Goal: Communication & Community: Participate in discussion

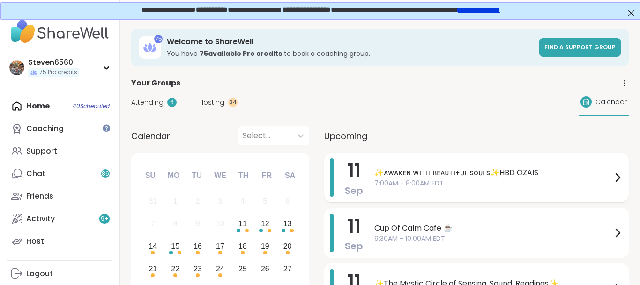
click at [459, 171] on span "✨ᴀᴡᴀᴋᴇɴ ᴡɪᴛʜ ʙᴇᴀᴜᴛɪғᴜʟ sᴏᴜʟs✨HBD OZAIS" at bounding box center [494, 172] width 238 height 11
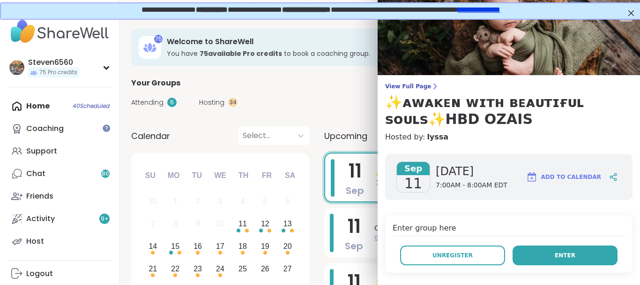
click at [571, 254] on span "Enter" at bounding box center [565, 255] width 21 height 8
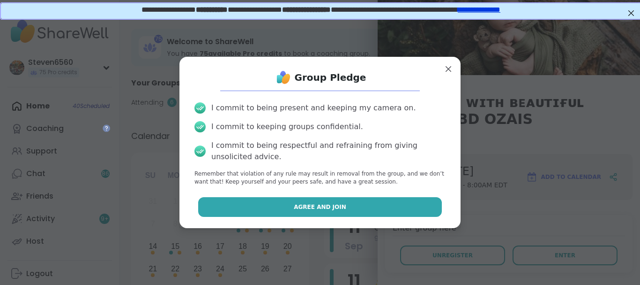
click at [379, 207] on button "Agree and Join" at bounding box center [320, 207] width 244 height 20
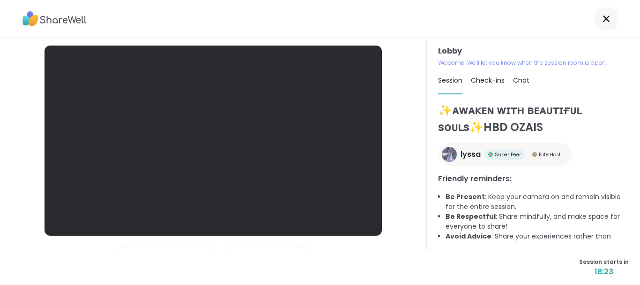
click at [520, 78] on span "Chat" at bounding box center [521, 79] width 16 height 9
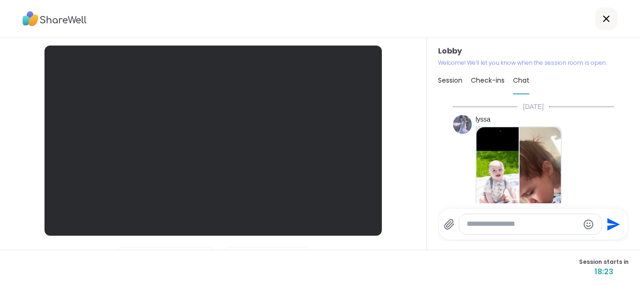
scroll to position [867, 0]
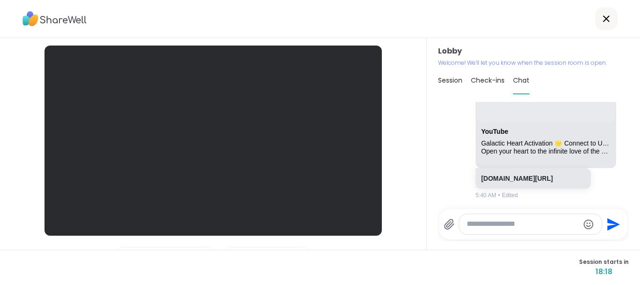
click at [264, 65] on div at bounding box center [214, 140] width 338 height 190
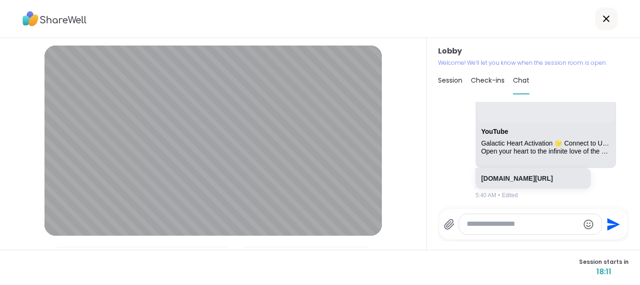
click at [529, 225] on textarea "Type your message" at bounding box center [523, 224] width 113 height 10
click at [516, 224] on textarea "Type your message" at bounding box center [523, 224] width 113 height 10
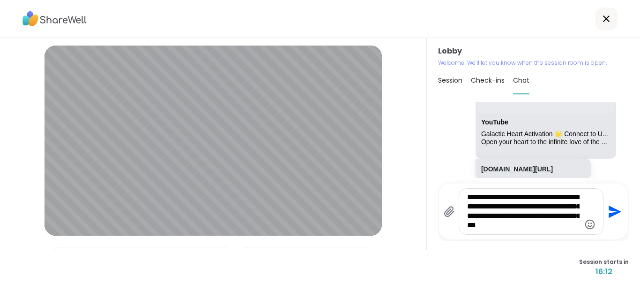
click at [586, 222] on icon "Emoji picker" at bounding box center [590, 223] width 11 height 11
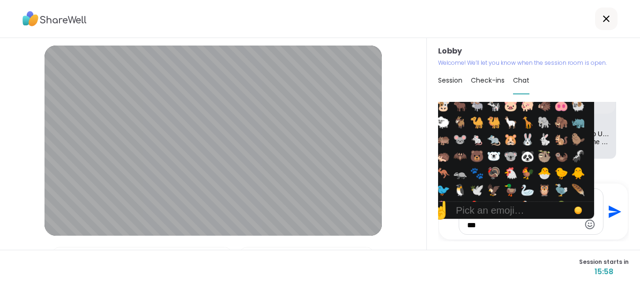
scroll to position [1168, 0]
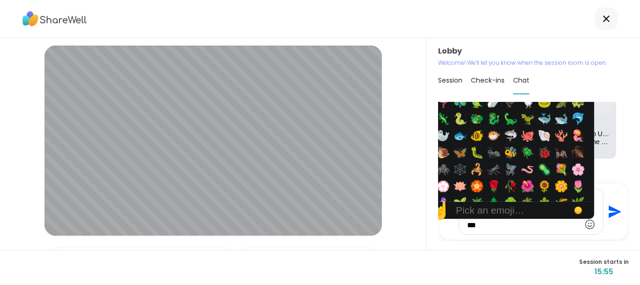
click at [588, 105] on div "Frequently used Smileys & People Animals & Nature 🐵 🐒 🦍 🦧 🐶 🐕 🦮 🐕‍🦺 🐩 🐺 🦊 🦝 🐱 🐈…" at bounding box center [511, 129] width 165 height 146
click at [480, 184] on span "🏵️" at bounding box center [477, 186] width 14 height 13
drag, startPoint x: 446, startPoint y: 203, endPoint x: 504, endPoint y: 199, distance: 57.8
click at [504, 202] on div "☝️ Pick an emoji…" at bounding box center [499, 210] width 141 height 17
click at [504, 204] on div "Pick an emoji…" at bounding box center [490, 209] width 68 height 11
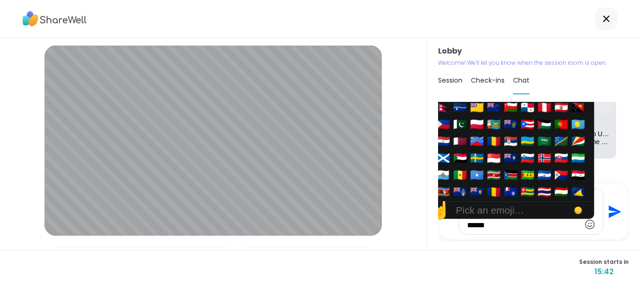
scroll to position [3558, 0]
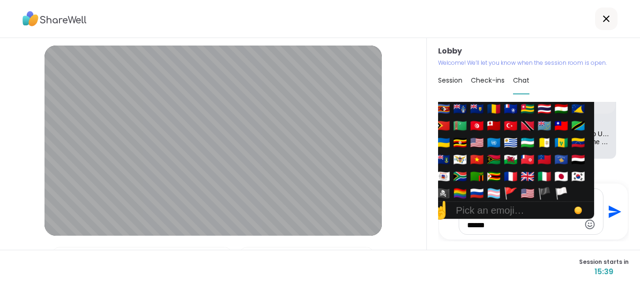
drag, startPoint x: 591, startPoint y: 104, endPoint x: 591, endPoint y: 184, distance: 79.7
drag, startPoint x: 591, startPoint y: 184, endPoint x: 592, endPoint y: 105, distance: 79.2
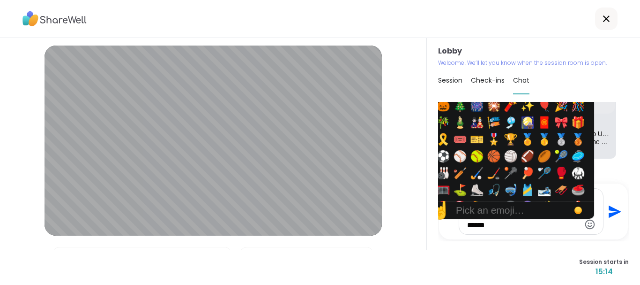
scroll to position [1561, 0]
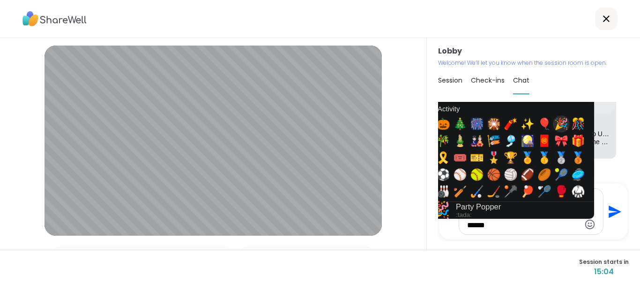
click at [565, 129] on span "🎉" at bounding box center [562, 123] width 14 height 13
click at [491, 127] on span "🎇" at bounding box center [494, 123] width 14 height 13
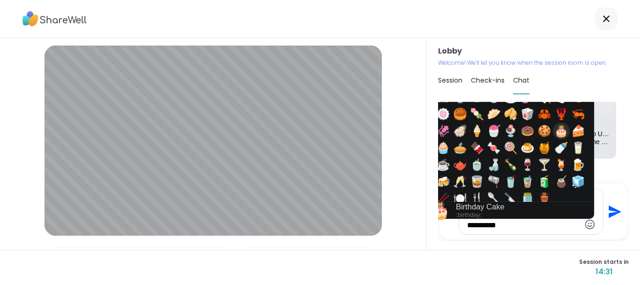
click at [564, 134] on span "🎂" at bounding box center [562, 130] width 14 height 13
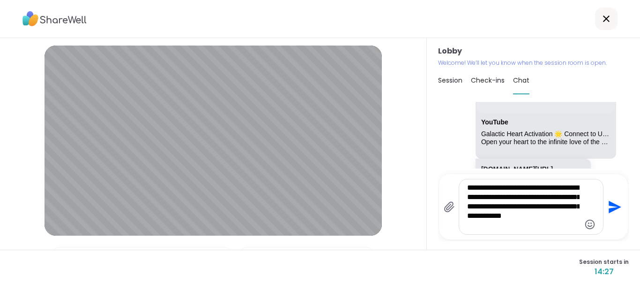
click at [629, 91] on div "Session Check-ins Chat" at bounding box center [533, 80] width 191 height 27
click at [550, 218] on textarea "**********" at bounding box center [523, 206] width 113 height 47
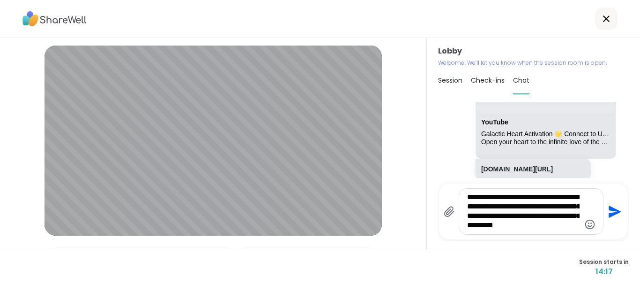
click at [585, 222] on icon "Emoji picker" at bounding box center [590, 223] width 11 height 11
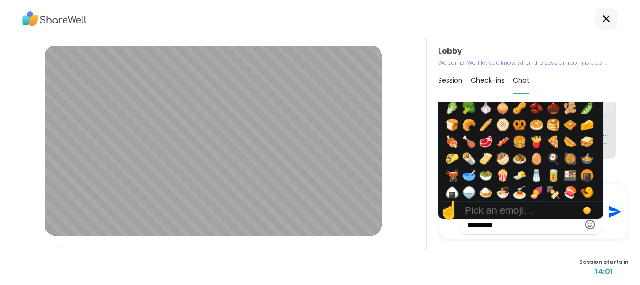
scroll to position [1484, 0]
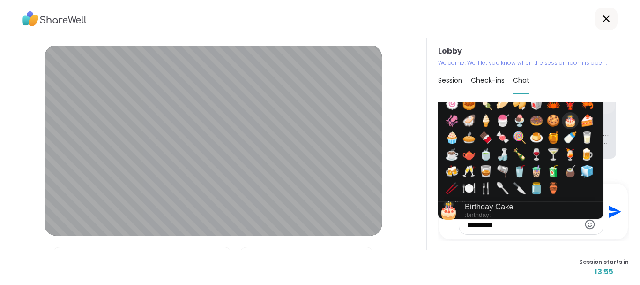
click at [572, 120] on span "🎂" at bounding box center [571, 120] width 14 height 13
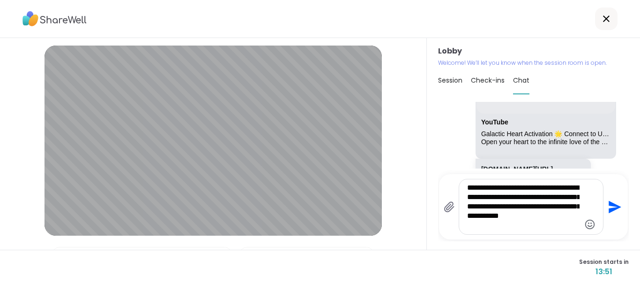
click at [622, 95] on div "**********" at bounding box center [533, 143] width 213 height 211
click at [467, 218] on textarea "**********" at bounding box center [523, 206] width 113 height 47
click at [542, 216] on textarea "**********" at bounding box center [523, 206] width 113 height 47
type textarea "**********"
click at [613, 208] on icon "Send" at bounding box center [616, 206] width 13 height 13
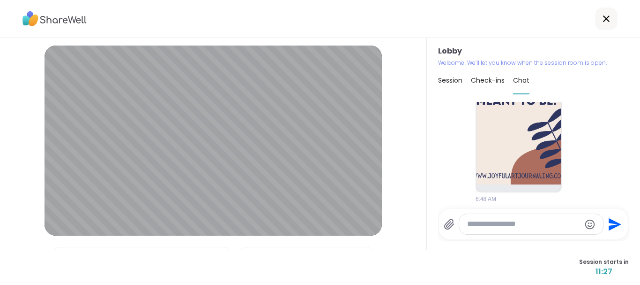
scroll to position [1239, 0]
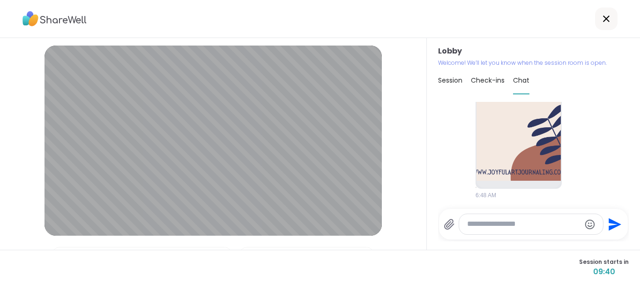
drag, startPoint x: 627, startPoint y: 102, endPoint x: 628, endPoint y: 208, distance: 105.5
drag, startPoint x: 625, startPoint y: 103, endPoint x: 623, endPoint y: 81, distance: 21.7
drag, startPoint x: 623, startPoint y: 81, endPoint x: 625, endPoint y: 61, distance: 20.2
click at [625, 61] on div "Lobby Welcome! We’ll let you know when the session room is open. Session Check-…" at bounding box center [533, 143] width 213 height 211
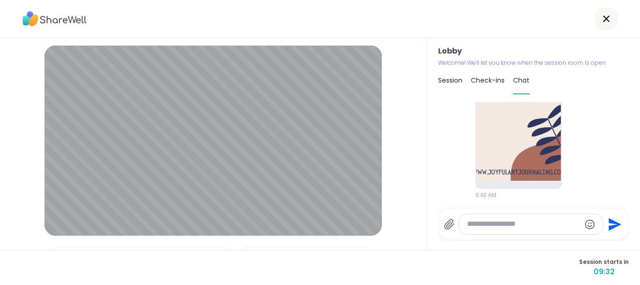
drag, startPoint x: 625, startPoint y: 61, endPoint x: 608, endPoint y: 174, distance: 114.2
click at [608, 174] on div "Lobby Welcome! We’ll let you know when the session room is open. Session Check-…" at bounding box center [533, 143] width 213 height 211
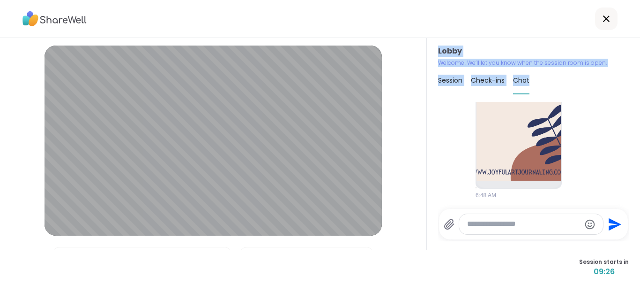
drag, startPoint x: 394, startPoint y: 105, endPoint x: 627, endPoint y: 89, distance: 233.1
click at [427, 89] on div "Lobby | Headset Microphone (Realtek(R) Audio) | HP True Vision HD Camera Test s…" at bounding box center [213, 143] width 427 height 211
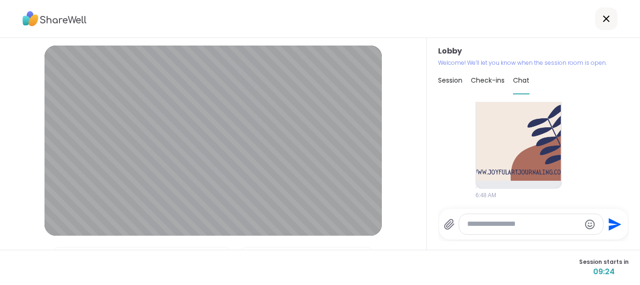
click at [607, 105] on div "Recovery 6:48 AM" at bounding box center [533, 73] width 161 height 262
click at [634, 110] on div "Lobby Welcome! We’ll let you know when the session room is open. Session Check-…" at bounding box center [533, 143] width 213 height 211
drag, startPoint x: 634, startPoint y: 110, endPoint x: 630, endPoint y: 102, distance: 9.4
click at [630, 102] on div "Lobby Welcome! We’ll let you know when the session room is open. Session Check-…" at bounding box center [533, 143] width 213 height 211
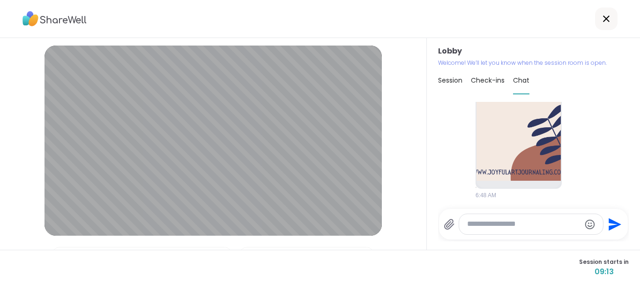
click at [559, 162] on img at bounding box center [519, 68] width 84 height 223
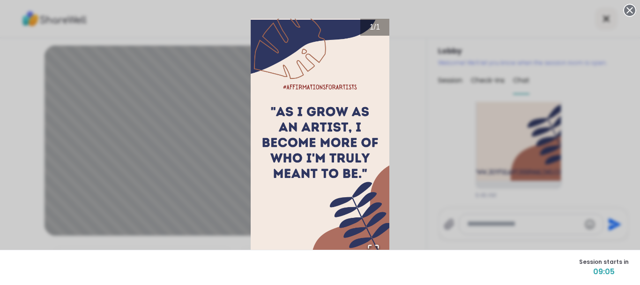
click at [631, 12] on circle at bounding box center [630, 10] width 11 height 11
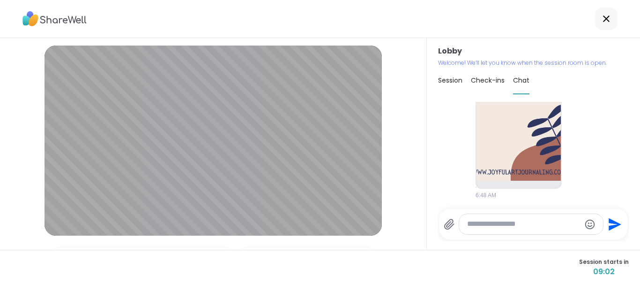
drag, startPoint x: 626, startPoint y: 85, endPoint x: 626, endPoint y: 78, distance: 7.0
click at [626, 78] on div "Session Check-ins Chat" at bounding box center [533, 80] width 191 height 27
click at [625, 53] on h3 "Lobby" at bounding box center [533, 50] width 191 height 11
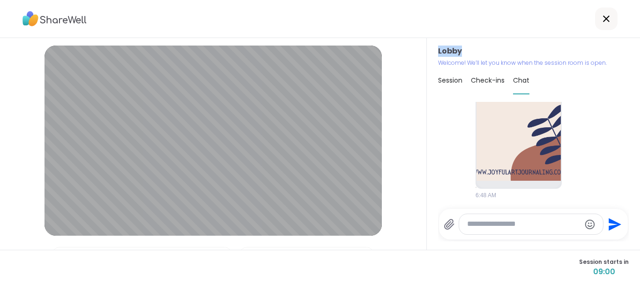
click at [625, 53] on h3 "Lobby" at bounding box center [533, 50] width 191 height 11
click at [622, 71] on div "Session Check-ins Chat" at bounding box center [533, 80] width 191 height 27
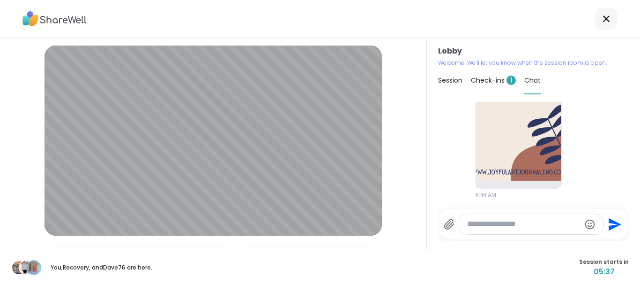
click at [490, 80] on span "Check-ins 1" at bounding box center [493, 79] width 45 height 9
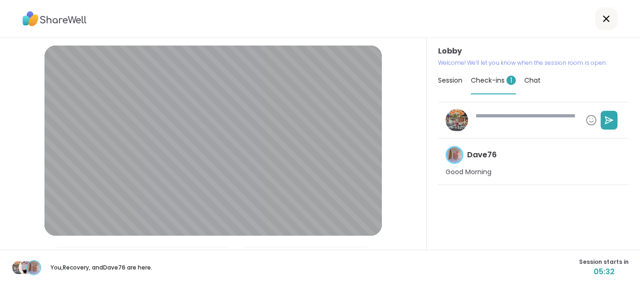
click at [491, 82] on span "Check-ins 1" at bounding box center [493, 79] width 45 height 9
click at [492, 123] on textarea at bounding box center [527, 120] width 110 height 24
type textarea "*"
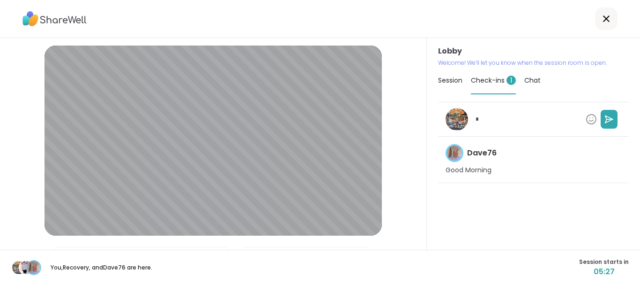
type textarea "*"
type textarea "**"
type textarea "*"
type textarea "***"
type textarea "*"
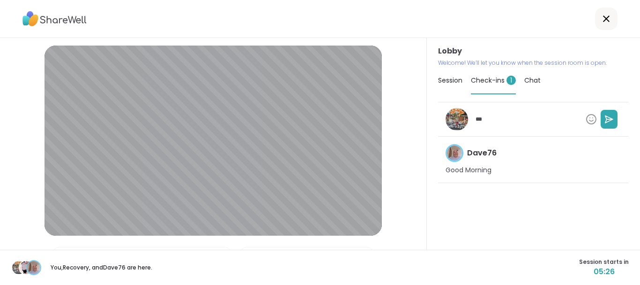
type textarea "****"
type textarea "*"
type textarea "*****"
type textarea "*"
type textarea "******"
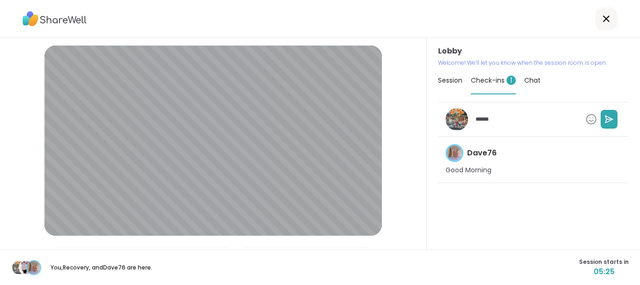
type textarea "*"
type textarea "******"
type textarea "*"
type textarea "********"
type textarea "*"
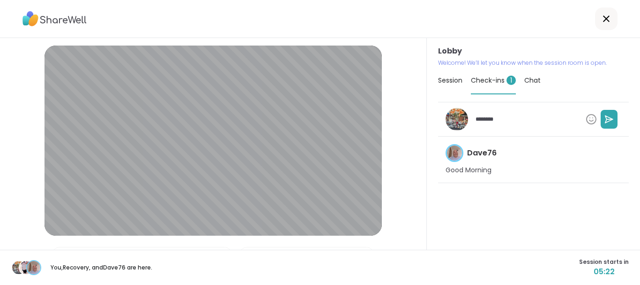
type textarea "******"
type textarea "*"
type textarea "********"
type textarea "*"
type textarea "*********"
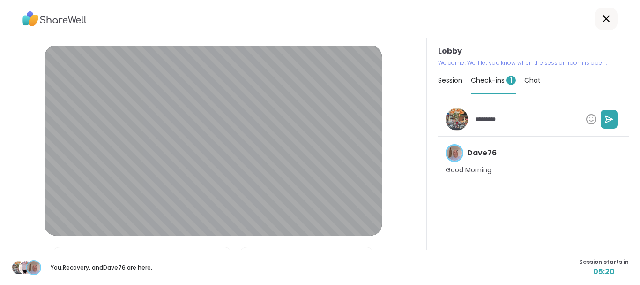
type textarea "*"
type textarea "**********"
type textarea "*"
type textarea "**********"
type textarea "*"
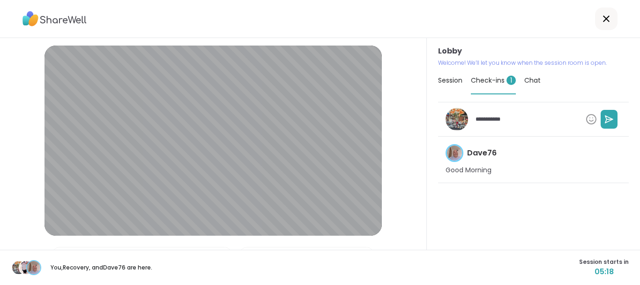
type textarea "**********"
type textarea "*"
type textarea "**********"
type textarea "*"
type textarea "**********"
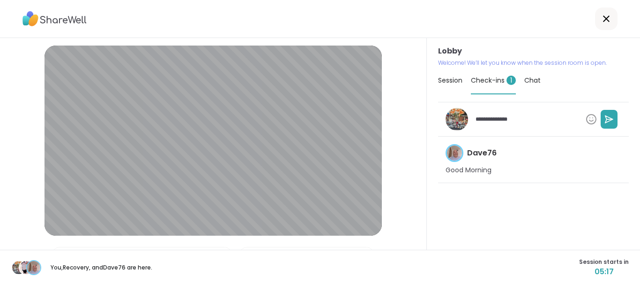
type textarea "*"
type textarea "**********"
type textarea "*"
type textarea "**********"
type textarea "*"
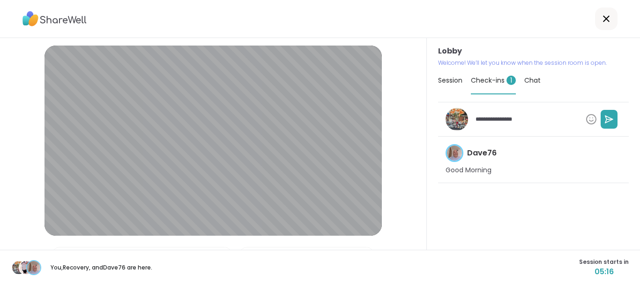
type textarea "**********"
type textarea "*"
type textarea "**********"
type textarea "*"
type textarea "**********"
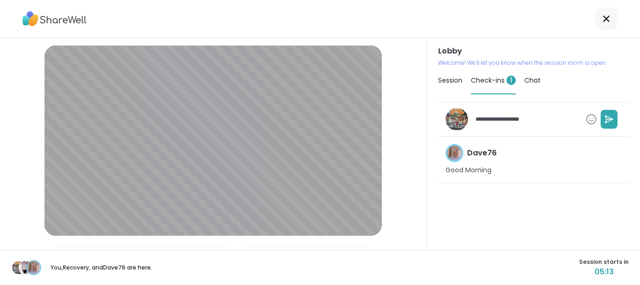
type textarea "*"
type textarea "**********"
type textarea "*"
type textarea "**********"
type textarea "*"
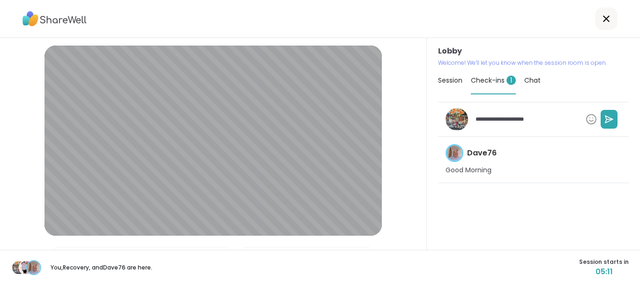
type textarea "**********"
type textarea "*"
type textarea "**********"
type textarea "*"
type textarea "**********"
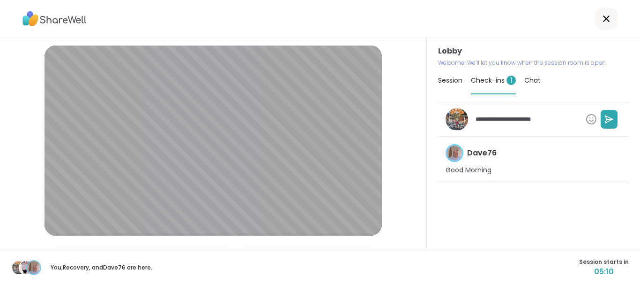
type textarea "*"
type textarea "**********"
type textarea "*"
type textarea "**********"
type textarea "*"
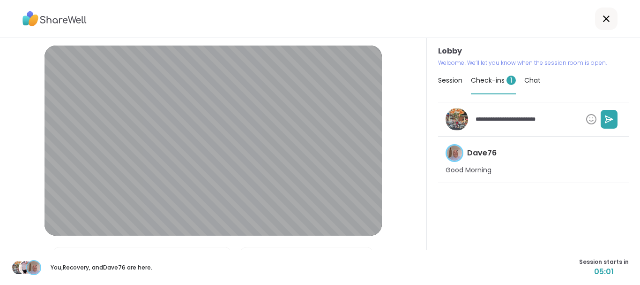
type textarea "**********"
type textarea "*"
click at [564, 120] on textarea "**********" at bounding box center [527, 119] width 110 height 16
type textarea "**********"
click at [589, 117] on icon at bounding box center [591, 118] width 11 height 11
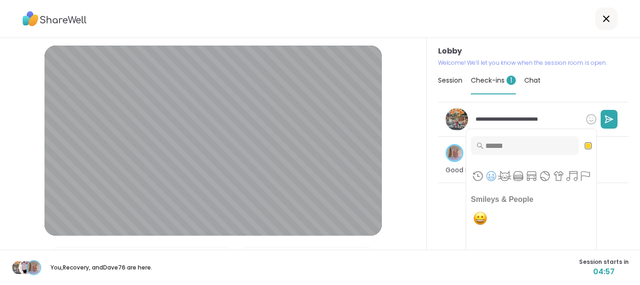
type textarea "*"
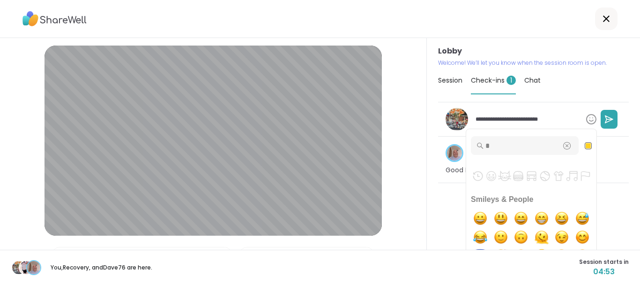
type input "**"
type textarea "*"
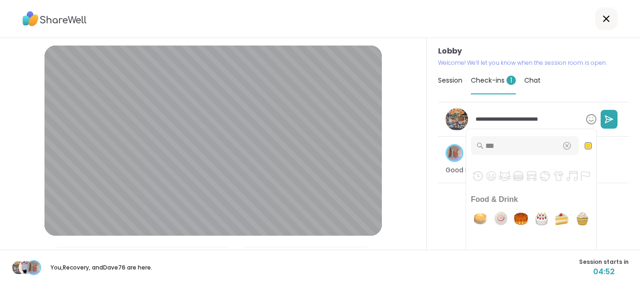
type input "****"
type textarea "*"
type input "****"
click at [582, 220] on img "cupcake" at bounding box center [582, 218] width 19 height 19
type textarea "*"
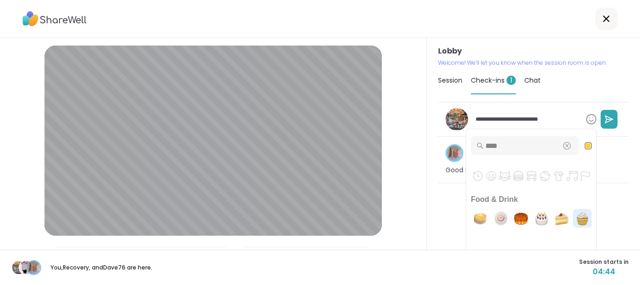
type textarea "**********"
click at [544, 218] on img "birthday" at bounding box center [542, 218] width 19 height 19
type textarea "*"
type textarea "**********"
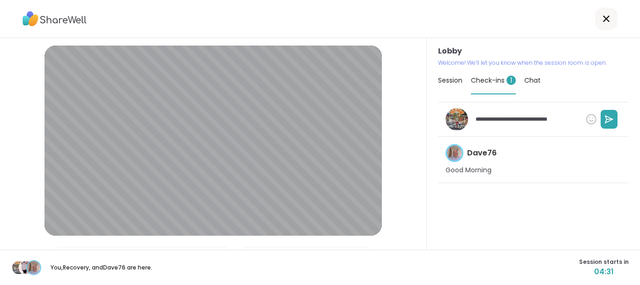
click at [588, 116] on icon at bounding box center [591, 118] width 9 height 9
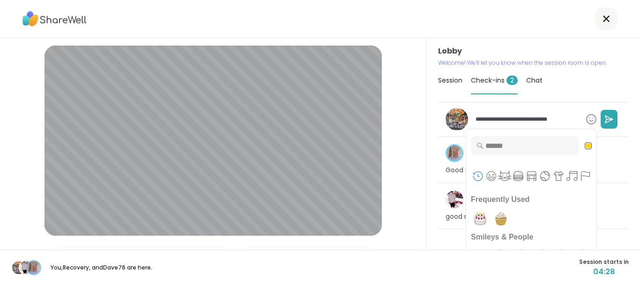
click at [544, 146] on input "Type to search for an emoji" at bounding box center [525, 145] width 108 height 19
type textarea "*"
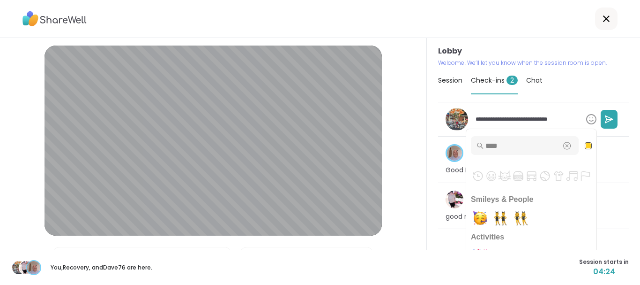
type input "*****"
type textarea "*"
type input "*****"
click at [485, 218] on img "partying face" at bounding box center [480, 218] width 19 height 19
type textarea "*"
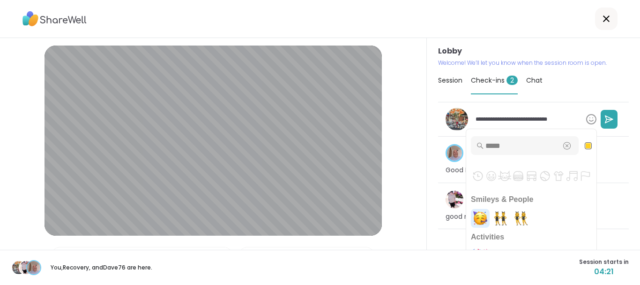
type textarea "**********"
click at [604, 117] on button at bounding box center [609, 119] width 17 height 19
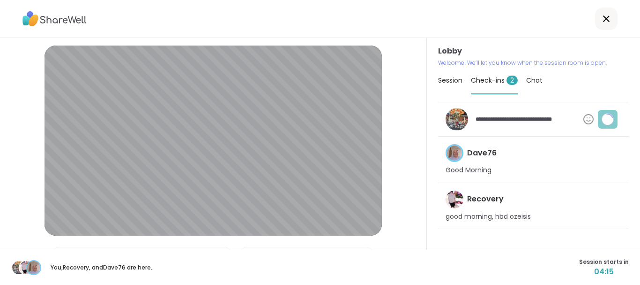
type textarea "*"
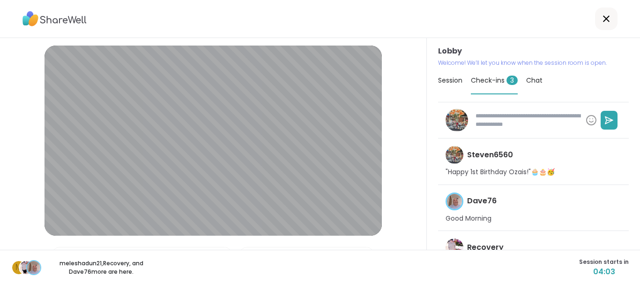
type textarea "*"
click at [534, 81] on span "Chat" at bounding box center [535, 79] width 16 height 9
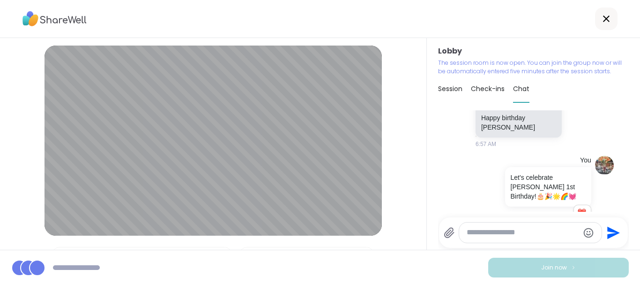
scroll to position [1751, 0]
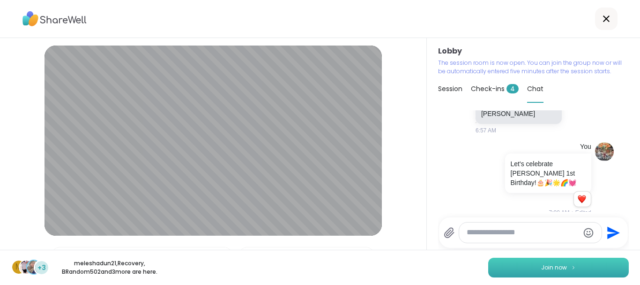
click at [534, 264] on button "Join now" at bounding box center [559, 267] width 141 height 20
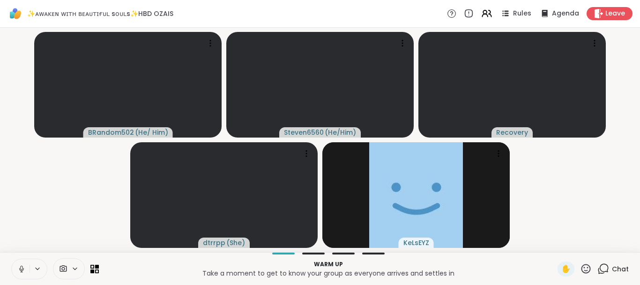
click at [625, 266] on span "Chat" at bounding box center [620, 268] width 17 height 9
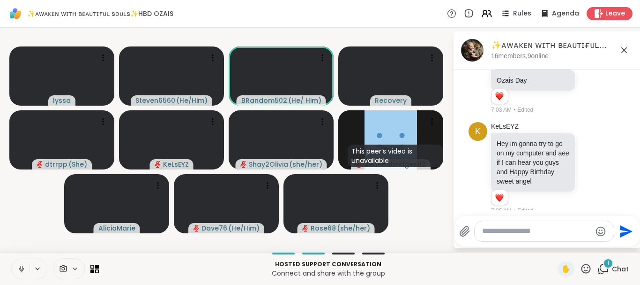
scroll to position [2199, 0]
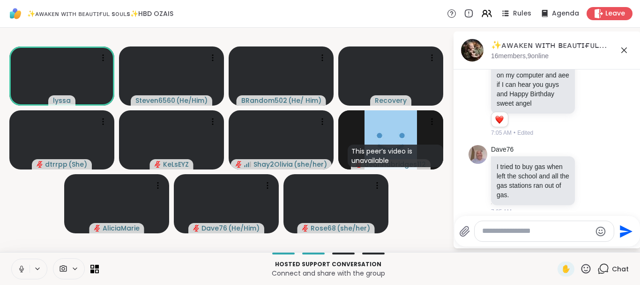
click at [22, 269] on icon at bounding box center [21, 268] width 8 height 8
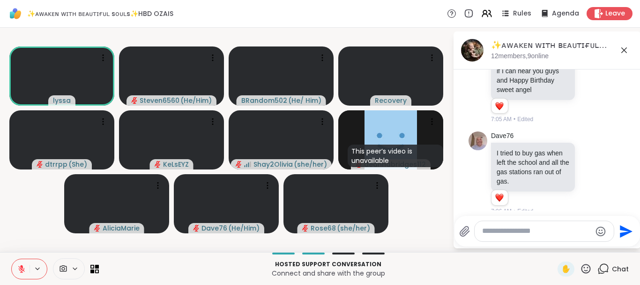
click at [22, 269] on icon at bounding box center [21, 268] width 7 height 7
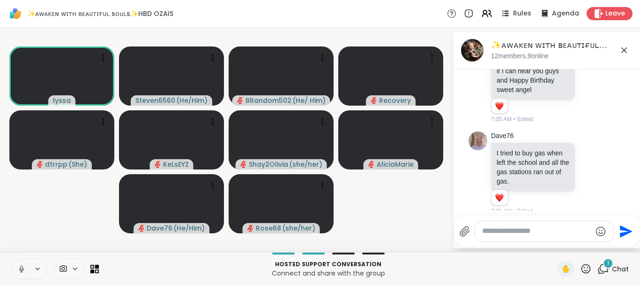
scroll to position [2282, 0]
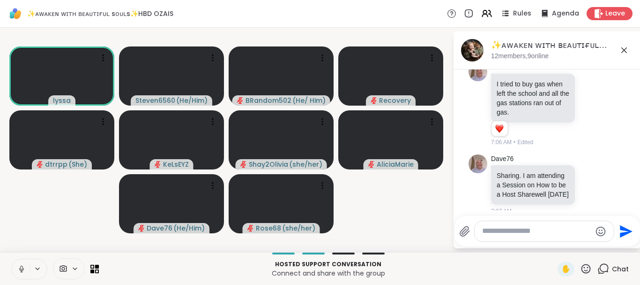
click at [25, 269] on icon at bounding box center [21, 268] width 8 height 8
click at [500, 231] on textarea "Type your message" at bounding box center [536, 231] width 109 height 10
type textarea "**********"
click at [619, 226] on icon "Send" at bounding box center [626, 231] width 15 height 15
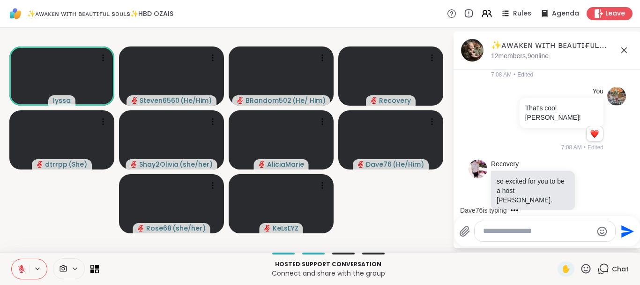
scroll to position [2490, 0]
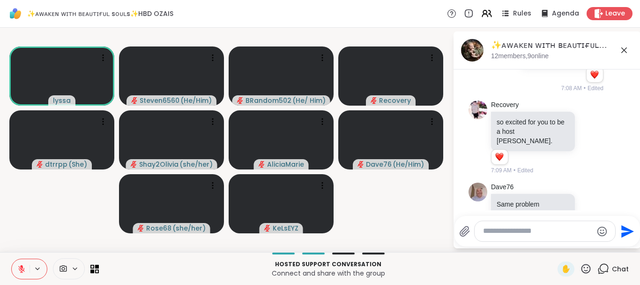
click at [581, 265] on div "✋" at bounding box center [575, 268] width 34 height 15
click at [586, 267] on icon at bounding box center [586, 269] width 12 height 12
click at [560, 242] on span "❤️" at bounding box center [558, 243] width 9 height 11
click at [588, 268] on icon at bounding box center [586, 269] width 12 height 12
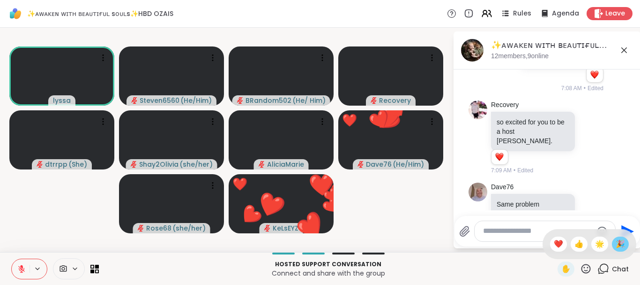
click at [619, 243] on span "🎉" at bounding box center [620, 243] width 9 height 11
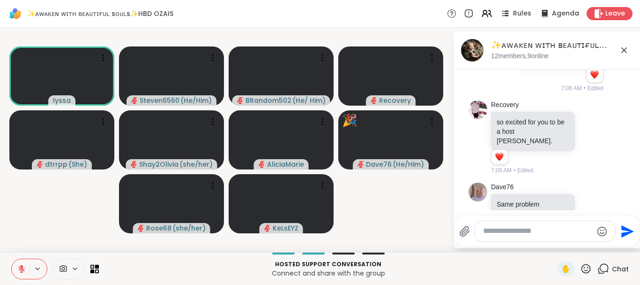
click at [587, 268] on icon at bounding box center [586, 269] width 12 height 12
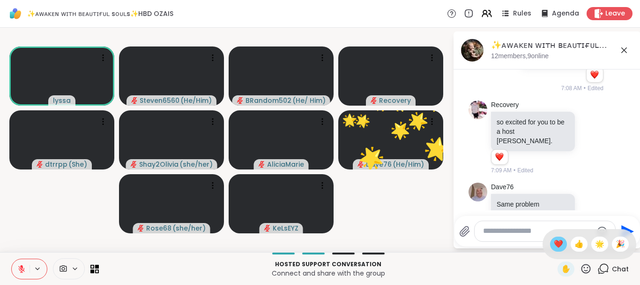
click at [550, 240] on div "❤️" at bounding box center [558, 243] width 17 height 15
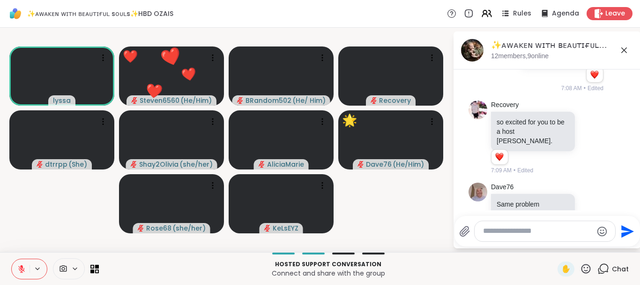
click at [586, 266] on icon at bounding box center [586, 269] width 12 height 12
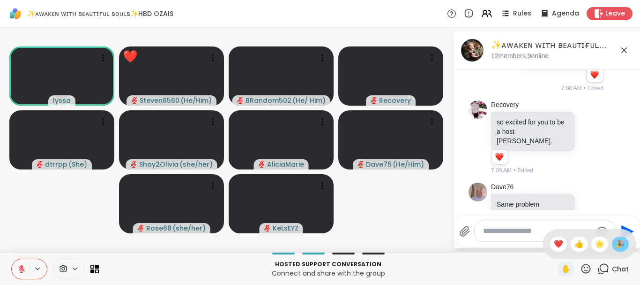
click at [618, 239] on span "🎉" at bounding box center [620, 243] width 9 height 11
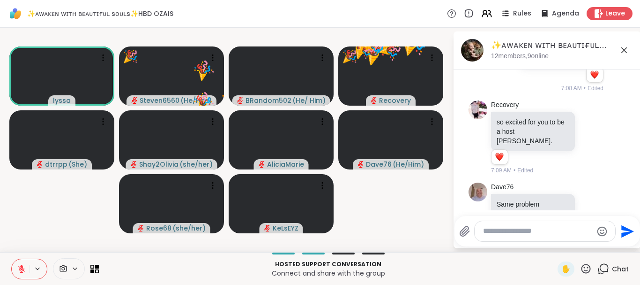
click at [588, 267] on icon at bounding box center [586, 268] width 9 height 9
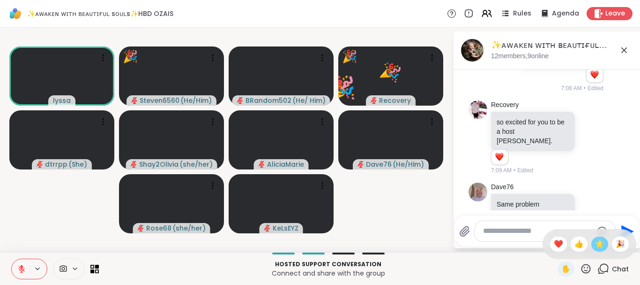
click at [597, 245] on span "🌟" at bounding box center [599, 243] width 9 height 11
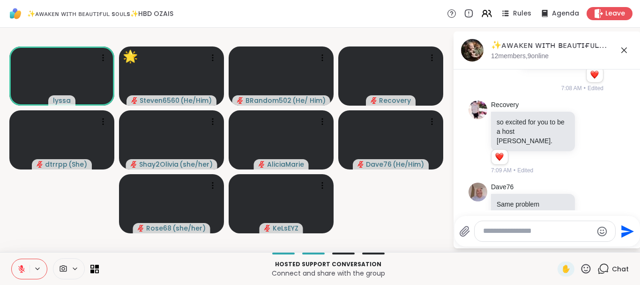
click at [585, 269] on icon at bounding box center [586, 269] width 12 height 12
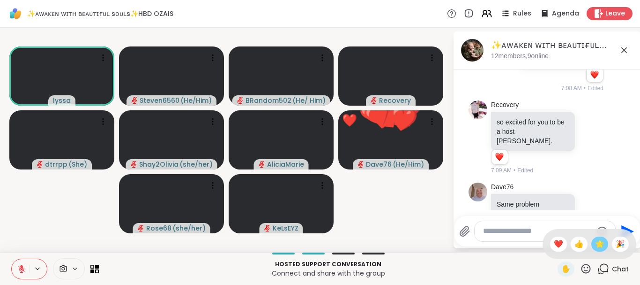
click at [598, 241] on span "🌟" at bounding box center [599, 243] width 9 height 11
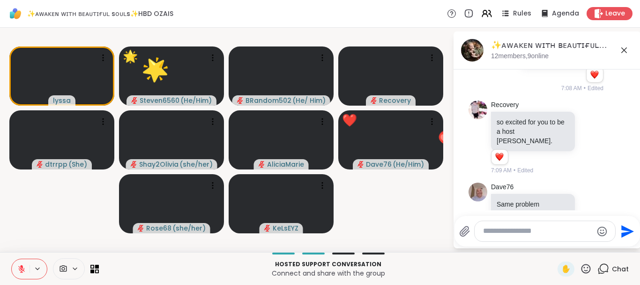
click at [588, 270] on icon at bounding box center [586, 268] width 9 height 9
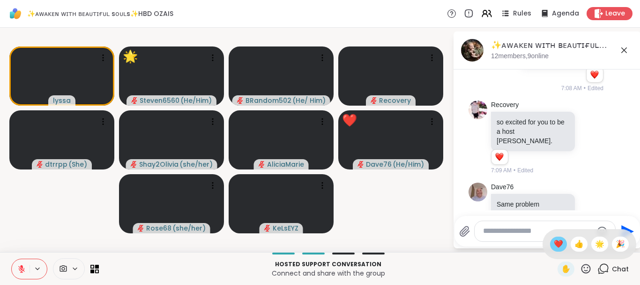
click at [556, 237] on div "❤️" at bounding box center [558, 243] width 17 height 15
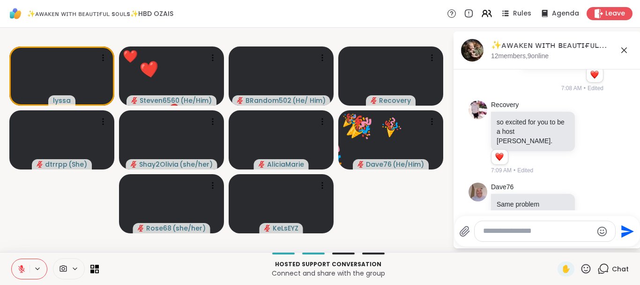
click at [589, 267] on icon at bounding box center [586, 268] width 9 height 9
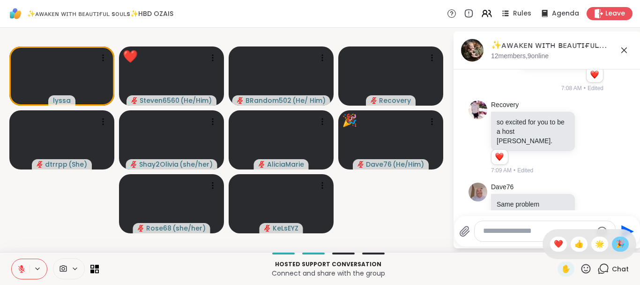
click at [617, 245] on span "🎉" at bounding box center [620, 243] width 9 height 11
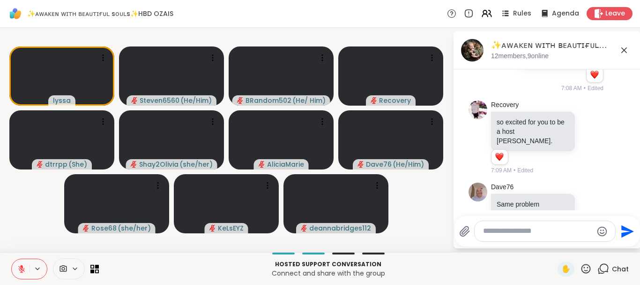
click at [589, 265] on icon at bounding box center [586, 268] width 9 height 9
click at [557, 242] on span "❤️" at bounding box center [558, 243] width 9 height 11
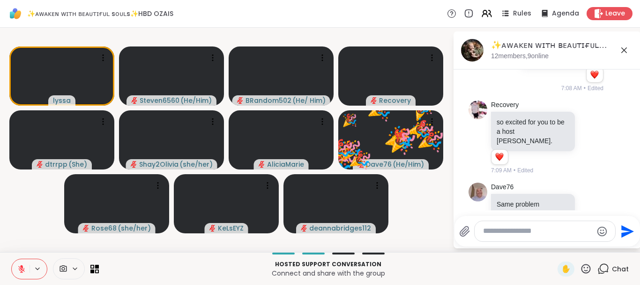
click at [588, 267] on icon at bounding box center [586, 268] width 9 height 9
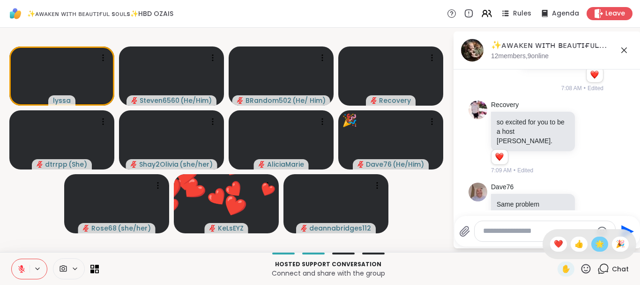
click at [598, 245] on span "🌟" at bounding box center [599, 243] width 9 height 11
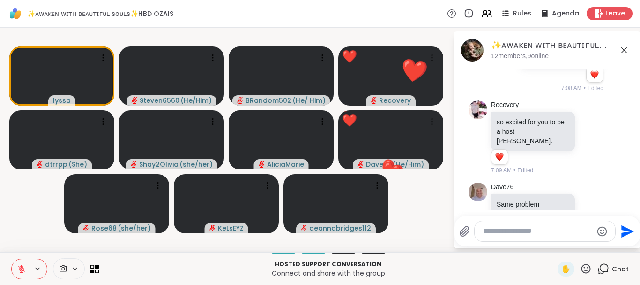
click at [586, 267] on icon at bounding box center [586, 269] width 12 height 12
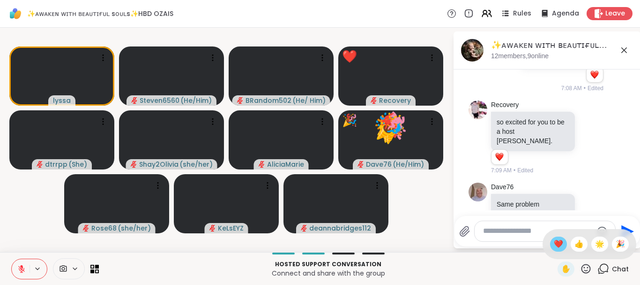
click at [555, 246] on span "❤️" at bounding box center [558, 243] width 9 height 11
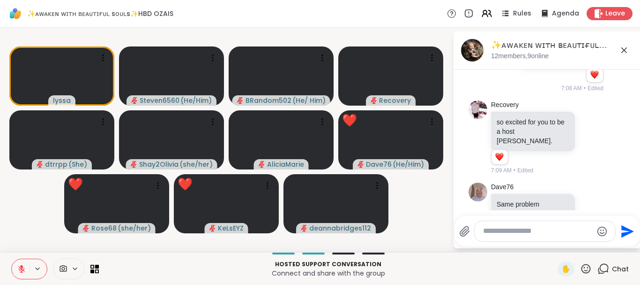
click at [588, 268] on icon at bounding box center [586, 269] width 12 height 12
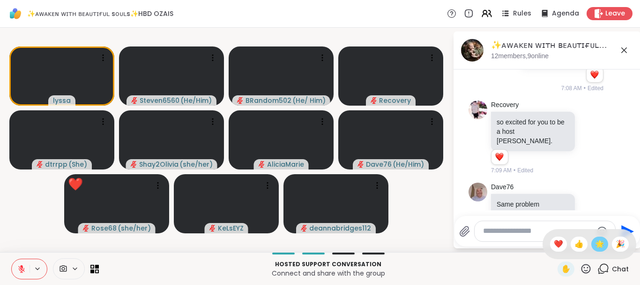
click at [597, 241] on span "🌟" at bounding box center [599, 243] width 9 height 11
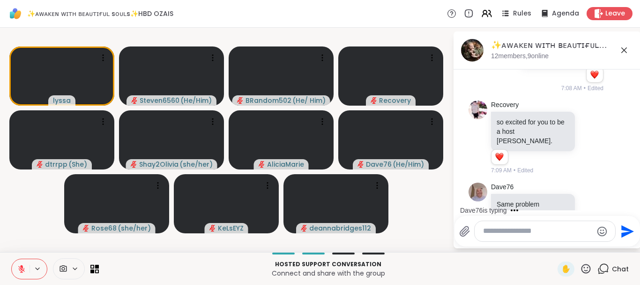
click at [587, 268] on icon at bounding box center [586, 269] width 12 height 12
click at [621, 244] on span "🎉" at bounding box center [620, 243] width 9 height 11
click at [586, 269] on icon at bounding box center [586, 269] width 12 height 12
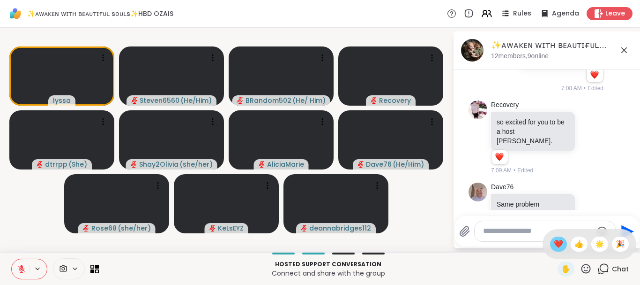
click at [561, 244] on div "❤️" at bounding box center [558, 243] width 17 height 15
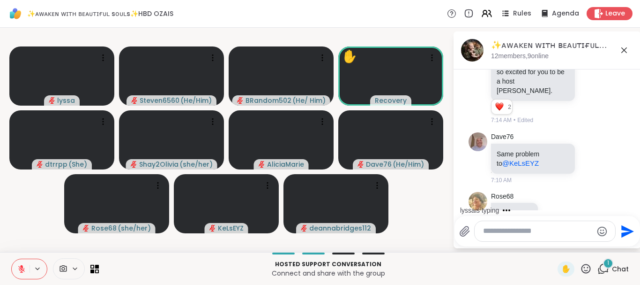
scroll to position [2644, 0]
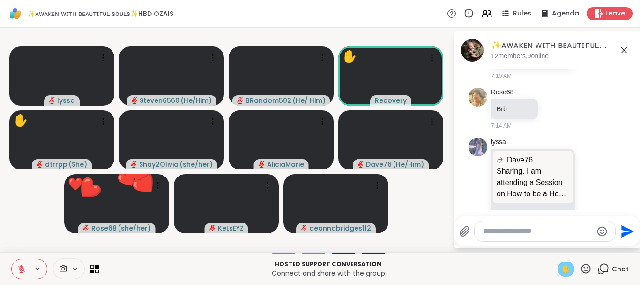
click at [569, 266] on span "✋" at bounding box center [566, 268] width 9 height 11
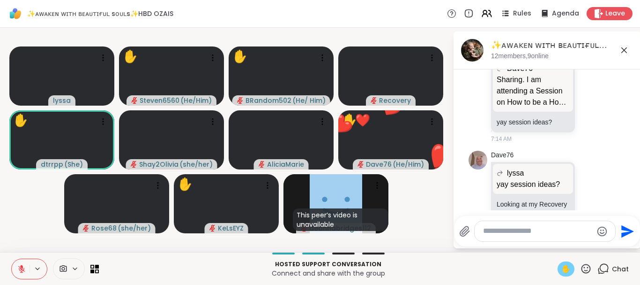
click at [587, 264] on icon at bounding box center [586, 268] width 9 height 9
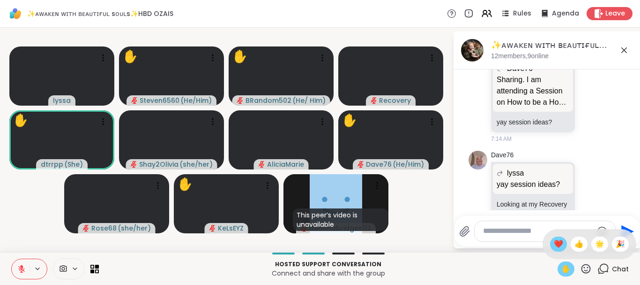
click at [559, 243] on span "❤️" at bounding box center [558, 243] width 9 height 11
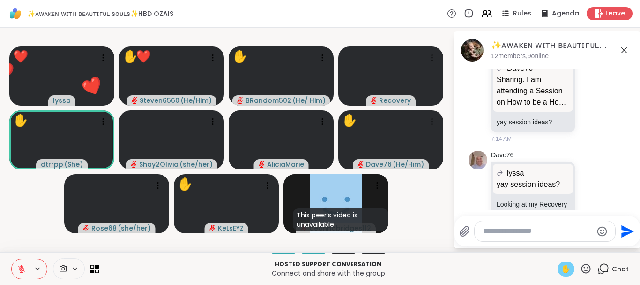
click at [588, 270] on icon at bounding box center [586, 268] width 9 height 9
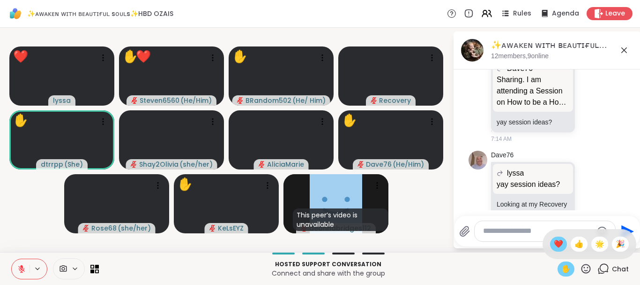
click at [559, 242] on span "❤️" at bounding box center [558, 243] width 9 height 11
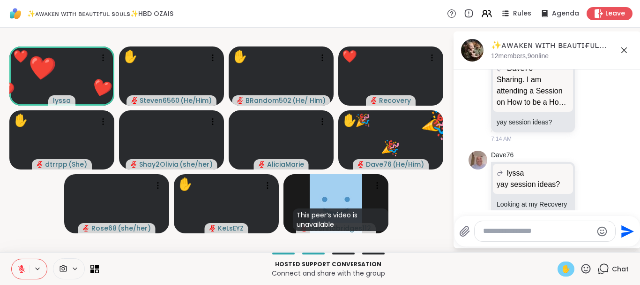
click at [587, 264] on icon at bounding box center [586, 268] width 9 height 9
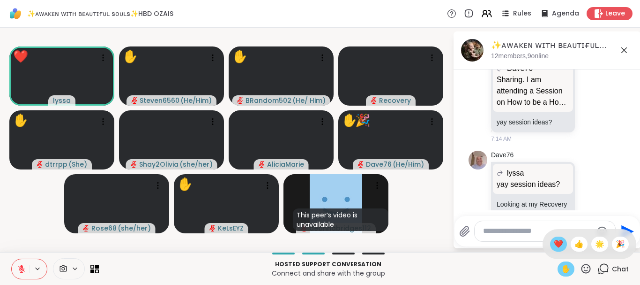
click at [560, 239] on span "❤️" at bounding box center [558, 243] width 9 height 11
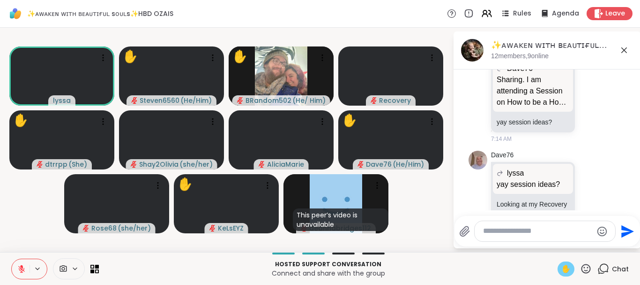
click at [585, 265] on icon at bounding box center [586, 269] width 12 height 12
click at [557, 245] on span "❤️" at bounding box center [558, 243] width 9 height 11
click at [584, 268] on icon at bounding box center [586, 269] width 12 height 12
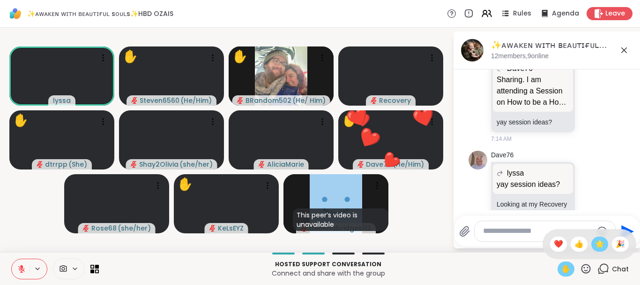
click at [596, 246] on span "🌟" at bounding box center [599, 243] width 9 height 11
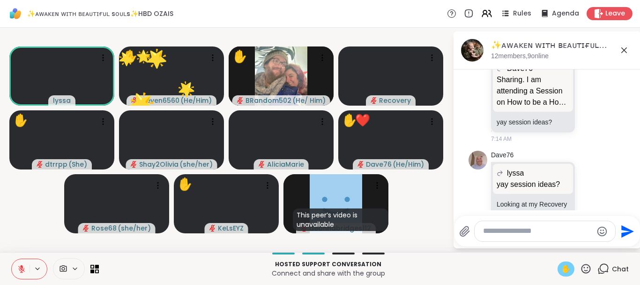
click at [585, 269] on icon at bounding box center [586, 269] width 12 height 12
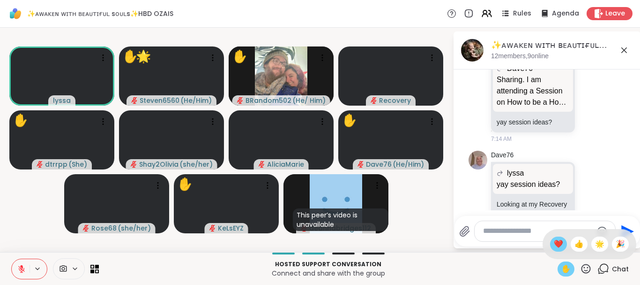
click at [555, 246] on span "❤️" at bounding box center [558, 243] width 9 height 11
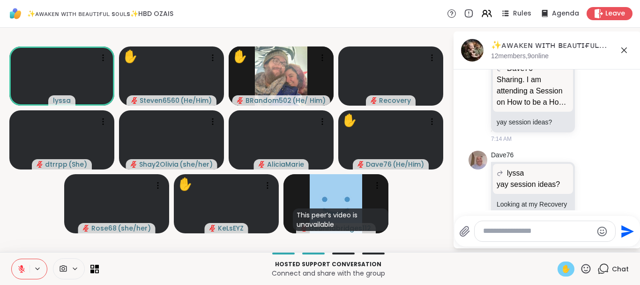
click at [20, 265] on icon at bounding box center [21, 268] width 8 height 8
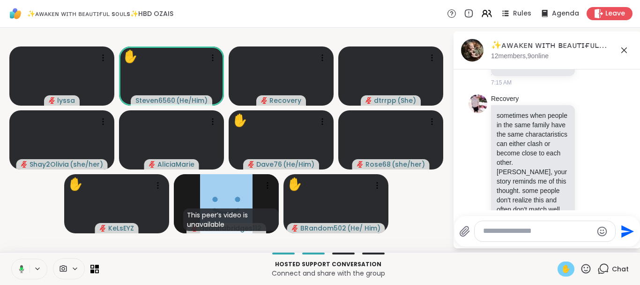
scroll to position [2934, 0]
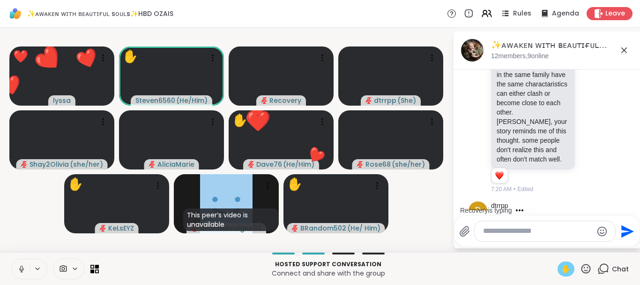
click at [22, 267] on icon at bounding box center [21, 268] width 8 height 8
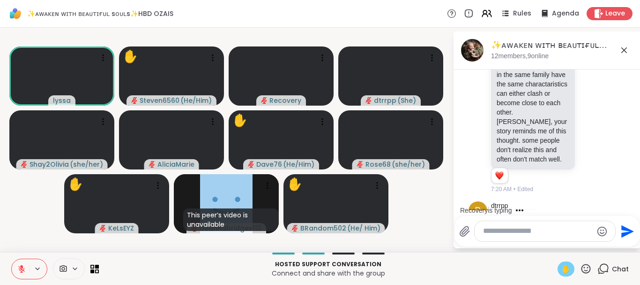
click at [563, 269] on span "✋" at bounding box center [566, 268] width 9 height 11
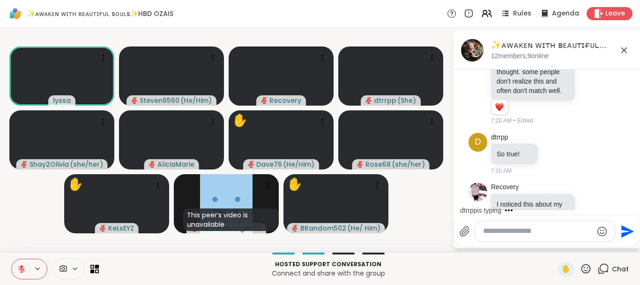
click at [21, 267] on icon at bounding box center [21, 266] width 3 height 4
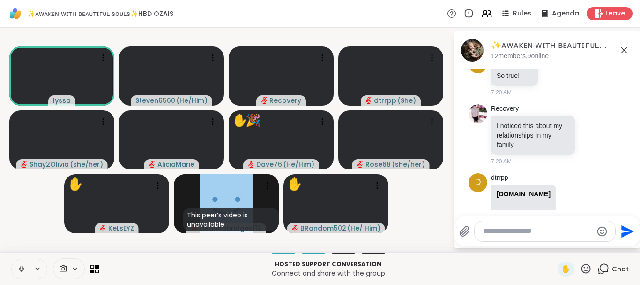
scroll to position [3124, 0]
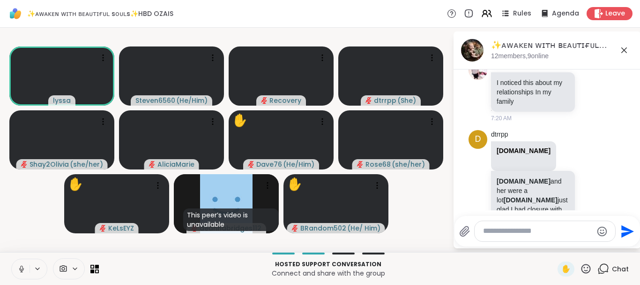
click at [21, 267] on icon at bounding box center [21, 268] width 8 height 8
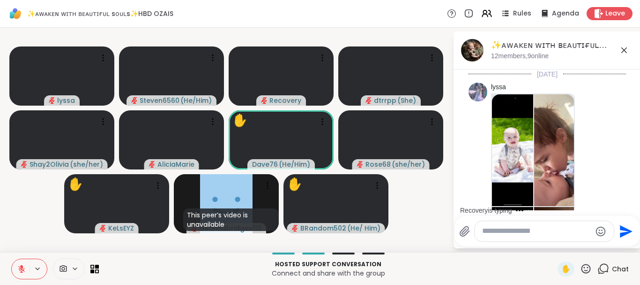
scroll to position [3124, 0]
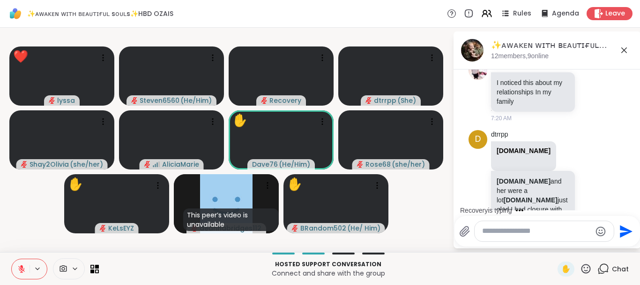
click at [586, 265] on icon at bounding box center [586, 269] width 12 height 12
click at [557, 239] on span "❤️" at bounding box center [558, 243] width 9 height 11
click at [585, 265] on icon at bounding box center [586, 268] width 9 height 9
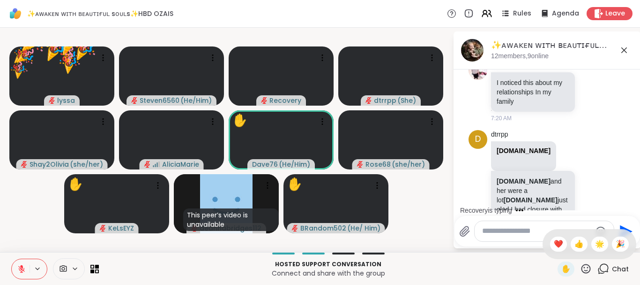
click at [585, 265] on icon at bounding box center [586, 268] width 9 height 9
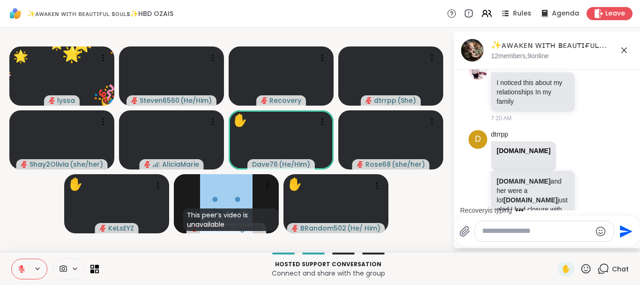
click at [585, 265] on icon at bounding box center [586, 268] width 9 height 9
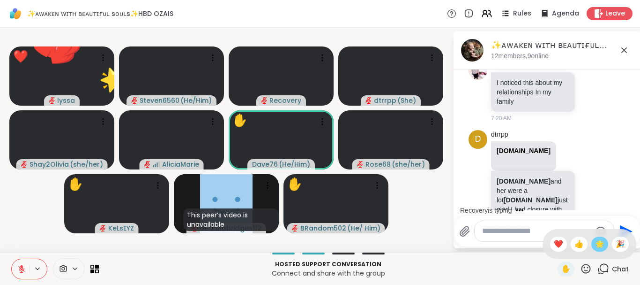
click at [601, 239] on span "🌟" at bounding box center [599, 243] width 9 height 11
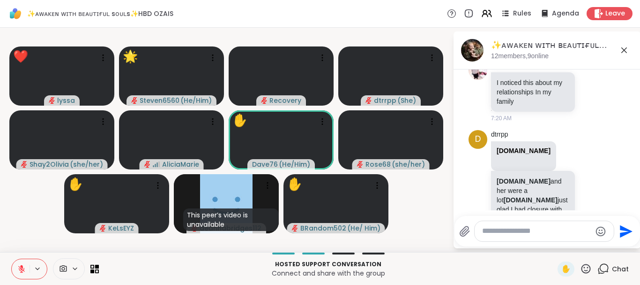
click at [584, 267] on icon at bounding box center [586, 269] width 12 height 12
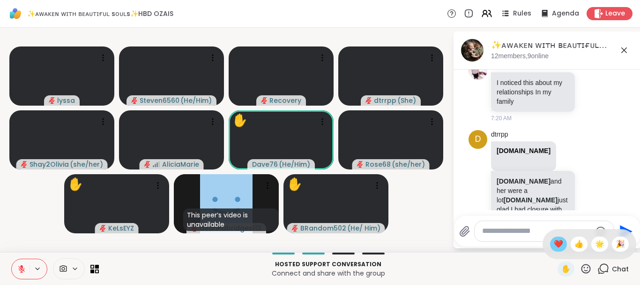
click at [556, 246] on span "❤️" at bounding box center [558, 243] width 9 height 11
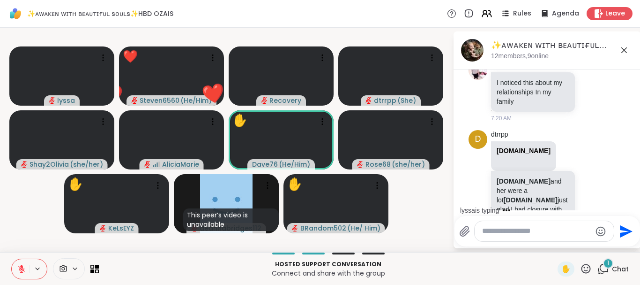
scroll to position [3221, 0]
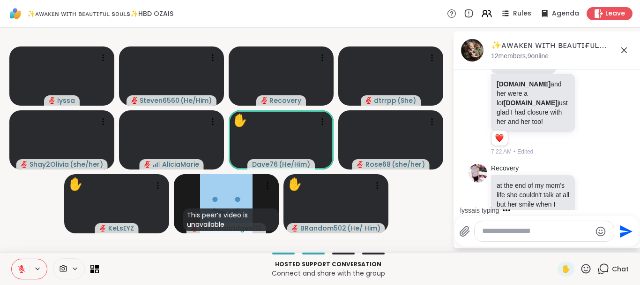
click at [587, 271] on icon at bounding box center [586, 268] width 9 height 9
click at [559, 244] on span "❤️" at bounding box center [558, 243] width 9 height 11
click at [586, 266] on icon at bounding box center [586, 269] width 12 height 12
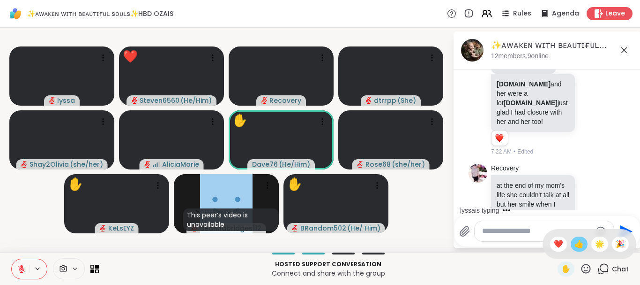
click at [579, 248] on span "👍" at bounding box center [579, 243] width 9 height 11
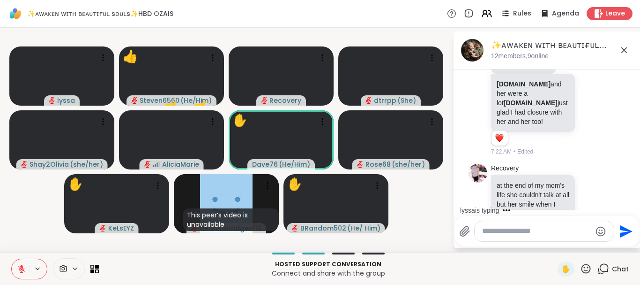
click at [589, 267] on icon at bounding box center [586, 268] width 9 height 9
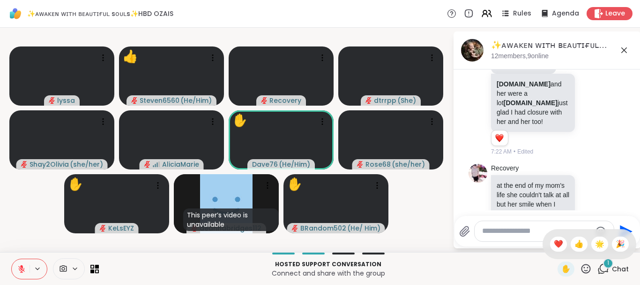
scroll to position [3280, 0]
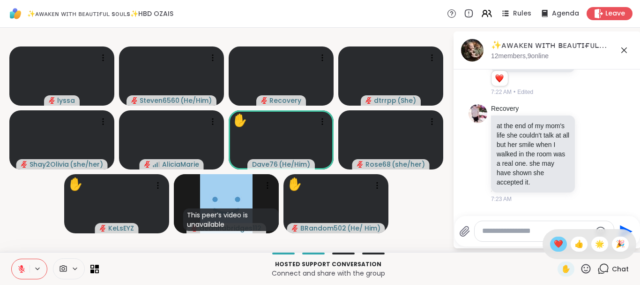
click at [556, 241] on span "❤️" at bounding box center [558, 243] width 9 height 11
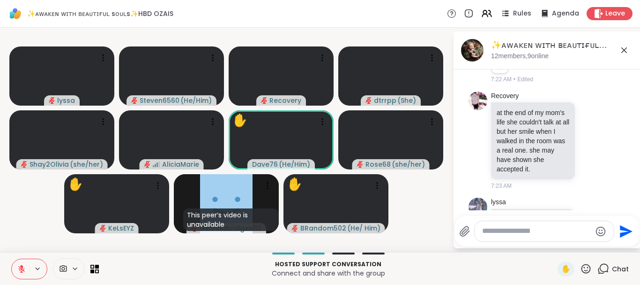
click at [496, 231] on textarea "Type your message" at bounding box center [536, 231] width 109 height 10
click at [586, 267] on icon at bounding box center [586, 269] width 12 height 12
click at [555, 240] on span "❤️" at bounding box center [558, 243] width 9 height 11
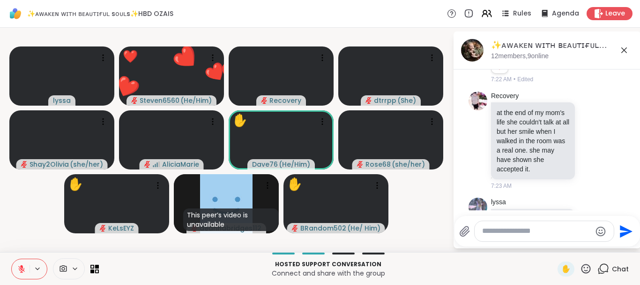
click at [500, 229] on textarea "Type your message" at bounding box center [536, 231] width 109 height 10
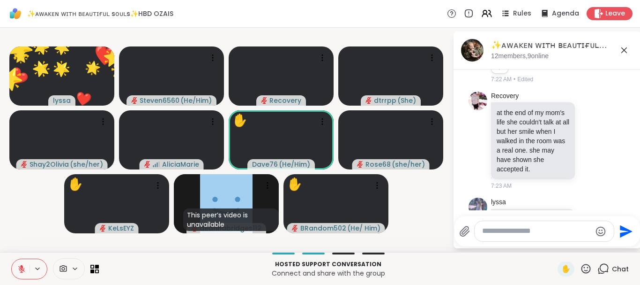
click at [581, 269] on icon at bounding box center [586, 269] width 12 height 12
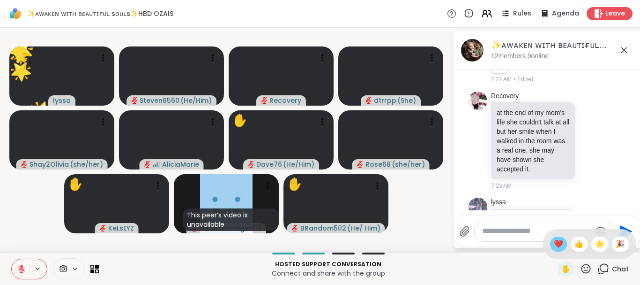
click at [555, 242] on span "❤️" at bounding box center [558, 243] width 9 height 11
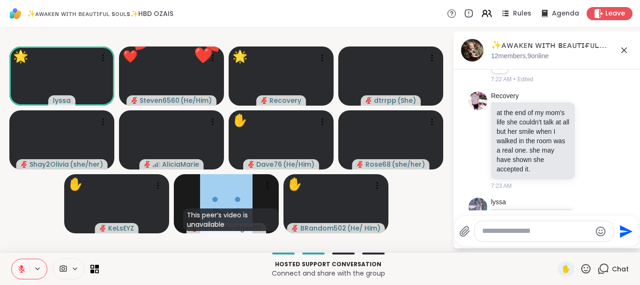
click at [528, 234] on textarea "Type your message" at bounding box center [536, 231] width 109 height 10
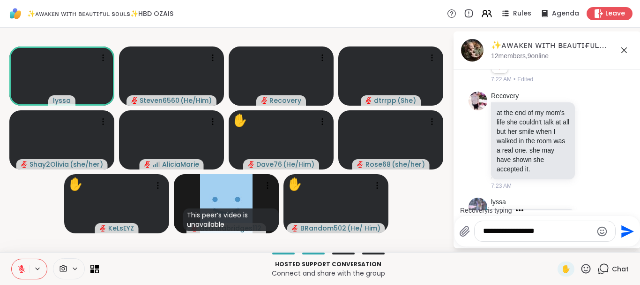
type textarea "**********"
click at [624, 230] on icon "Send" at bounding box center [628, 231] width 13 height 13
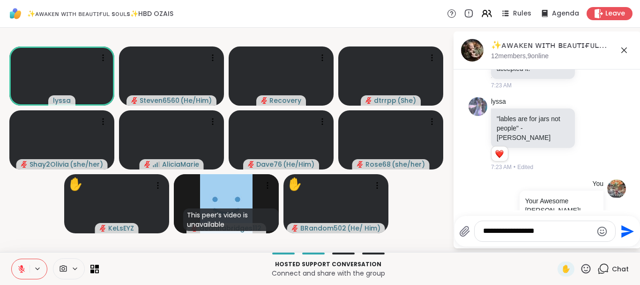
scroll to position [3420, 0]
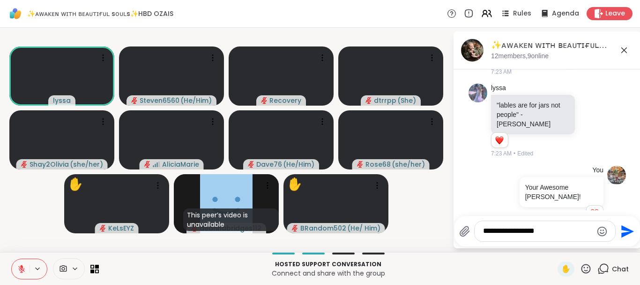
click at [583, 268] on icon at bounding box center [586, 268] width 9 height 9
click at [555, 243] on span "❤️" at bounding box center [558, 243] width 9 height 11
click at [584, 268] on icon at bounding box center [586, 269] width 12 height 12
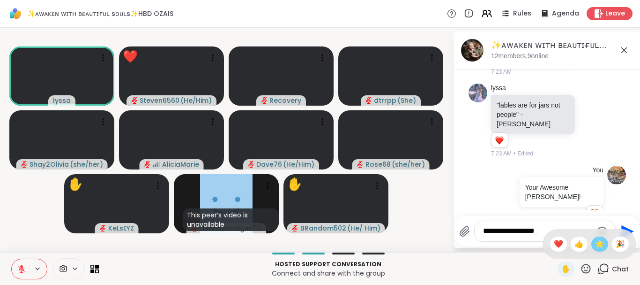
click at [598, 244] on span "🌟" at bounding box center [599, 243] width 9 height 11
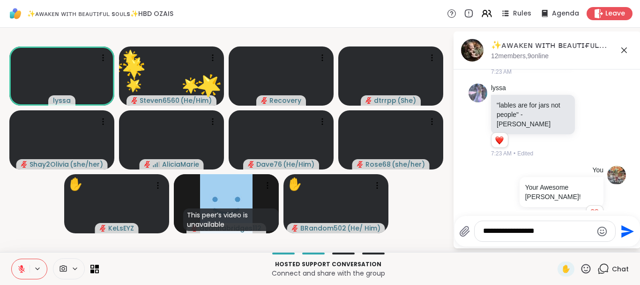
click at [585, 270] on icon at bounding box center [586, 269] width 12 height 12
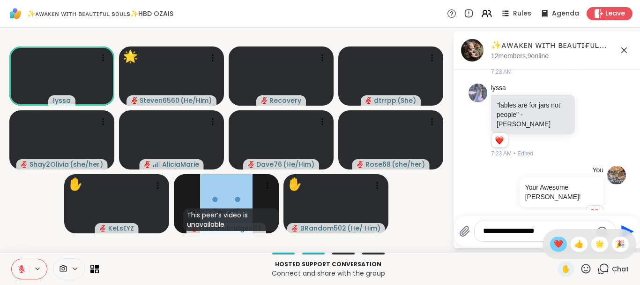
click at [554, 245] on span "❤️" at bounding box center [558, 243] width 9 height 11
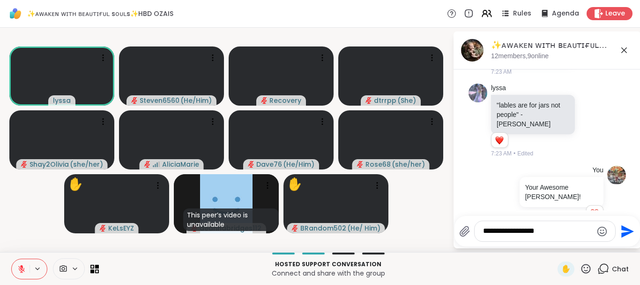
click at [586, 270] on icon at bounding box center [586, 268] width 9 height 9
click at [601, 242] on span "🌟" at bounding box center [599, 243] width 9 height 11
click at [586, 265] on icon at bounding box center [586, 269] width 12 height 12
click at [556, 244] on span "❤️" at bounding box center [558, 243] width 9 height 11
click at [587, 266] on icon at bounding box center [586, 269] width 12 height 12
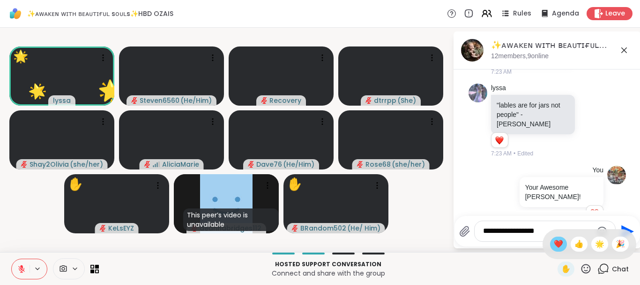
click at [556, 244] on span "❤️" at bounding box center [558, 243] width 9 height 11
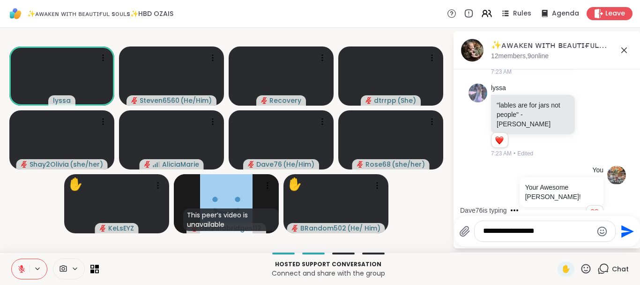
click at [585, 265] on icon at bounding box center [586, 269] width 12 height 12
click at [599, 243] on span "🌟" at bounding box center [599, 243] width 9 height 11
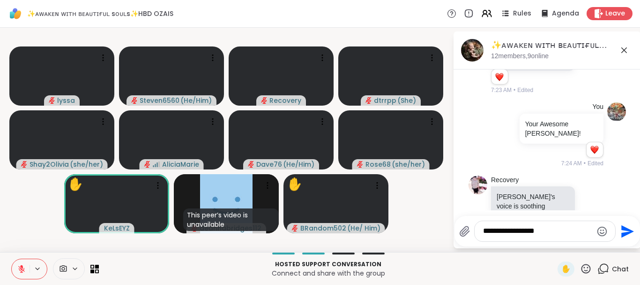
scroll to position [3497, 0]
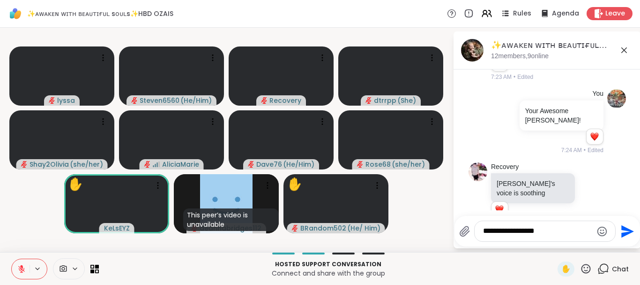
click at [584, 267] on icon at bounding box center [586, 269] width 12 height 12
click at [556, 243] on span "❤️" at bounding box center [558, 243] width 9 height 11
click at [586, 266] on icon at bounding box center [586, 269] width 12 height 12
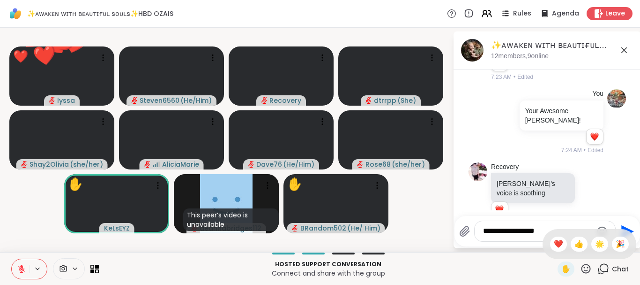
scroll to position [3556, 0]
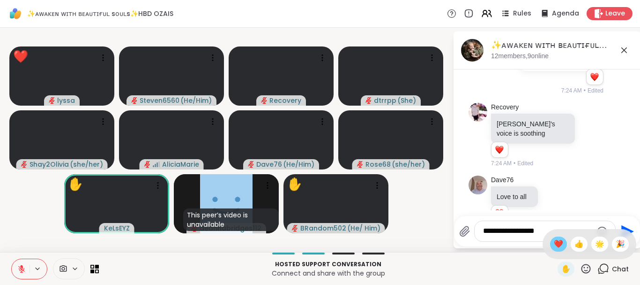
click at [554, 241] on span "❤️" at bounding box center [558, 243] width 9 height 11
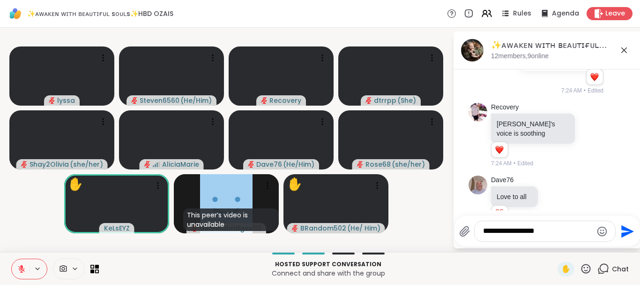
click at [586, 263] on icon at bounding box center [586, 269] width 12 height 12
click at [600, 244] on span "🌟" at bounding box center [599, 243] width 9 height 11
click at [589, 266] on icon at bounding box center [586, 269] width 12 height 12
click at [554, 240] on span "❤️" at bounding box center [558, 243] width 9 height 11
click at [581, 267] on icon at bounding box center [586, 269] width 12 height 12
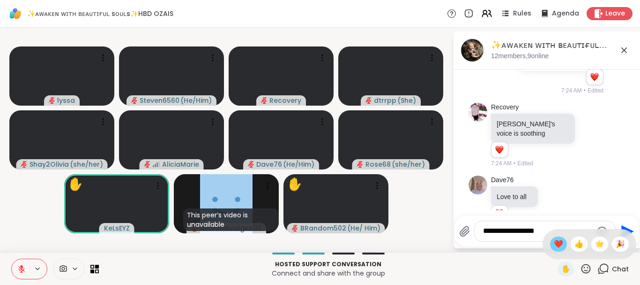
click at [556, 242] on span "❤️" at bounding box center [558, 243] width 9 height 11
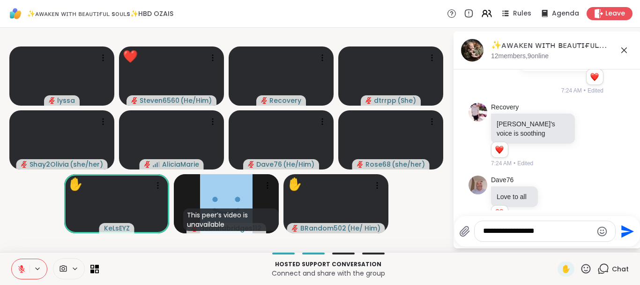
click at [587, 269] on icon at bounding box center [586, 269] width 12 height 12
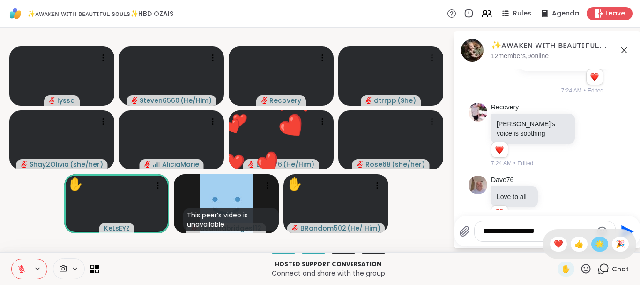
click at [601, 243] on span "🌟" at bounding box center [599, 243] width 9 height 11
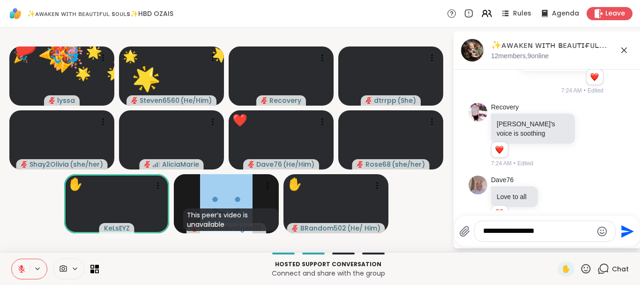
click at [586, 267] on icon at bounding box center [586, 269] width 12 height 12
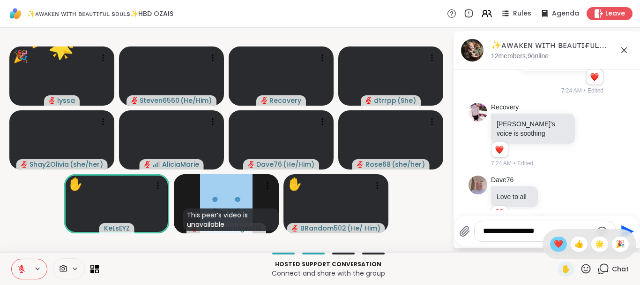
click at [556, 244] on span "❤️" at bounding box center [558, 243] width 9 height 11
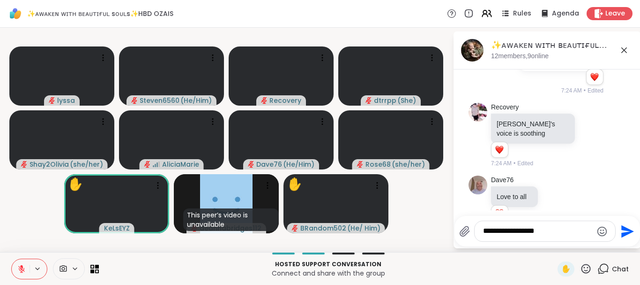
click at [585, 267] on icon at bounding box center [586, 268] width 9 height 9
click at [599, 239] on span "🌟" at bounding box center [599, 243] width 9 height 11
click at [585, 267] on icon at bounding box center [586, 268] width 9 height 9
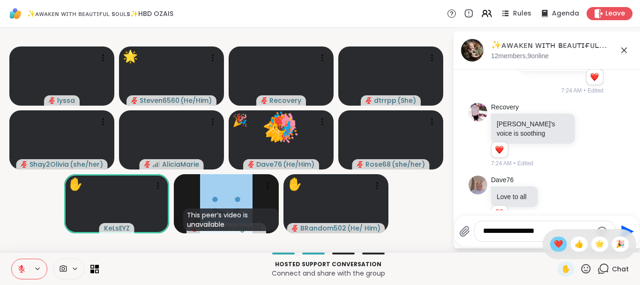
click at [556, 237] on div "❤️" at bounding box center [558, 243] width 17 height 15
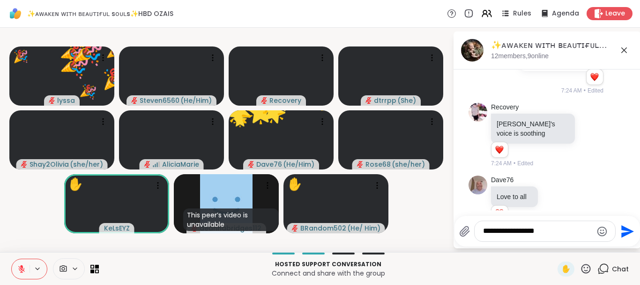
click at [584, 269] on icon at bounding box center [586, 269] width 12 height 12
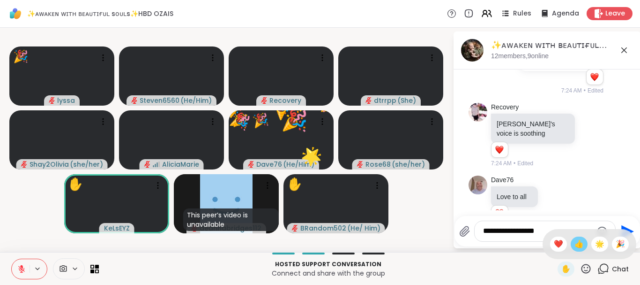
click at [580, 242] on span "👍" at bounding box center [579, 243] width 9 height 11
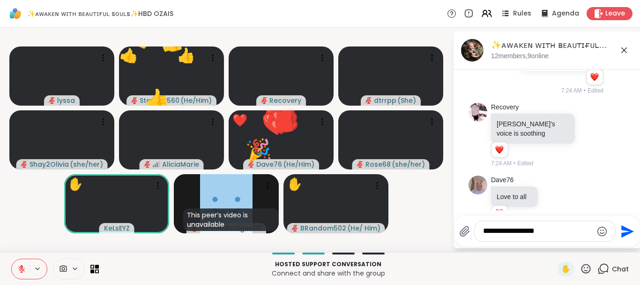
click at [584, 267] on icon at bounding box center [586, 269] width 12 height 12
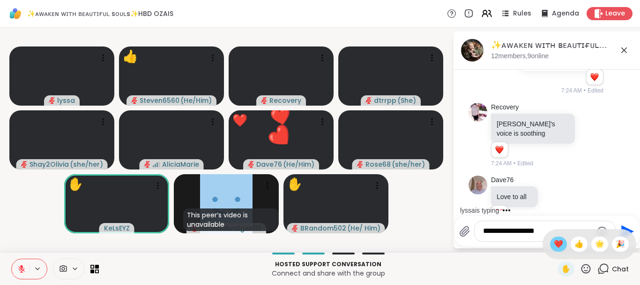
click at [555, 242] on span "❤️" at bounding box center [558, 243] width 9 height 11
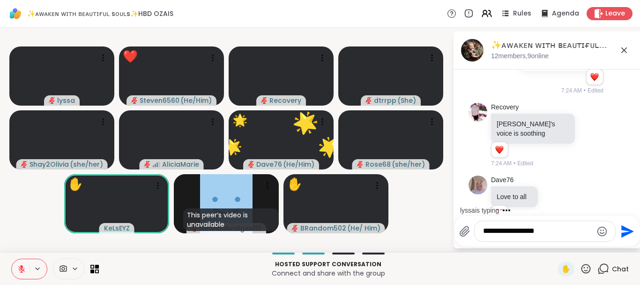
click at [586, 270] on icon at bounding box center [586, 268] width 9 height 9
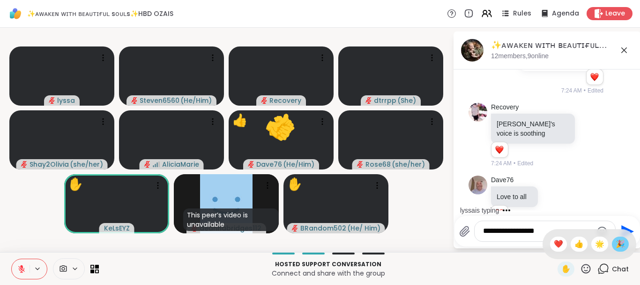
click at [619, 242] on span "🎉" at bounding box center [620, 243] width 9 height 11
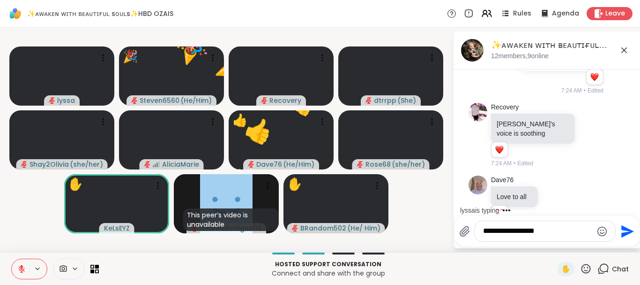
click at [584, 269] on icon at bounding box center [586, 269] width 12 height 12
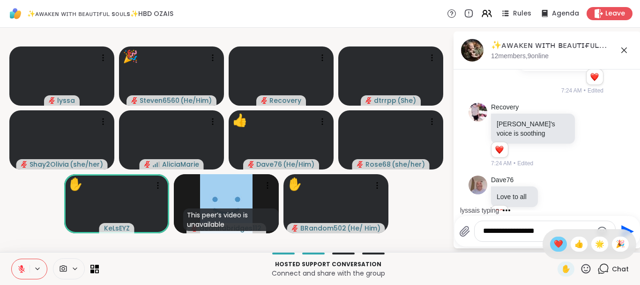
click at [557, 241] on span "❤️" at bounding box center [558, 243] width 9 height 11
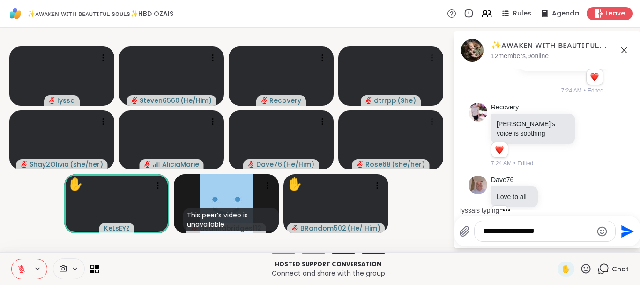
click at [585, 270] on icon at bounding box center [586, 269] width 12 height 12
click at [555, 236] on div "❤️" at bounding box center [558, 243] width 17 height 15
click at [588, 265] on icon at bounding box center [586, 269] width 12 height 12
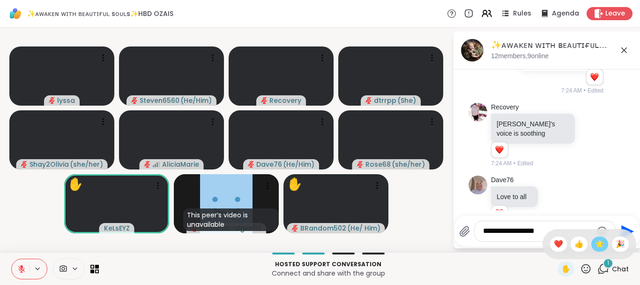
scroll to position [3635, 0]
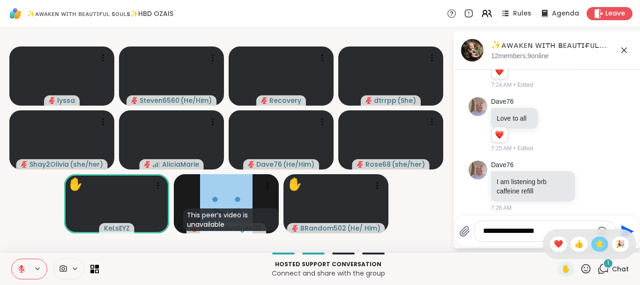
click at [600, 245] on span "🌟" at bounding box center [599, 243] width 9 height 11
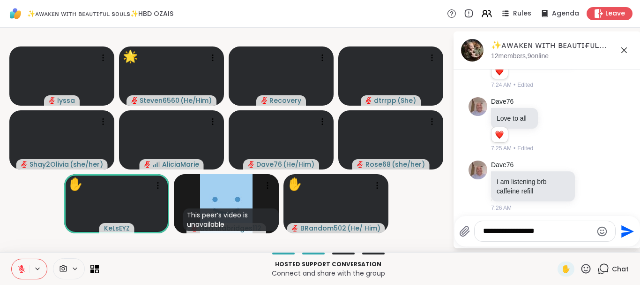
click at [585, 266] on icon at bounding box center [586, 269] width 12 height 12
click at [560, 245] on span "❤️" at bounding box center [558, 243] width 9 height 11
click at [583, 267] on icon at bounding box center [586, 268] width 9 height 9
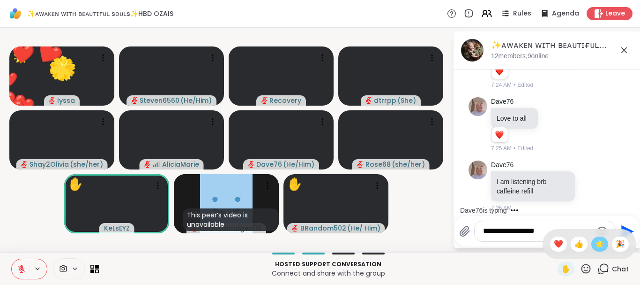
click at [603, 241] on span "🌟" at bounding box center [599, 243] width 9 height 11
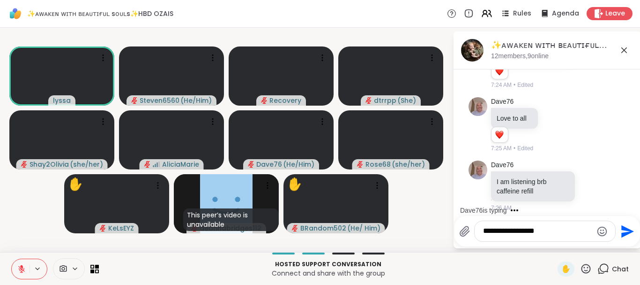
click at [587, 266] on icon at bounding box center [586, 269] width 12 height 12
click at [557, 242] on span "❤️" at bounding box center [558, 243] width 9 height 11
click at [585, 268] on icon at bounding box center [586, 268] width 9 height 9
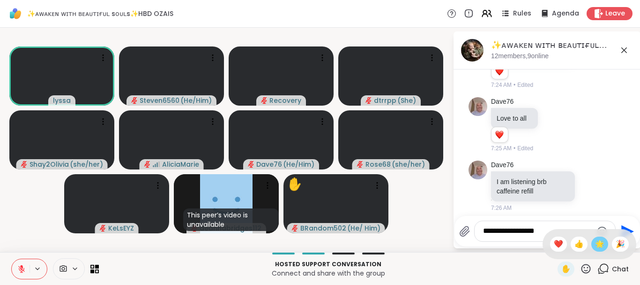
click at [601, 241] on span "🌟" at bounding box center [599, 243] width 9 height 11
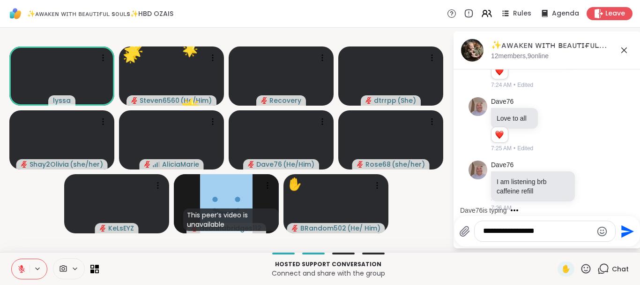
click at [589, 264] on icon at bounding box center [586, 269] width 12 height 12
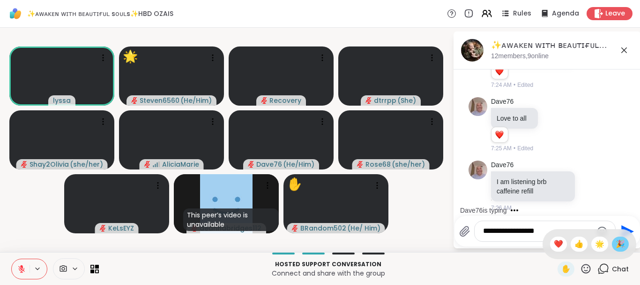
click at [618, 243] on span "🎉" at bounding box center [620, 243] width 9 height 11
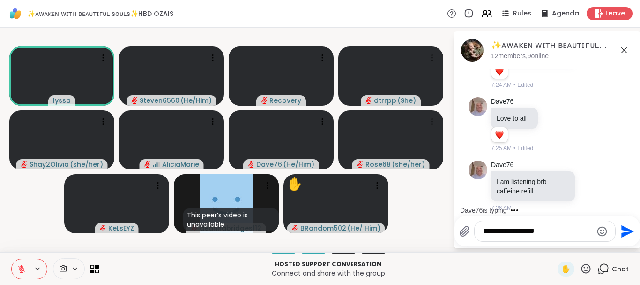
click at [584, 268] on icon at bounding box center [586, 269] width 12 height 12
click at [558, 244] on span "❤️" at bounding box center [558, 243] width 9 height 11
click at [585, 266] on icon at bounding box center [586, 269] width 12 height 12
click at [598, 242] on span "🌟" at bounding box center [599, 243] width 9 height 11
click at [585, 266] on icon at bounding box center [586, 269] width 12 height 12
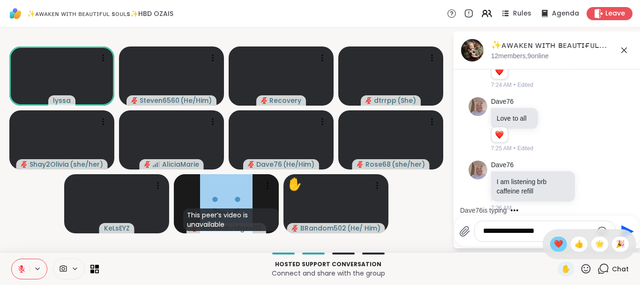
click at [558, 241] on span "❤️" at bounding box center [558, 243] width 9 height 11
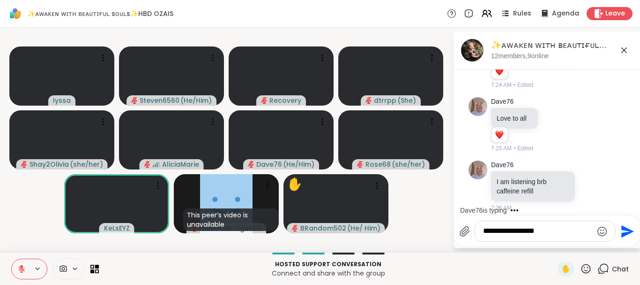
click at [587, 269] on icon at bounding box center [586, 269] width 12 height 12
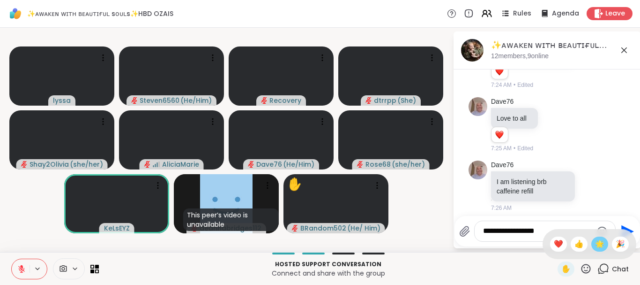
click at [598, 247] on span "🌟" at bounding box center [599, 243] width 9 height 11
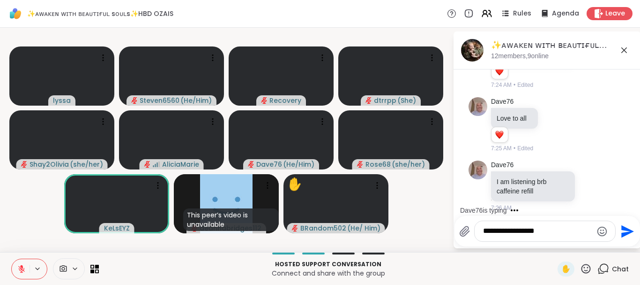
click at [586, 268] on icon at bounding box center [586, 268] width 9 height 9
click at [562, 246] on div "❤️" at bounding box center [558, 243] width 17 height 15
click at [586, 265] on icon at bounding box center [586, 269] width 12 height 12
click at [620, 243] on span "🎉" at bounding box center [620, 243] width 9 height 11
click at [587, 270] on icon at bounding box center [586, 268] width 9 height 9
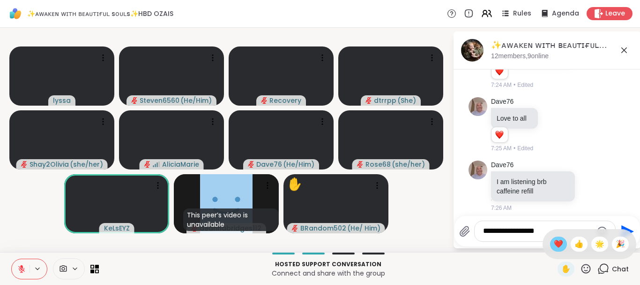
scroll to position [3741, 0]
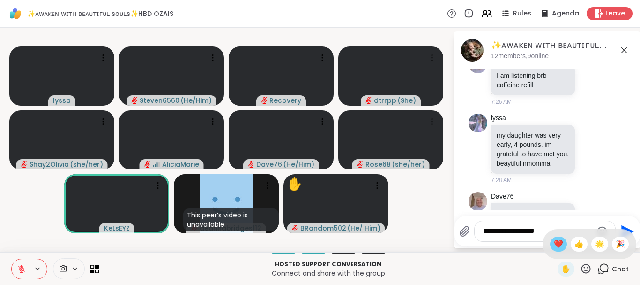
click at [561, 243] on span "❤️" at bounding box center [558, 243] width 9 height 11
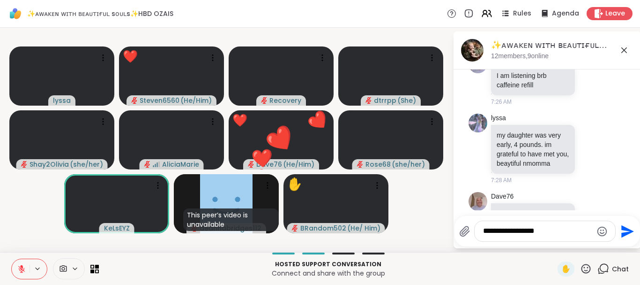
click at [587, 266] on icon at bounding box center [586, 269] width 12 height 12
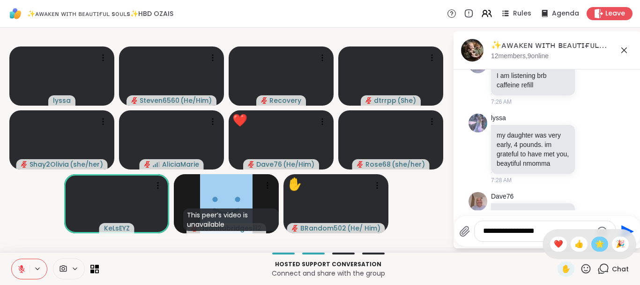
click at [601, 242] on span "🌟" at bounding box center [599, 243] width 9 height 11
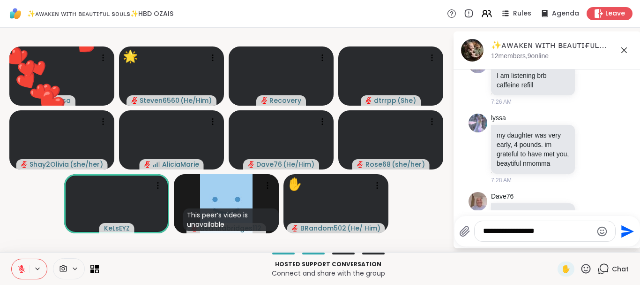
click at [586, 268] on icon at bounding box center [586, 268] width 9 height 9
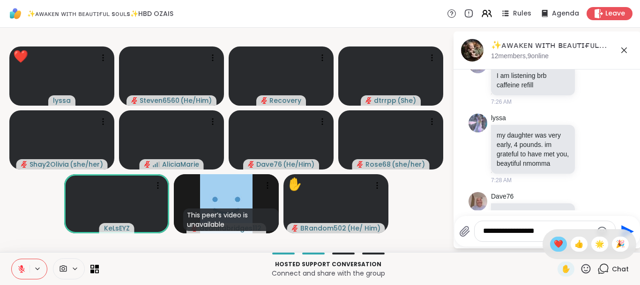
click at [555, 240] on span "❤️" at bounding box center [558, 243] width 9 height 11
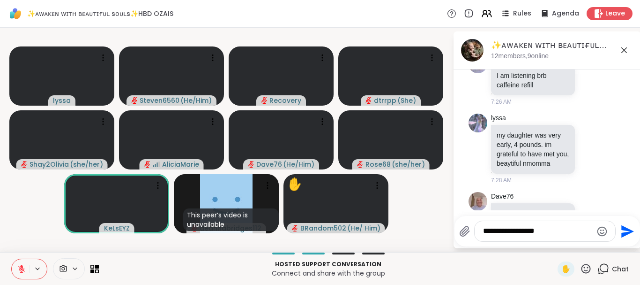
click at [587, 267] on icon at bounding box center [586, 269] width 12 height 12
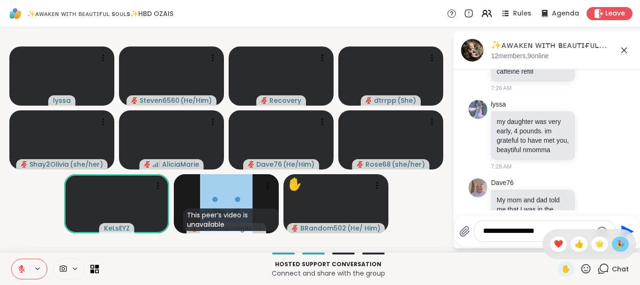
click at [617, 244] on span "🎉" at bounding box center [620, 243] width 9 height 11
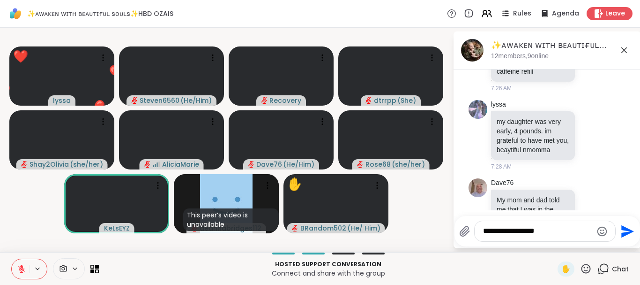
click at [583, 269] on icon at bounding box center [586, 269] width 12 height 12
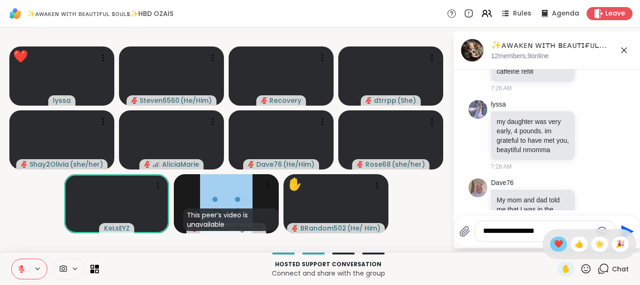
click at [560, 243] on span "❤️" at bounding box center [558, 243] width 9 height 11
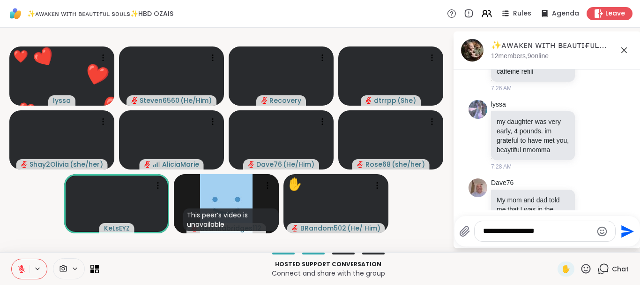
click at [587, 269] on icon at bounding box center [586, 269] width 12 height 12
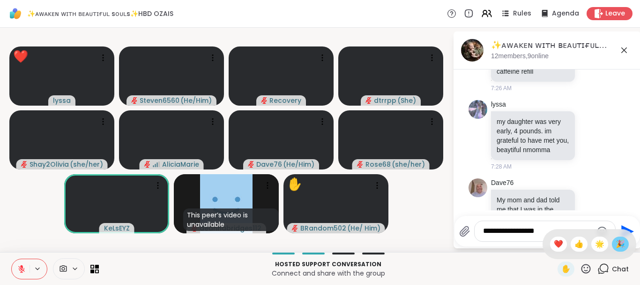
click at [617, 246] on span "🎉" at bounding box center [620, 243] width 9 height 11
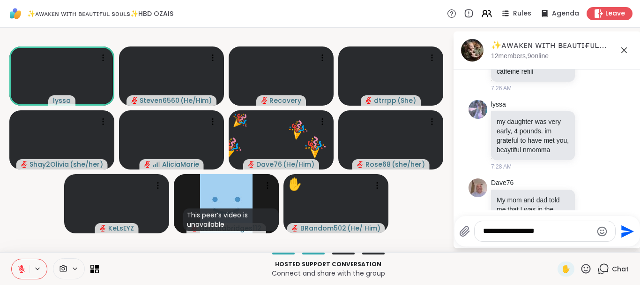
click at [585, 267] on icon at bounding box center [586, 268] width 9 height 9
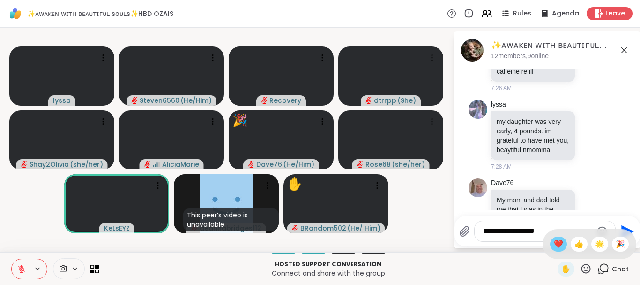
click at [559, 244] on span "❤️" at bounding box center [558, 243] width 9 height 11
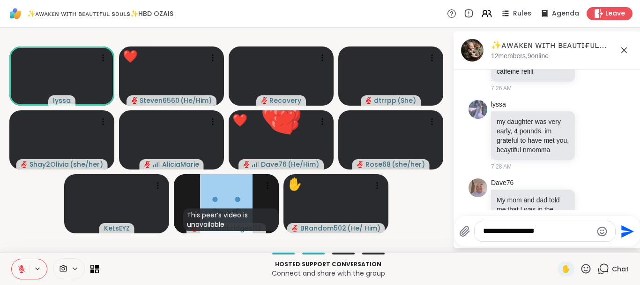
click at [589, 266] on icon at bounding box center [586, 269] width 12 height 12
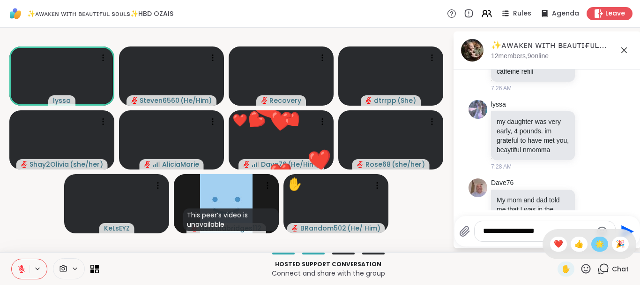
click at [600, 244] on span "🌟" at bounding box center [599, 243] width 9 height 11
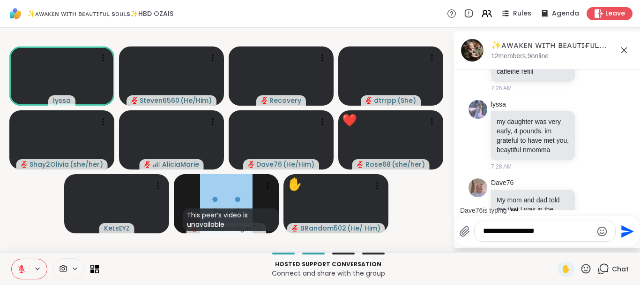
click at [587, 266] on icon at bounding box center [586, 269] width 12 height 12
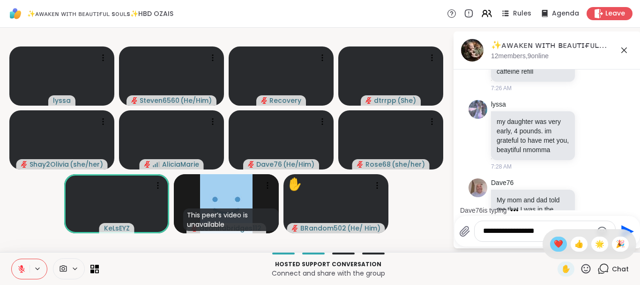
click at [560, 246] on span "❤️" at bounding box center [558, 243] width 9 height 11
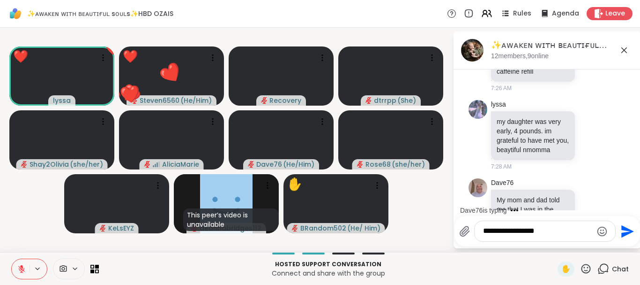
click at [589, 268] on icon at bounding box center [586, 269] width 12 height 12
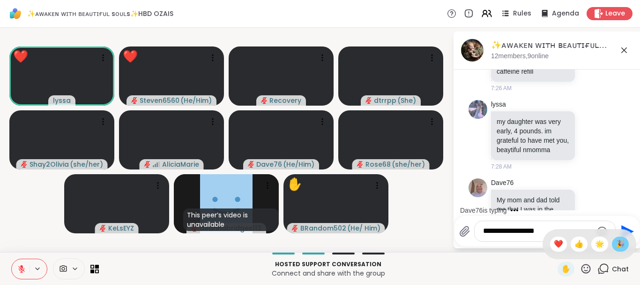
click at [617, 241] on span "🎉" at bounding box center [620, 243] width 9 height 11
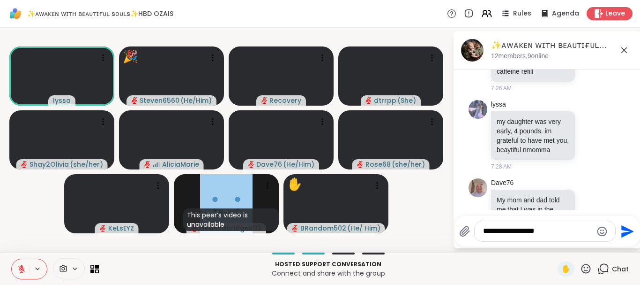
click at [586, 266] on icon at bounding box center [586, 269] width 12 height 12
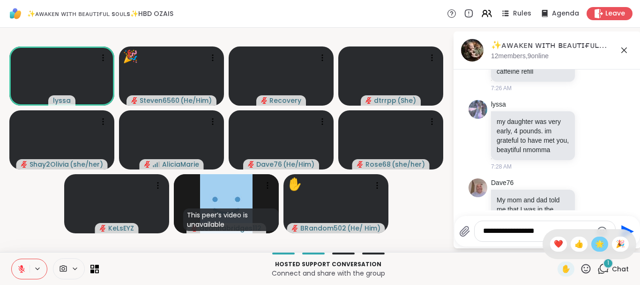
click at [600, 242] on span "🌟" at bounding box center [599, 243] width 9 height 11
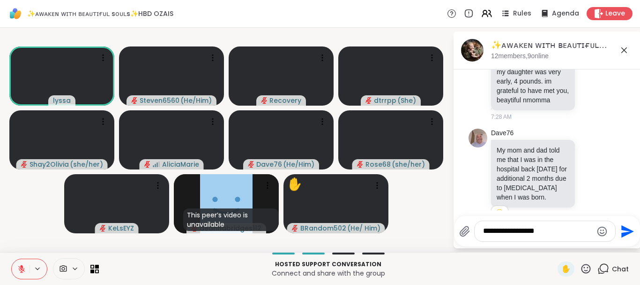
click at [586, 268] on icon at bounding box center [586, 269] width 12 height 12
click at [558, 245] on span "❤️" at bounding box center [558, 243] width 9 height 11
click at [588, 269] on icon at bounding box center [586, 269] width 12 height 12
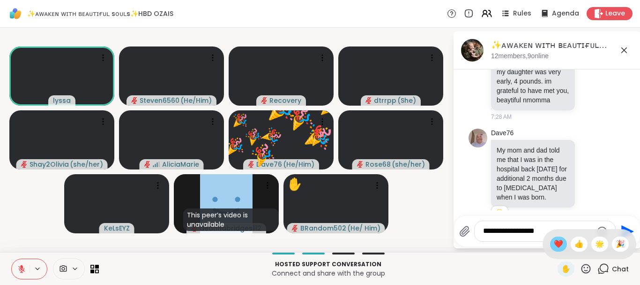
click at [557, 246] on span "❤️" at bounding box center [558, 243] width 9 height 11
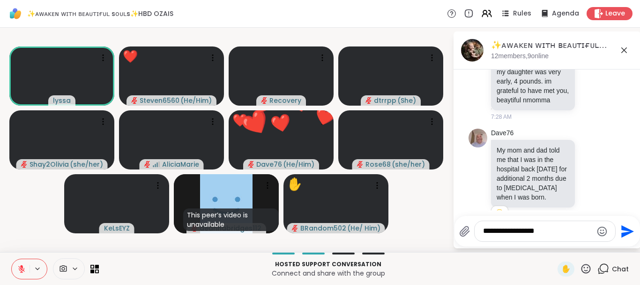
click at [585, 267] on icon at bounding box center [586, 268] width 9 height 9
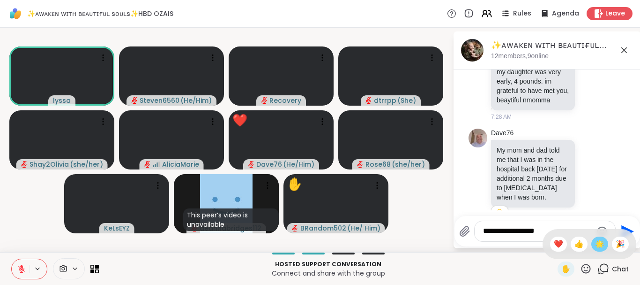
click at [598, 248] on span "🌟" at bounding box center [599, 243] width 9 height 11
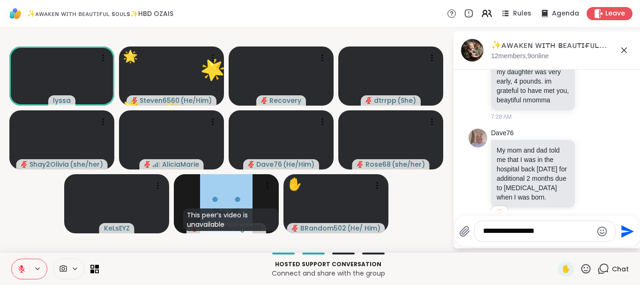
click at [586, 267] on icon at bounding box center [586, 269] width 12 height 12
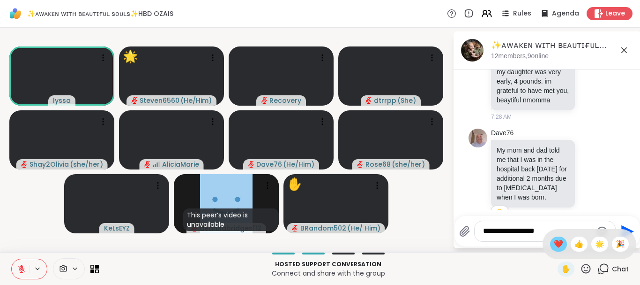
click at [558, 244] on span "❤️" at bounding box center [558, 243] width 9 height 11
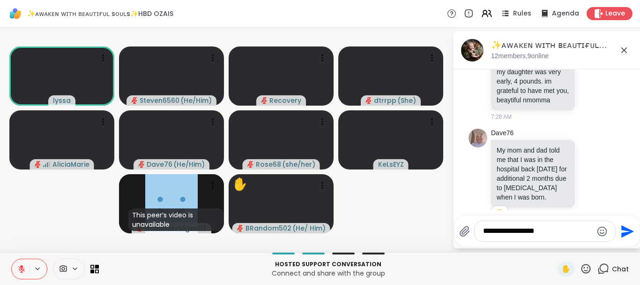
click at [587, 268] on icon at bounding box center [586, 269] width 12 height 12
click at [559, 241] on span "❤️" at bounding box center [558, 243] width 9 height 11
click at [584, 267] on icon at bounding box center [586, 269] width 12 height 12
click at [579, 247] on span "👍" at bounding box center [579, 243] width 9 height 11
click at [585, 264] on icon at bounding box center [586, 269] width 12 height 12
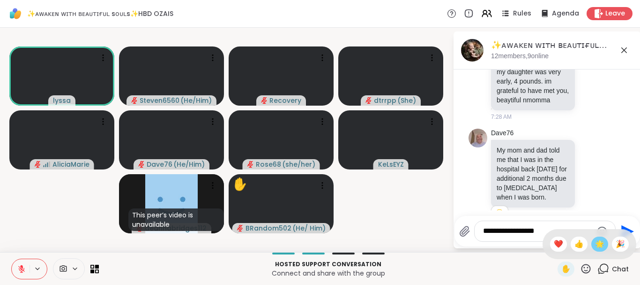
click at [596, 243] on span "🌟" at bounding box center [599, 243] width 9 height 11
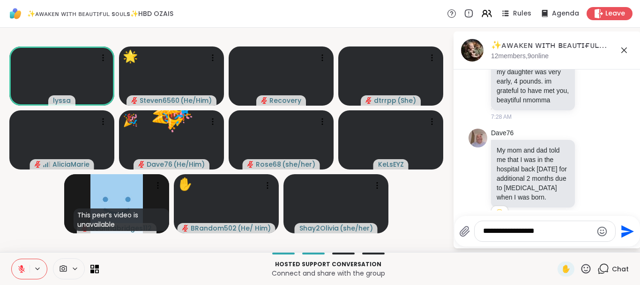
click at [586, 265] on icon at bounding box center [586, 269] width 12 height 12
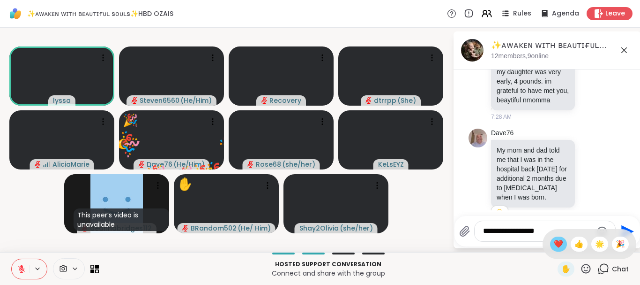
click at [561, 246] on span "❤️" at bounding box center [558, 243] width 9 height 11
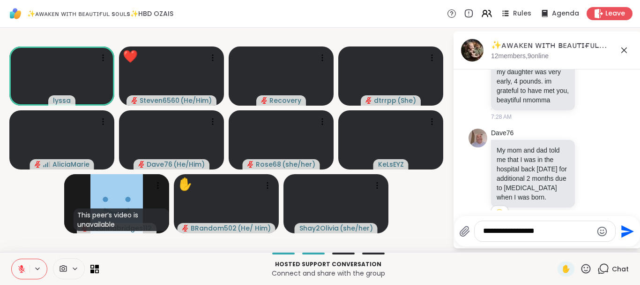
click at [585, 266] on icon at bounding box center [586, 269] width 12 height 12
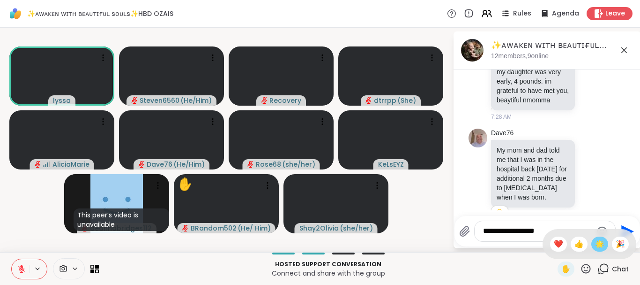
click at [600, 246] on span "🌟" at bounding box center [599, 243] width 9 height 11
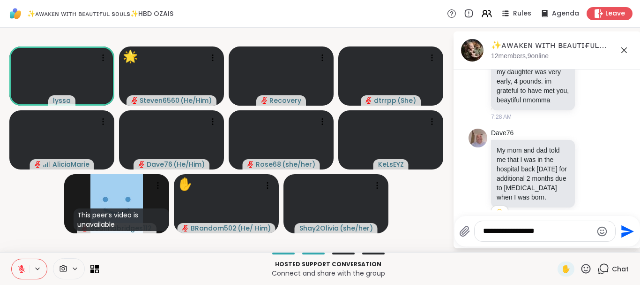
click at [583, 266] on icon at bounding box center [586, 269] width 12 height 12
click at [557, 241] on span "❤️" at bounding box center [558, 243] width 9 height 11
click at [584, 264] on icon at bounding box center [586, 269] width 12 height 12
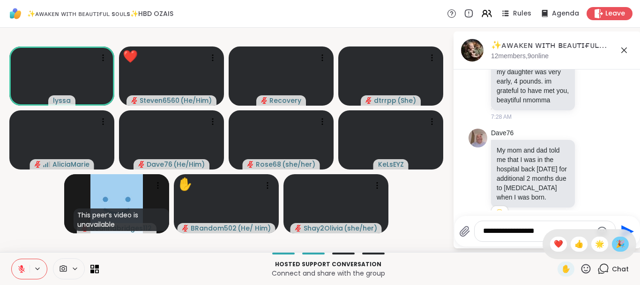
click at [618, 244] on span "🎉" at bounding box center [620, 243] width 9 height 11
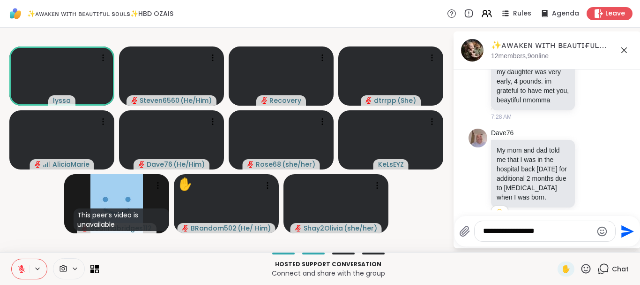
click at [588, 270] on icon at bounding box center [586, 268] width 9 height 9
click at [559, 242] on span "❤️" at bounding box center [558, 243] width 9 height 11
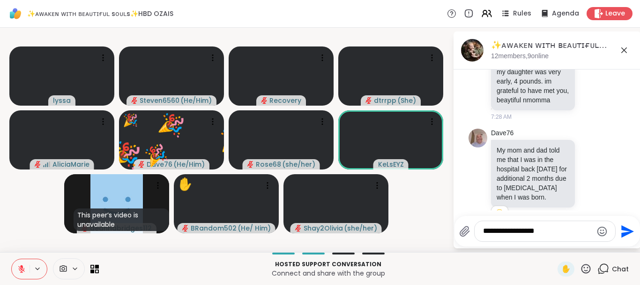
click at [583, 266] on icon at bounding box center [586, 269] width 12 height 12
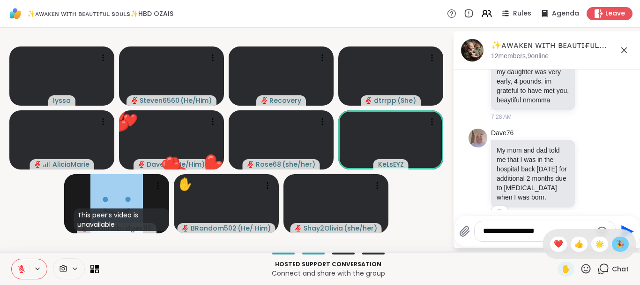
click at [622, 246] on span "🎉" at bounding box center [620, 243] width 9 height 11
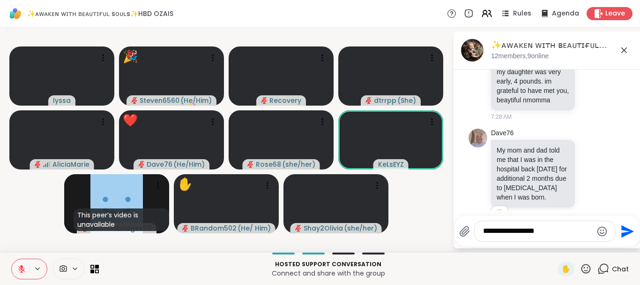
click at [585, 266] on icon at bounding box center [586, 269] width 12 height 12
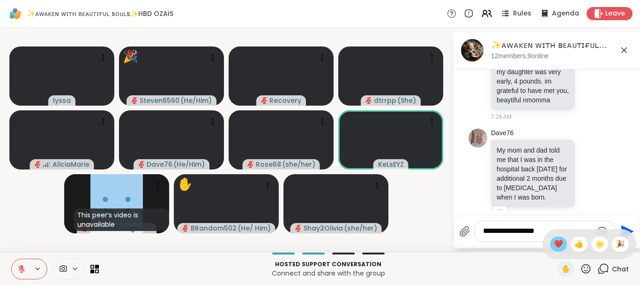
click at [557, 244] on span "❤️" at bounding box center [558, 243] width 9 height 11
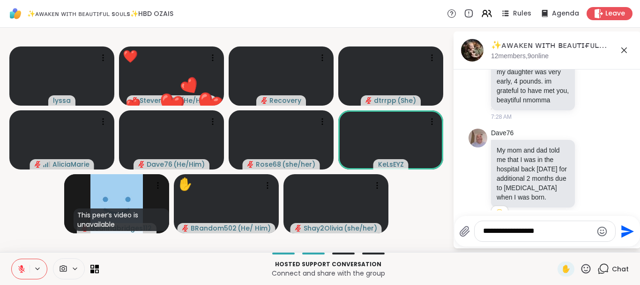
click at [586, 269] on icon at bounding box center [586, 269] width 12 height 12
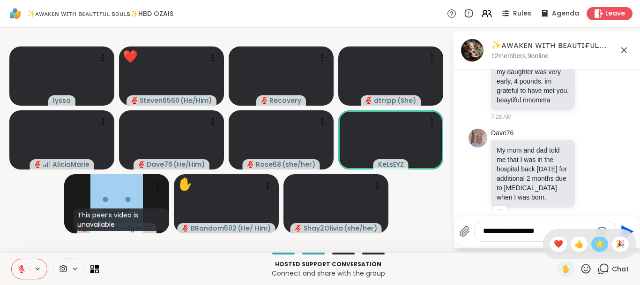
click at [599, 245] on span "🌟" at bounding box center [599, 243] width 9 height 11
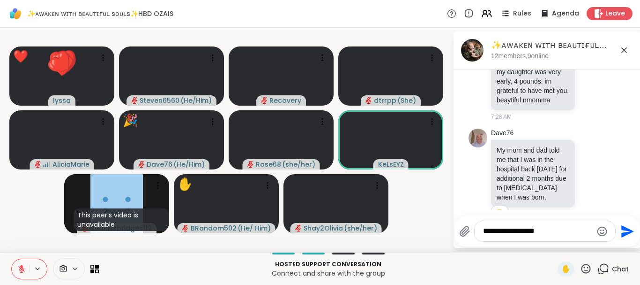
click at [588, 267] on icon at bounding box center [586, 268] width 9 height 9
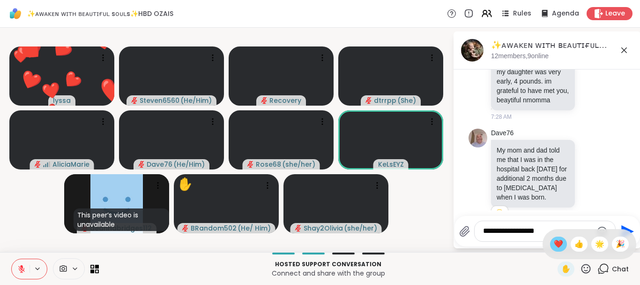
click at [558, 241] on span "❤️" at bounding box center [558, 243] width 9 height 11
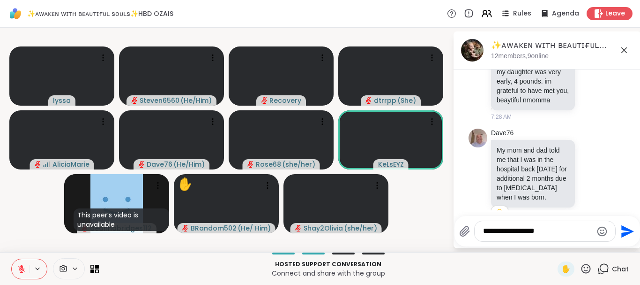
click at [585, 266] on icon at bounding box center [586, 269] width 12 height 12
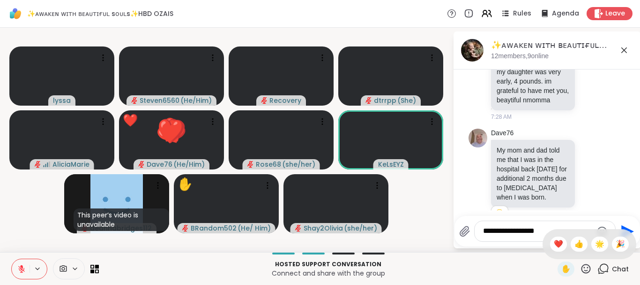
click at [585, 266] on icon at bounding box center [586, 269] width 12 height 12
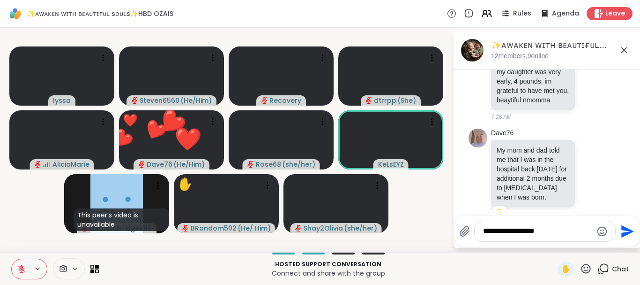
click at [586, 265] on icon at bounding box center [586, 269] width 12 height 12
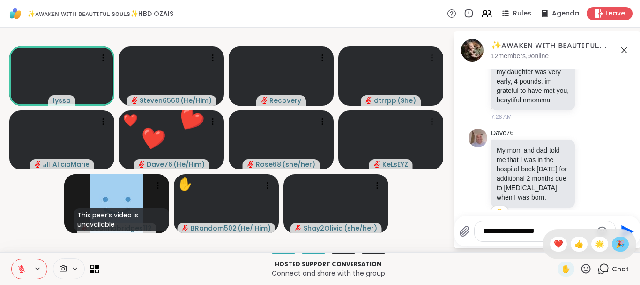
click at [618, 245] on span "🎉" at bounding box center [620, 243] width 9 height 11
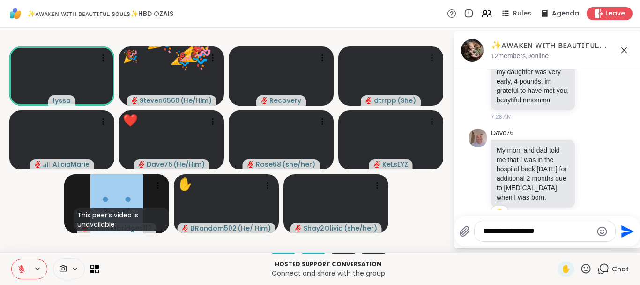
click at [618, 245] on div "**********" at bounding box center [548, 231] width 186 height 30
click at [586, 263] on icon at bounding box center [586, 269] width 12 height 12
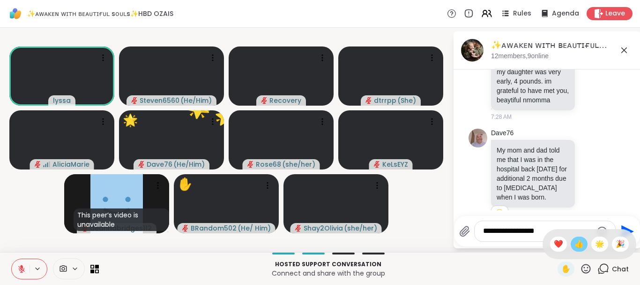
click at [582, 243] on span "👍" at bounding box center [579, 243] width 9 height 11
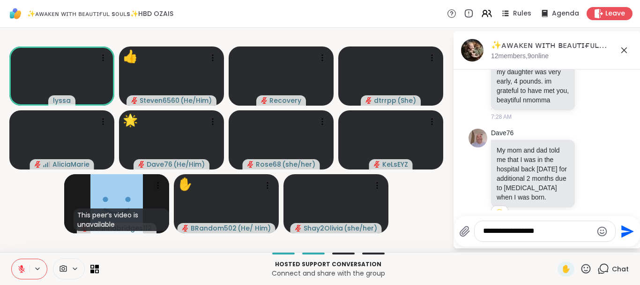
click at [588, 265] on icon at bounding box center [586, 269] width 12 height 12
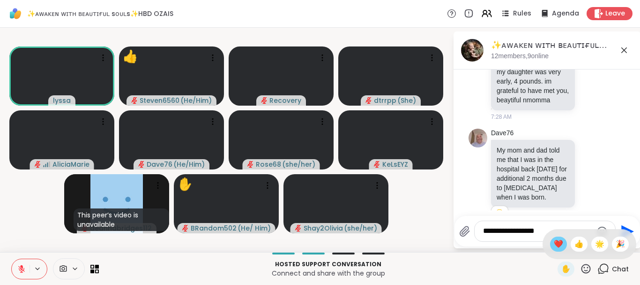
click at [562, 242] on div "❤️" at bounding box center [558, 243] width 17 height 15
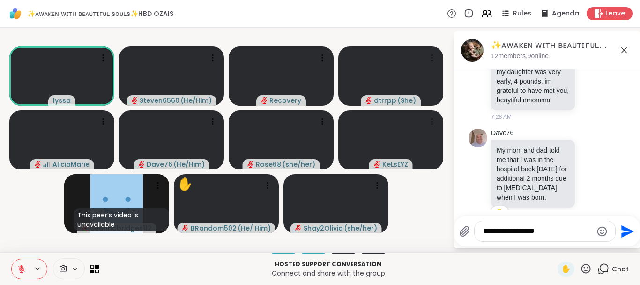
click at [585, 268] on icon at bounding box center [586, 269] width 12 height 12
click at [556, 246] on span "❤️" at bounding box center [558, 243] width 9 height 11
click at [587, 265] on icon at bounding box center [586, 269] width 12 height 12
click at [601, 244] on span "🌟" at bounding box center [599, 243] width 9 height 11
click at [586, 266] on icon at bounding box center [586, 269] width 12 height 12
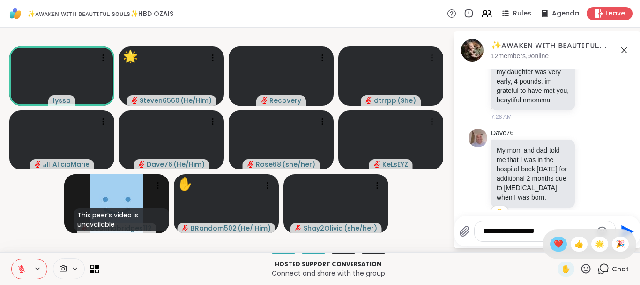
click at [559, 247] on span "❤️" at bounding box center [558, 243] width 9 height 11
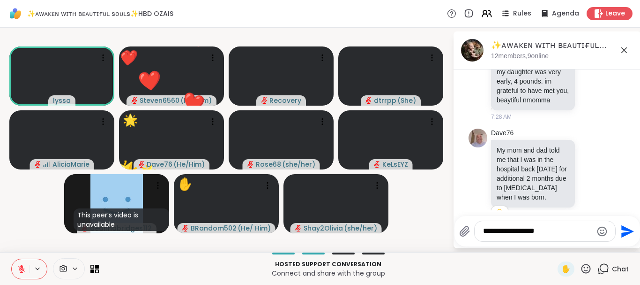
click at [587, 266] on icon at bounding box center [586, 269] width 12 height 12
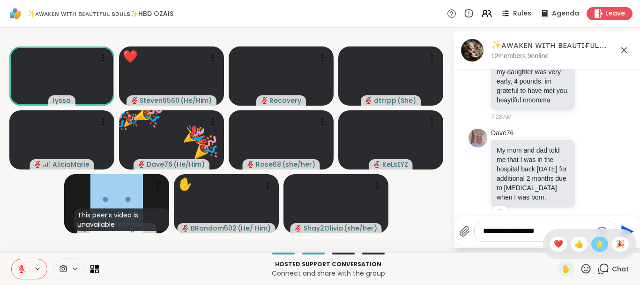
click at [596, 243] on span "🌟" at bounding box center [599, 243] width 9 height 11
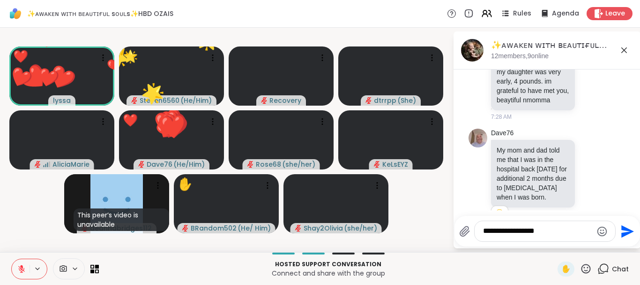
click at [585, 263] on icon at bounding box center [586, 269] width 12 height 12
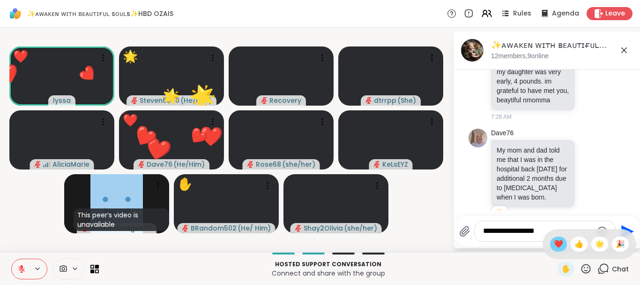
click at [561, 242] on span "❤️" at bounding box center [558, 243] width 9 height 11
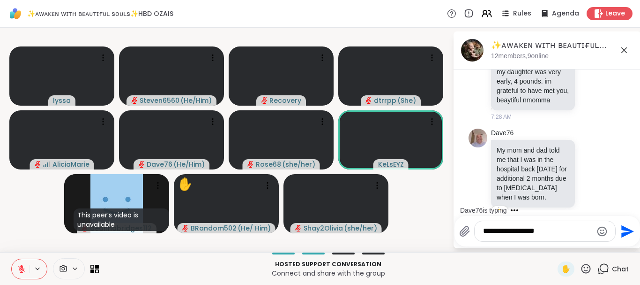
click at [587, 265] on icon at bounding box center [586, 269] width 12 height 12
click at [616, 241] on span "🎉" at bounding box center [620, 243] width 9 height 11
click at [583, 266] on icon at bounding box center [586, 268] width 9 height 9
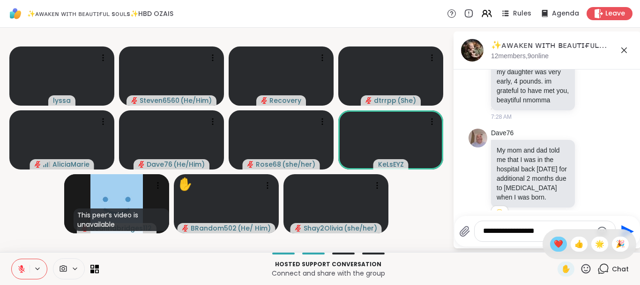
click at [557, 244] on span "❤️" at bounding box center [558, 243] width 9 height 11
click at [584, 266] on icon at bounding box center [586, 269] width 12 height 12
click at [616, 241] on span "🎉" at bounding box center [620, 243] width 9 height 11
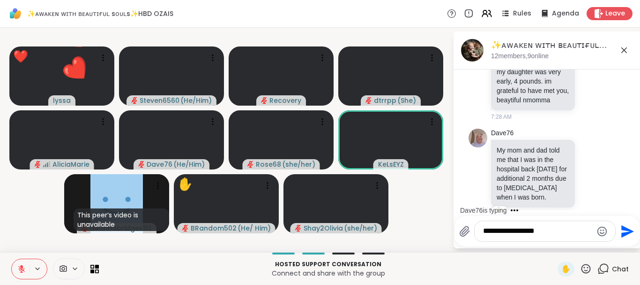
click at [588, 265] on icon at bounding box center [586, 269] width 12 height 12
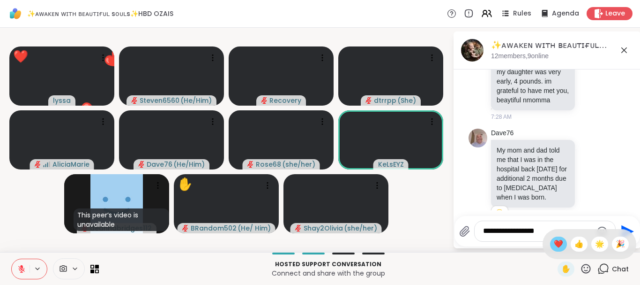
click at [559, 247] on span "❤️" at bounding box center [558, 243] width 9 height 11
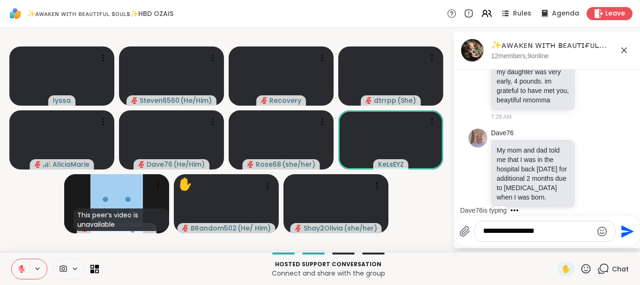
click at [587, 267] on icon at bounding box center [586, 269] width 12 height 12
click at [625, 242] on span "🎉" at bounding box center [620, 243] width 9 height 11
click at [587, 268] on icon at bounding box center [586, 269] width 12 height 12
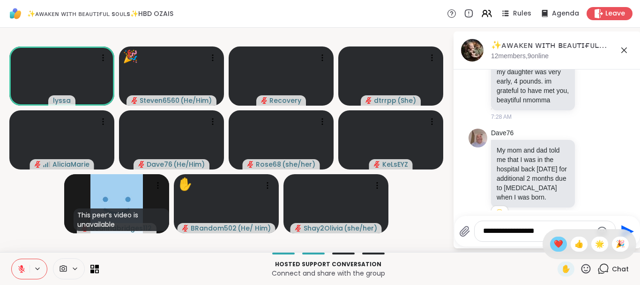
click at [561, 249] on div "❤️" at bounding box center [558, 243] width 17 height 15
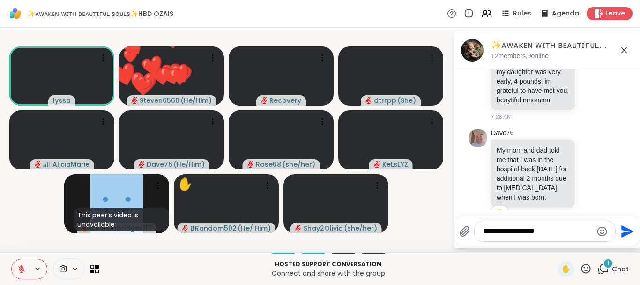
scroll to position [3864, 0]
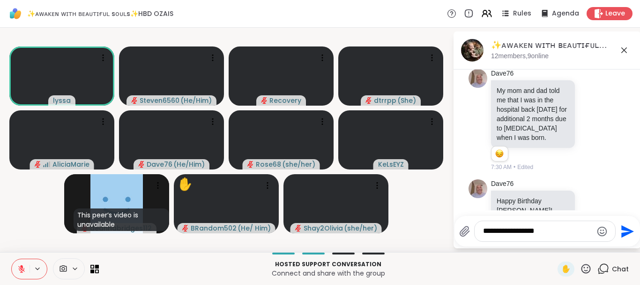
click at [586, 270] on icon at bounding box center [586, 268] width 9 height 9
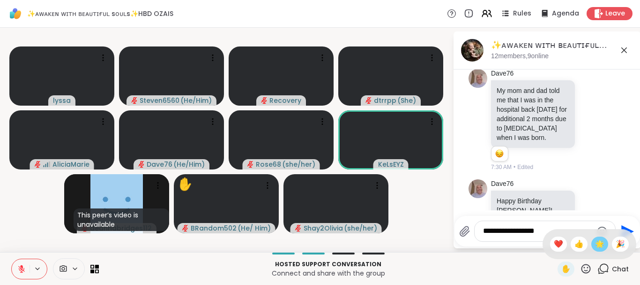
click at [597, 249] on span "🌟" at bounding box center [599, 243] width 9 height 11
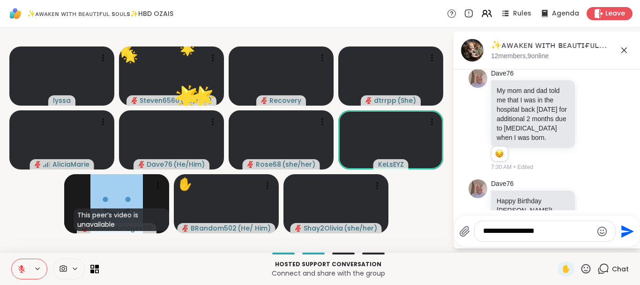
click at [585, 267] on icon at bounding box center [586, 268] width 9 height 9
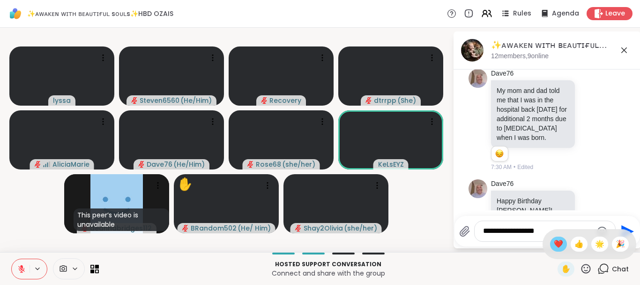
click at [554, 244] on span "❤️" at bounding box center [558, 243] width 9 height 11
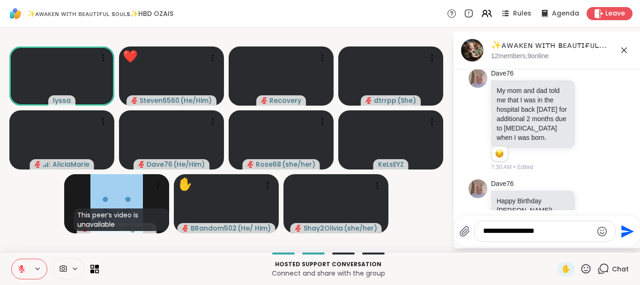
click at [588, 267] on icon at bounding box center [586, 268] width 9 height 9
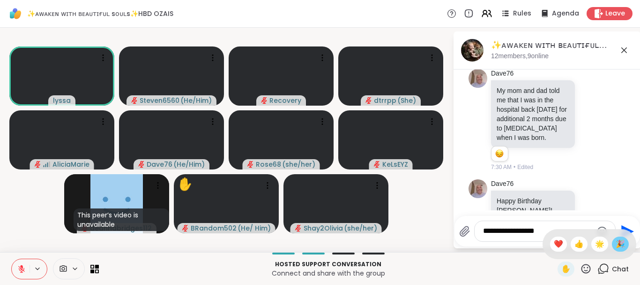
click at [615, 242] on div "🎉" at bounding box center [620, 243] width 17 height 15
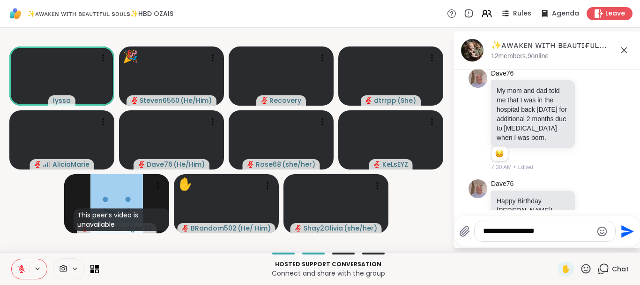
click at [587, 268] on icon at bounding box center [586, 269] width 12 height 12
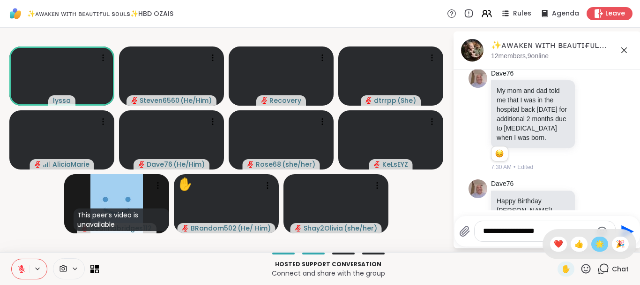
click at [597, 246] on span "🌟" at bounding box center [599, 243] width 9 height 11
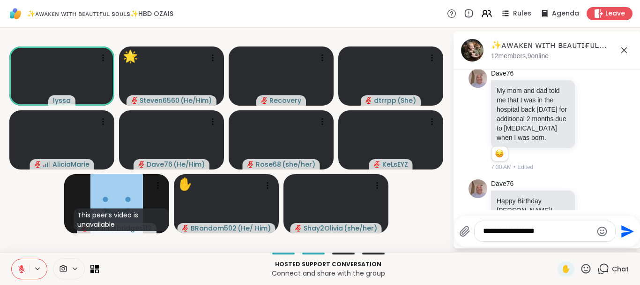
click at [588, 266] on icon at bounding box center [586, 269] width 12 height 12
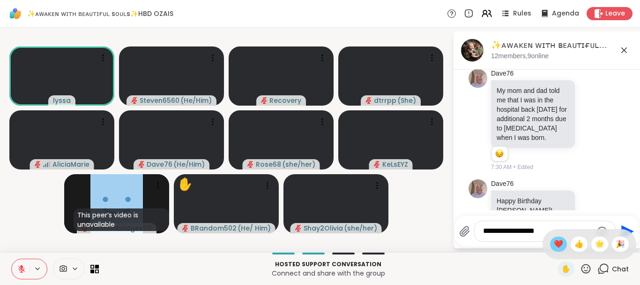
click at [559, 240] on span "❤️" at bounding box center [558, 243] width 9 height 11
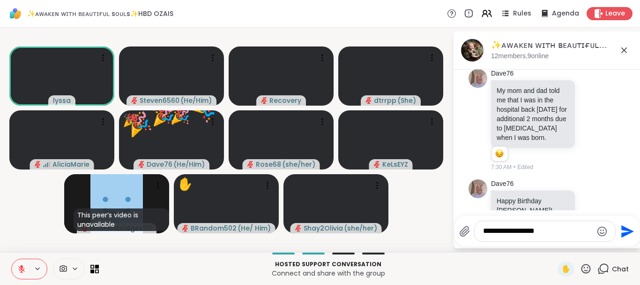
click at [587, 267] on icon at bounding box center [586, 269] width 12 height 12
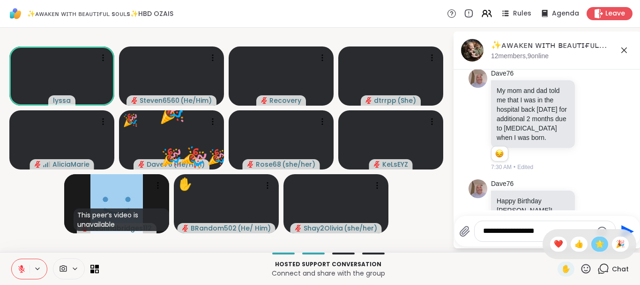
click at [599, 248] on span "🌟" at bounding box center [599, 243] width 9 height 11
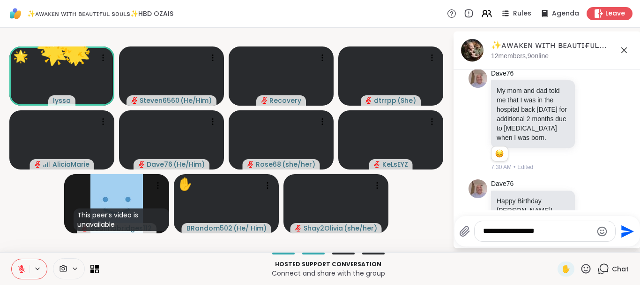
click at [588, 266] on icon at bounding box center [586, 269] width 12 height 12
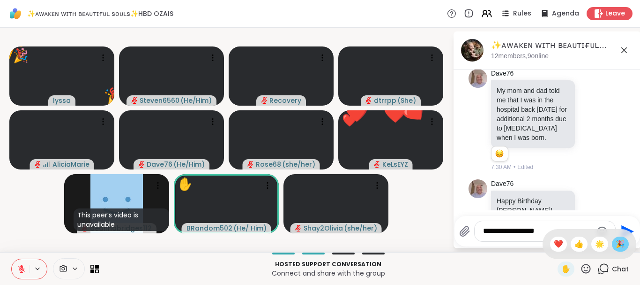
click at [621, 244] on span "🎉" at bounding box center [620, 243] width 9 height 11
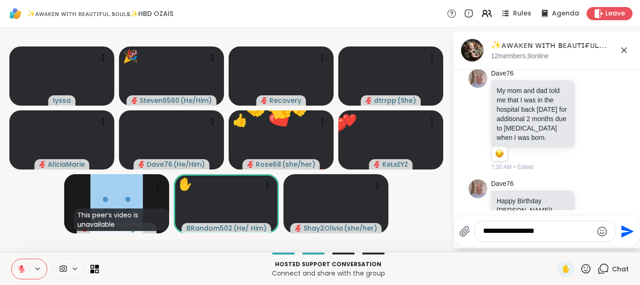
click at [589, 265] on icon at bounding box center [586, 269] width 12 height 12
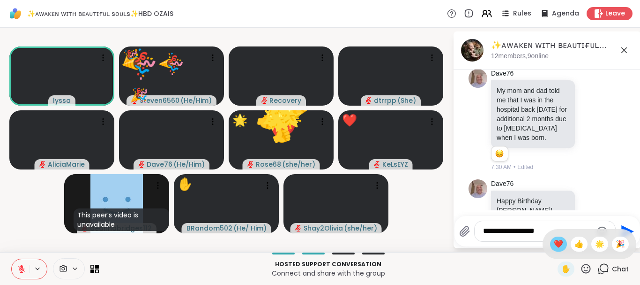
click at [558, 246] on span "❤️" at bounding box center [558, 243] width 9 height 11
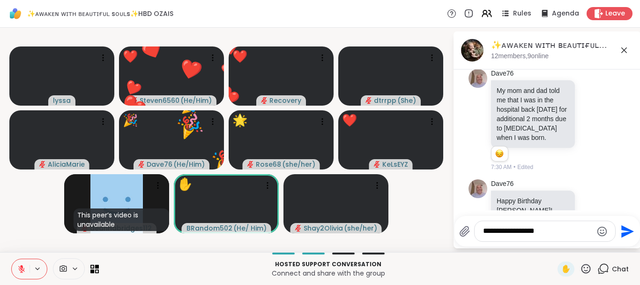
click at [584, 268] on icon at bounding box center [586, 269] width 12 height 12
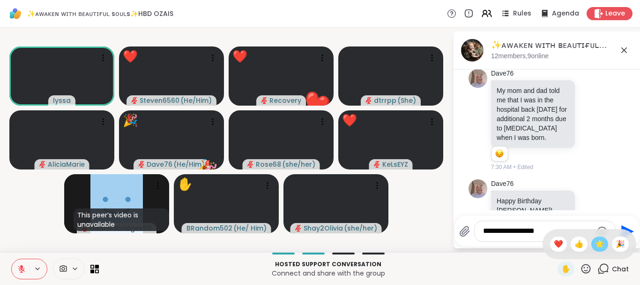
click at [599, 246] on span "🌟" at bounding box center [599, 243] width 9 height 11
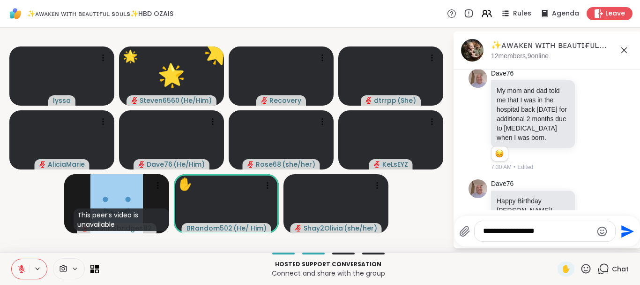
click at [587, 267] on icon at bounding box center [586, 269] width 12 height 12
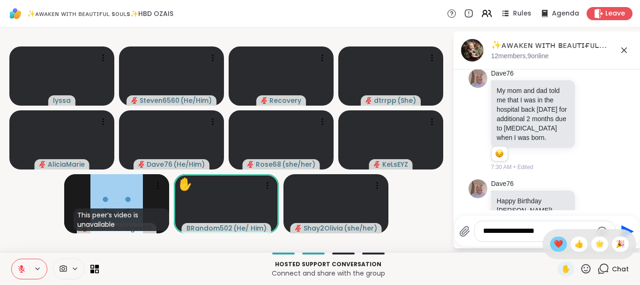
click at [554, 243] on span "❤️" at bounding box center [558, 243] width 9 height 11
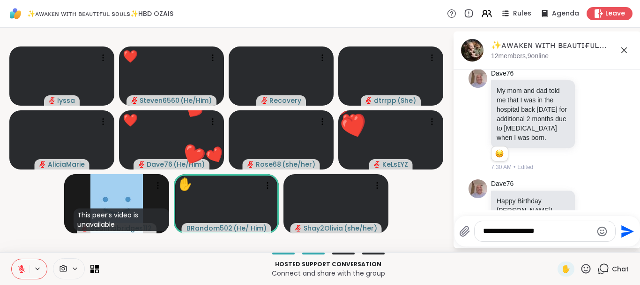
click at [585, 266] on icon at bounding box center [586, 269] width 12 height 12
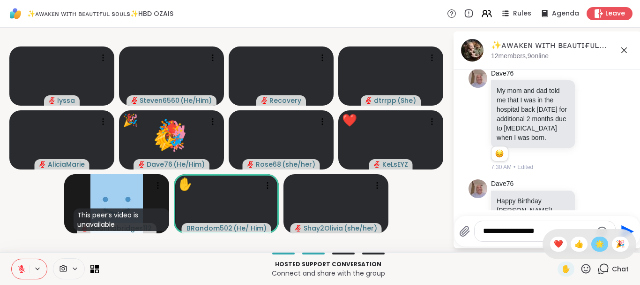
click at [598, 245] on span "🌟" at bounding box center [599, 243] width 9 height 11
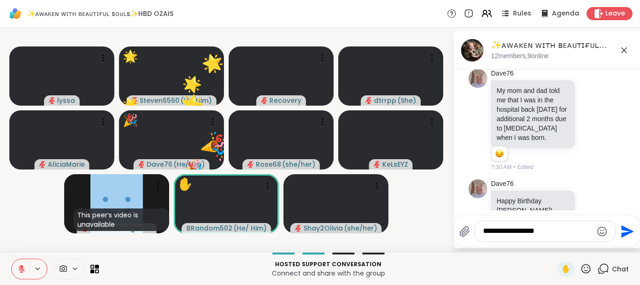
click at [582, 268] on icon at bounding box center [586, 269] width 12 height 12
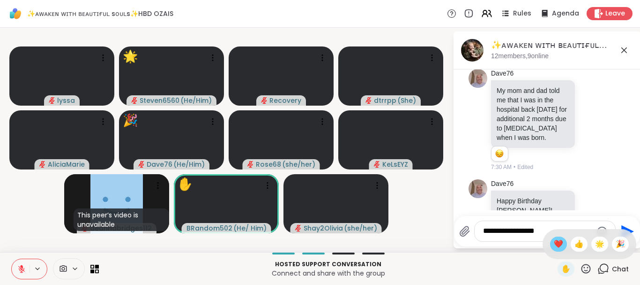
click at [554, 243] on span "❤️" at bounding box center [558, 243] width 9 height 11
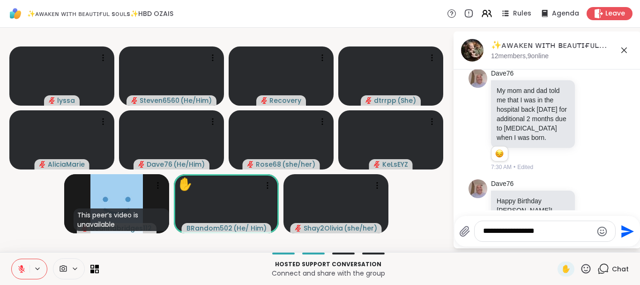
click at [585, 264] on icon at bounding box center [586, 268] width 9 height 9
click at [556, 244] on span "❤️" at bounding box center [558, 243] width 9 height 11
click at [584, 268] on icon at bounding box center [586, 269] width 12 height 12
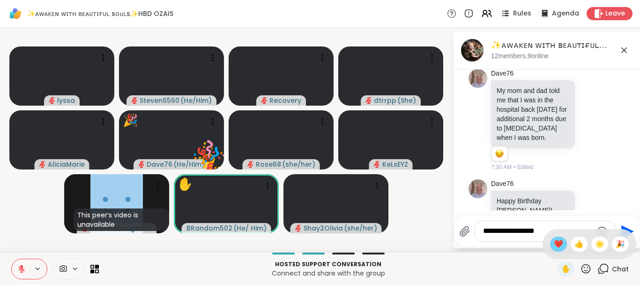
scroll to position [3890, 0]
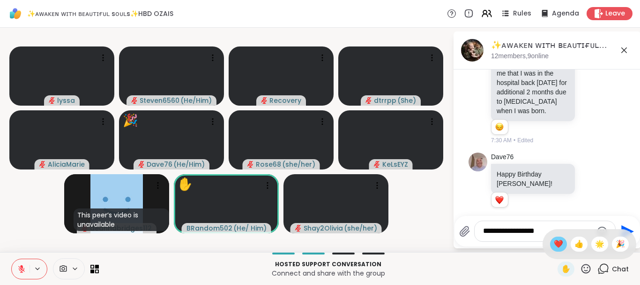
click at [555, 240] on span "❤️" at bounding box center [558, 243] width 9 height 11
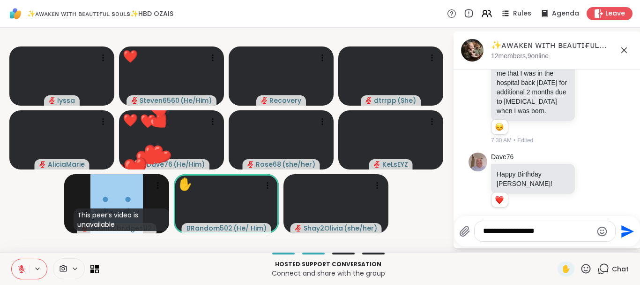
click at [585, 272] on icon at bounding box center [586, 268] width 9 height 9
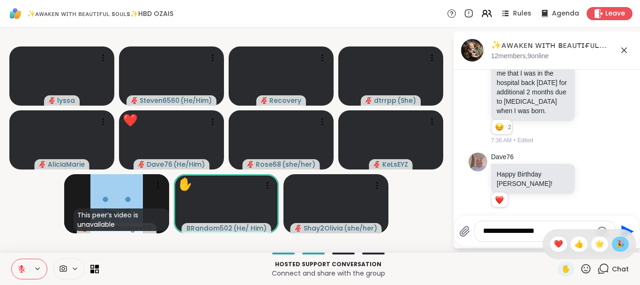
click at [615, 247] on div "🎉" at bounding box center [620, 243] width 17 height 15
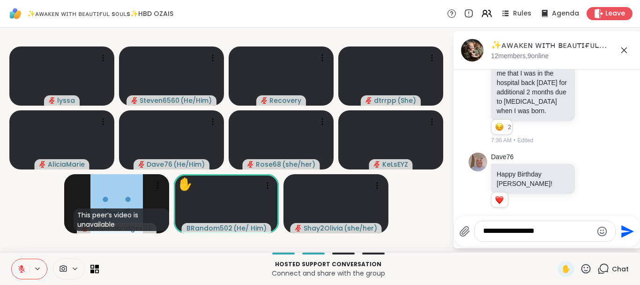
click at [588, 266] on icon at bounding box center [586, 269] width 12 height 12
click at [578, 246] on span "👍" at bounding box center [579, 243] width 9 height 11
click at [586, 265] on icon at bounding box center [586, 269] width 12 height 12
click at [575, 244] on span "👍" at bounding box center [579, 243] width 9 height 11
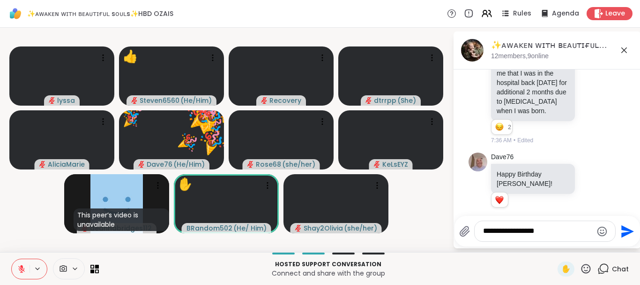
click at [588, 264] on icon at bounding box center [586, 268] width 9 height 9
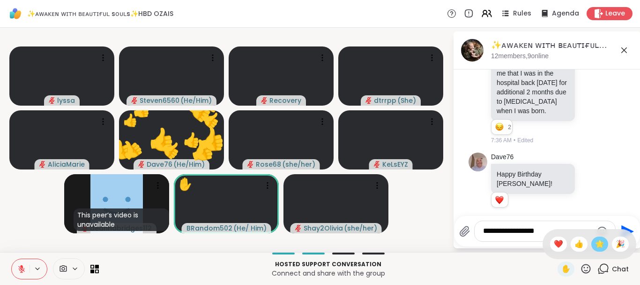
click at [597, 245] on span "🌟" at bounding box center [599, 243] width 9 height 11
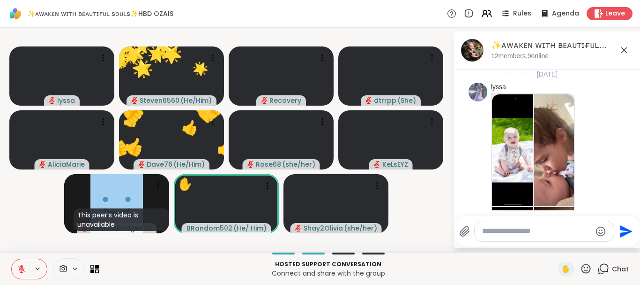
scroll to position [3890, 0]
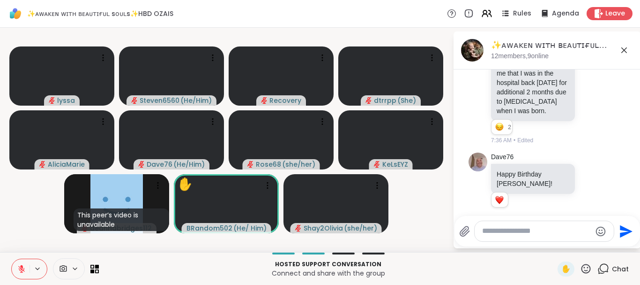
click at [586, 262] on div "✋" at bounding box center [575, 268] width 34 height 15
click at [584, 268] on icon at bounding box center [586, 269] width 12 height 12
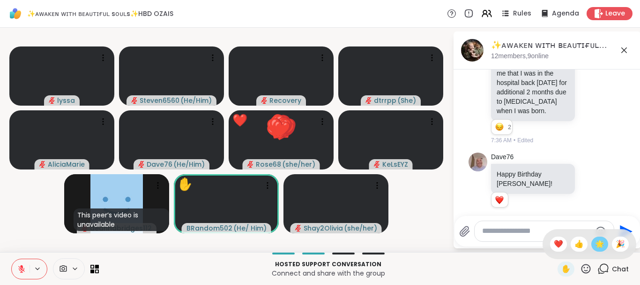
click at [602, 244] on span "🌟" at bounding box center [599, 243] width 9 height 11
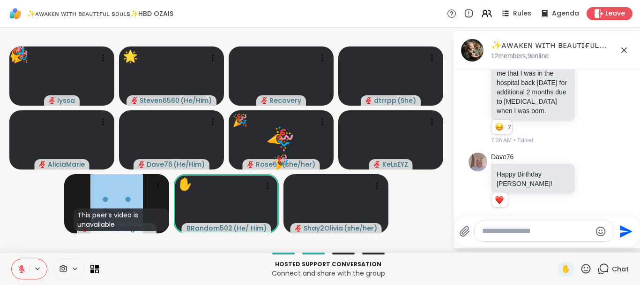
click at [585, 268] on icon at bounding box center [586, 269] width 12 height 12
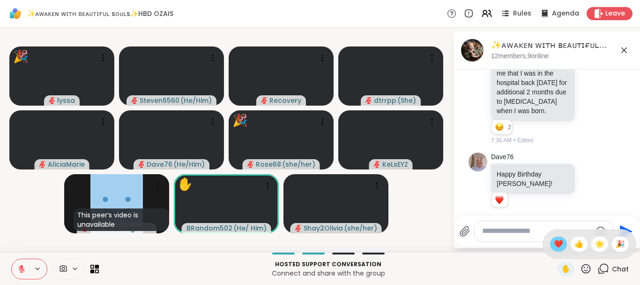
click at [559, 244] on span "❤️" at bounding box center [558, 243] width 9 height 11
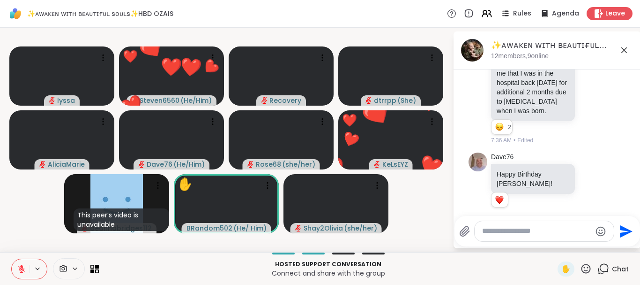
click at [586, 265] on icon at bounding box center [586, 269] width 12 height 12
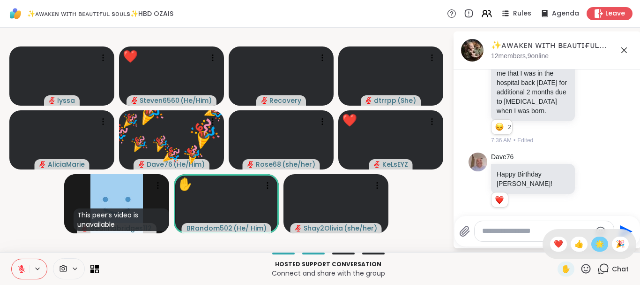
click at [603, 241] on span "🌟" at bounding box center [599, 243] width 9 height 11
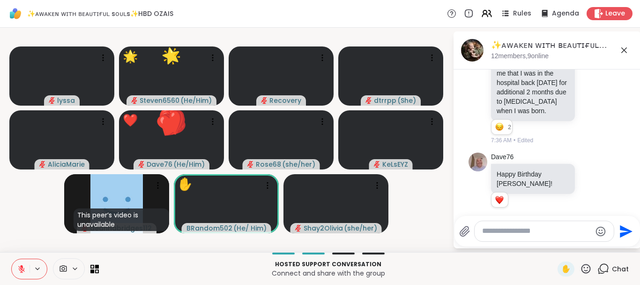
click at [588, 267] on icon at bounding box center [586, 268] width 9 height 9
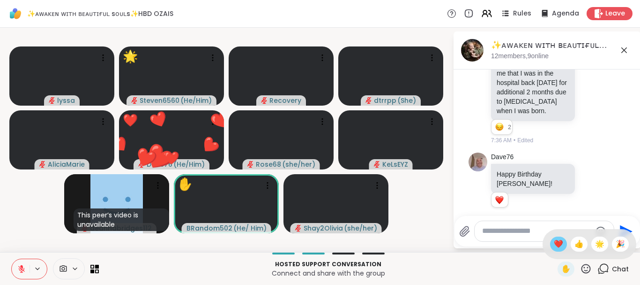
click at [558, 245] on span "❤️" at bounding box center [558, 243] width 9 height 11
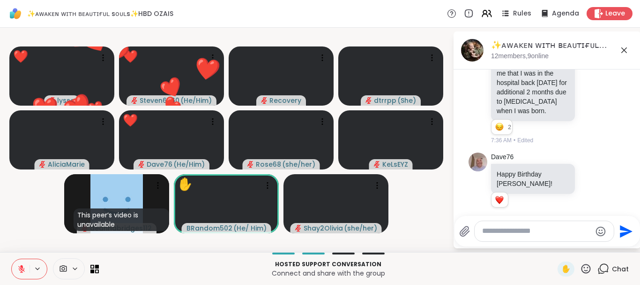
click at [590, 267] on icon at bounding box center [586, 269] width 12 height 12
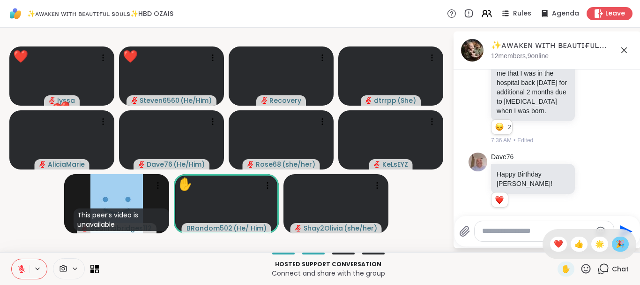
click at [621, 244] on span "🎉" at bounding box center [620, 243] width 9 height 11
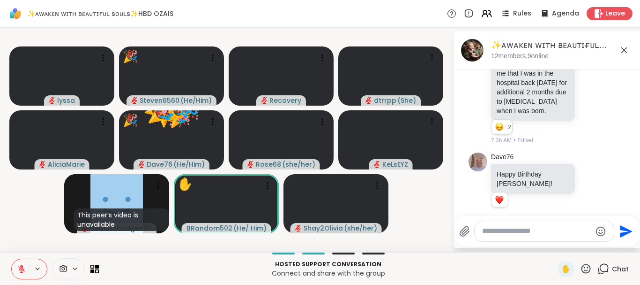
click at [586, 268] on icon at bounding box center [586, 269] width 12 height 12
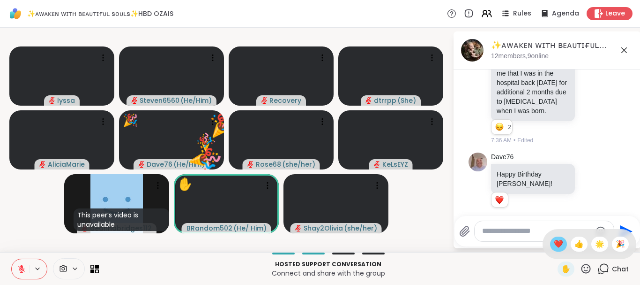
click at [560, 243] on span "❤️" at bounding box center [558, 243] width 9 height 11
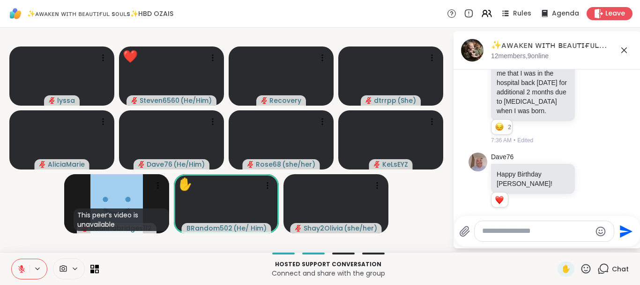
click at [587, 265] on icon at bounding box center [586, 269] width 12 height 12
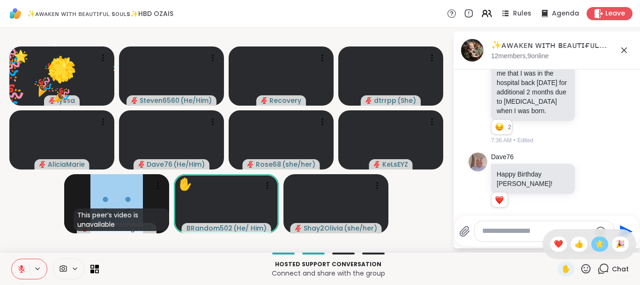
click at [596, 242] on span "🌟" at bounding box center [599, 243] width 9 height 11
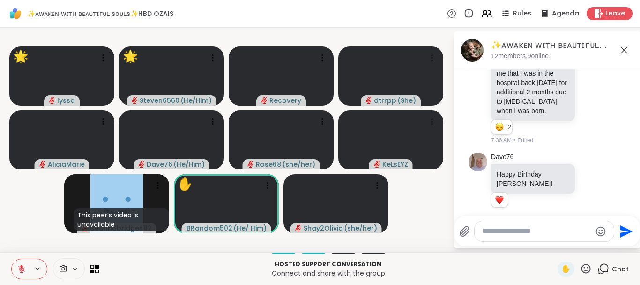
click at [584, 264] on icon at bounding box center [586, 269] width 12 height 12
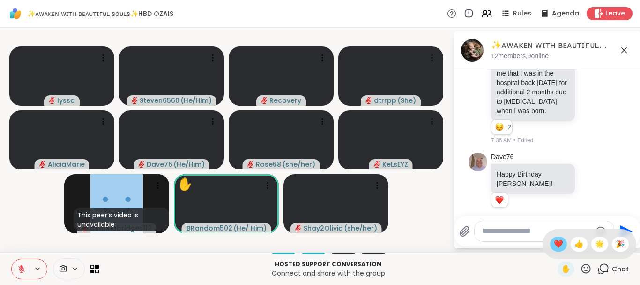
click at [556, 244] on span "❤️" at bounding box center [558, 243] width 9 height 11
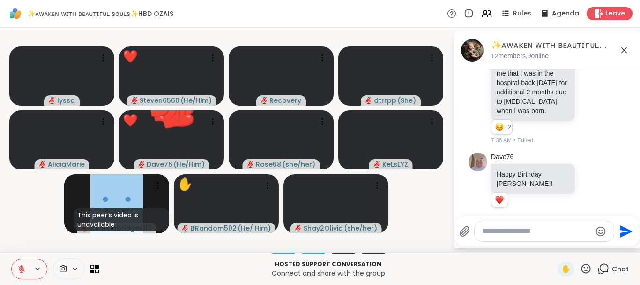
click at [588, 264] on icon at bounding box center [586, 268] width 9 height 9
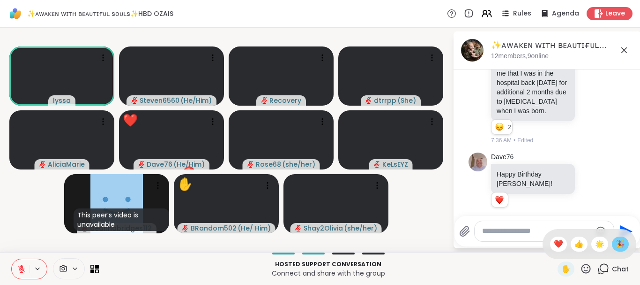
click at [613, 243] on div "🎉" at bounding box center [620, 243] width 17 height 15
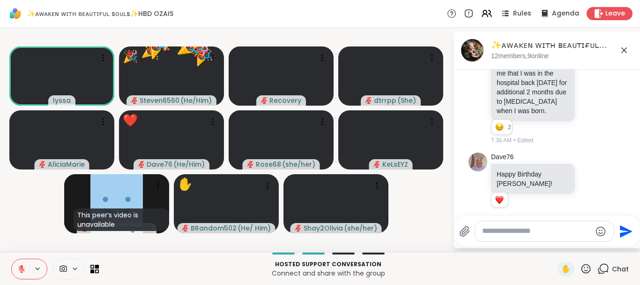
click at [613, 243] on div "Send" at bounding box center [548, 231] width 186 height 30
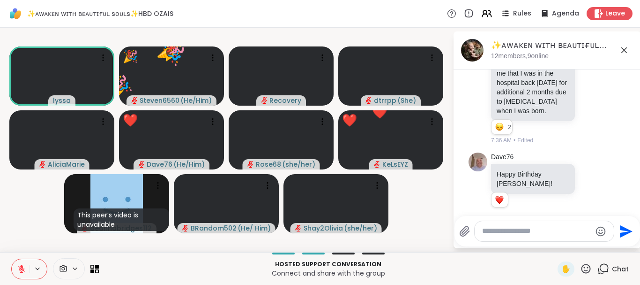
click at [586, 267] on icon at bounding box center [586, 269] width 12 height 12
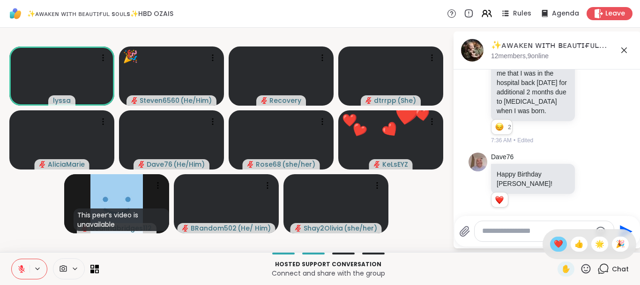
click at [558, 245] on span "❤️" at bounding box center [558, 243] width 9 height 11
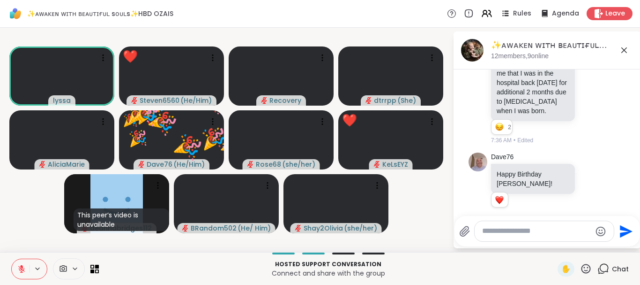
click at [588, 266] on icon at bounding box center [586, 269] width 12 height 12
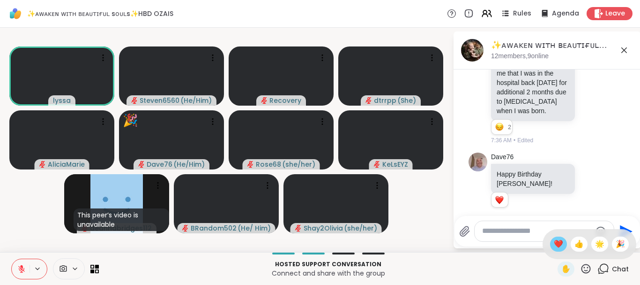
click at [556, 241] on span "❤️" at bounding box center [558, 243] width 9 height 11
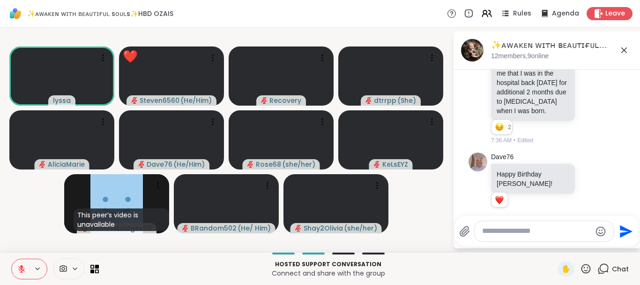
click at [588, 268] on icon at bounding box center [586, 268] width 9 height 9
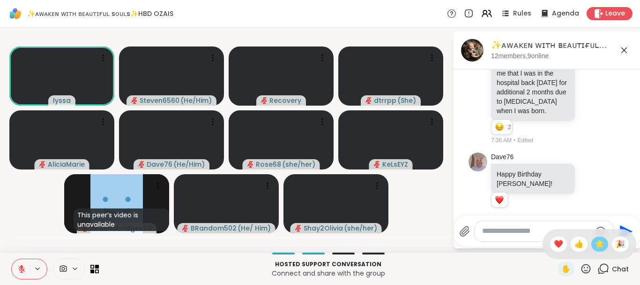
click at [599, 243] on span "🌟" at bounding box center [599, 243] width 9 height 11
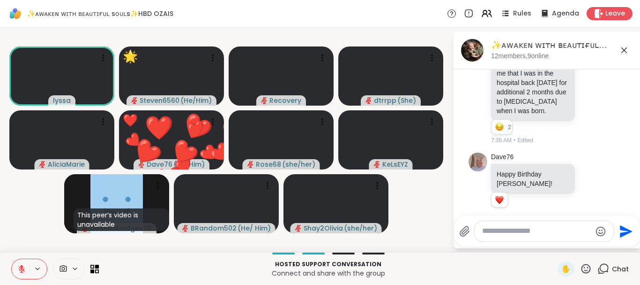
click at [586, 268] on icon at bounding box center [586, 269] width 12 height 12
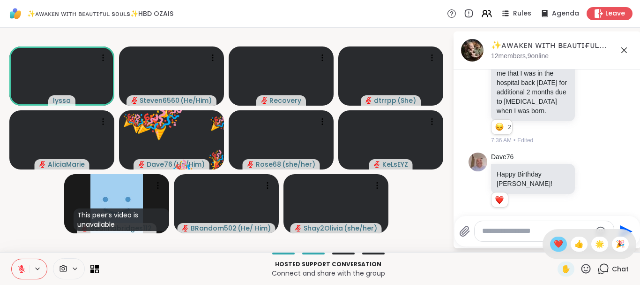
click at [557, 243] on span "❤️" at bounding box center [558, 243] width 9 height 11
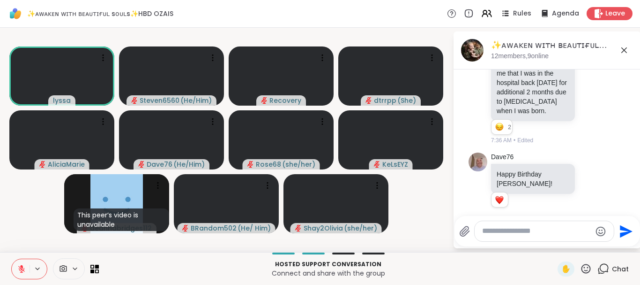
click at [588, 266] on icon at bounding box center [586, 269] width 12 height 12
click at [555, 245] on span "❤️" at bounding box center [558, 243] width 9 height 11
click at [587, 266] on icon at bounding box center [586, 269] width 12 height 12
click at [558, 245] on span "❤️" at bounding box center [558, 243] width 9 height 11
click at [588, 267] on icon at bounding box center [586, 268] width 9 height 9
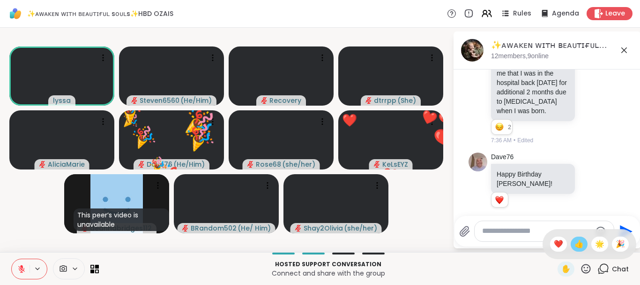
click at [578, 248] on span "👍" at bounding box center [579, 243] width 9 height 11
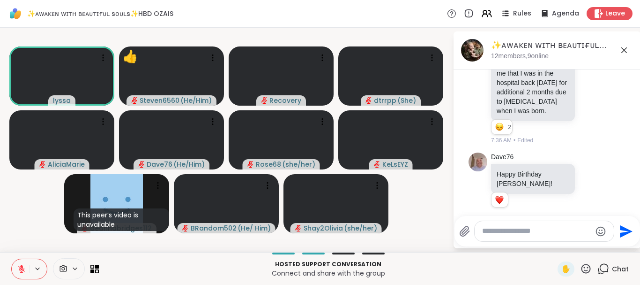
click at [589, 266] on icon at bounding box center [586, 269] width 12 height 12
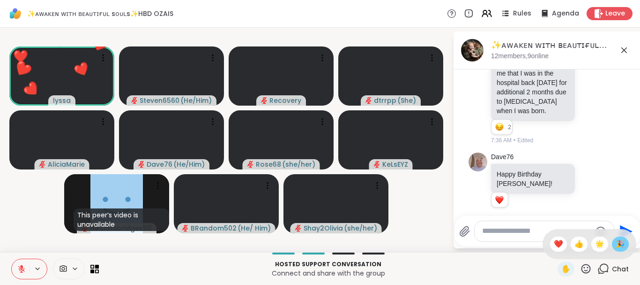
click at [616, 241] on span "🎉" at bounding box center [620, 243] width 9 height 11
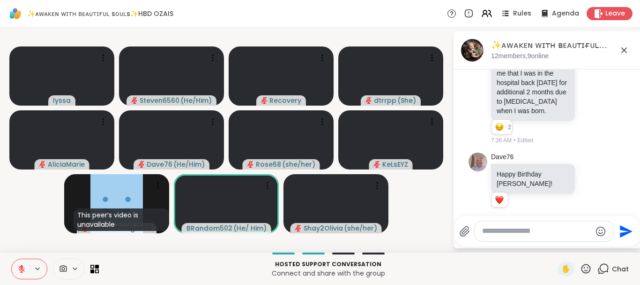
click at [588, 265] on icon at bounding box center [586, 269] width 12 height 12
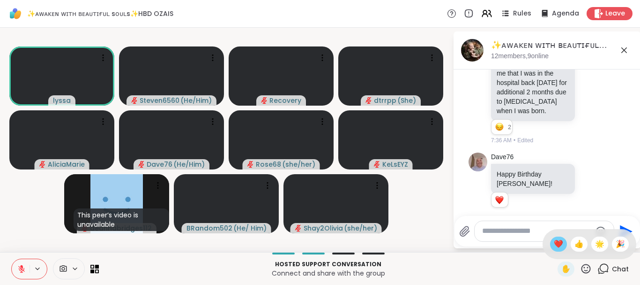
click at [558, 247] on span "❤️" at bounding box center [558, 243] width 9 height 11
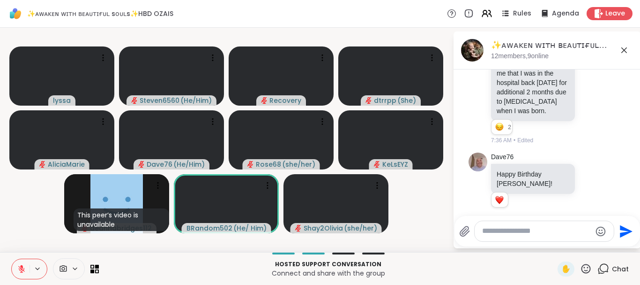
click at [588, 269] on icon at bounding box center [586, 269] width 12 height 12
click at [601, 245] on span "🌟" at bounding box center [599, 243] width 9 height 11
click at [586, 267] on icon at bounding box center [586, 269] width 12 height 12
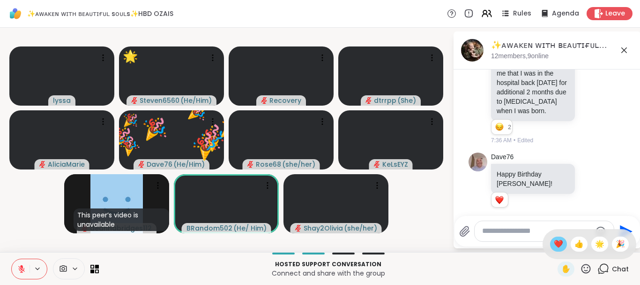
click at [556, 245] on span "❤️" at bounding box center [558, 243] width 9 height 11
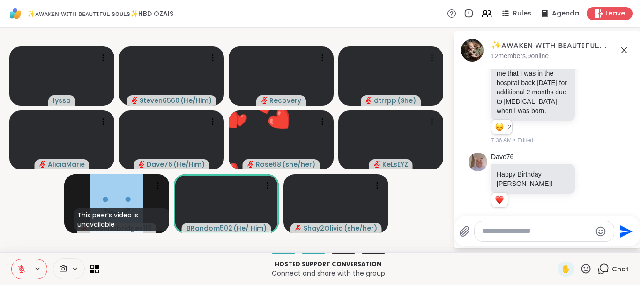
click at [585, 265] on icon at bounding box center [586, 269] width 12 height 12
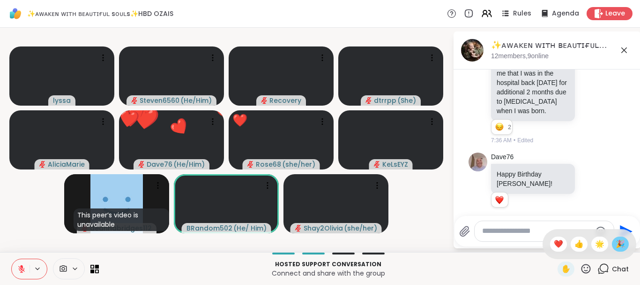
click at [618, 244] on span "🎉" at bounding box center [620, 243] width 9 height 11
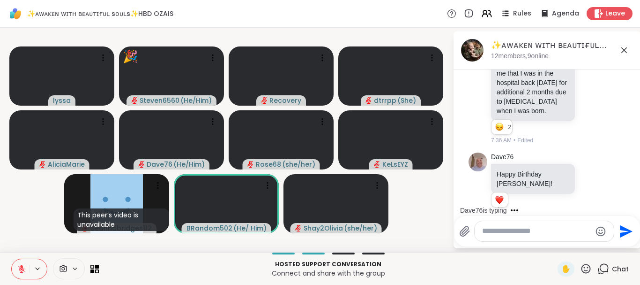
click at [587, 265] on icon at bounding box center [586, 269] width 12 height 12
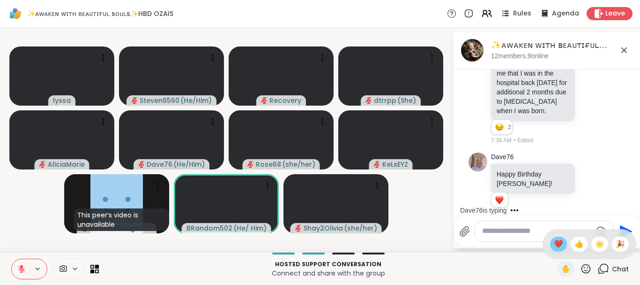
click at [559, 246] on span "❤️" at bounding box center [558, 243] width 9 height 11
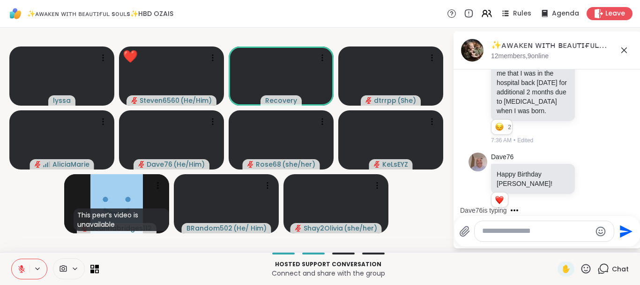
click at [585, 268] on icon at bounding box center [586, 269] width 12 height 12
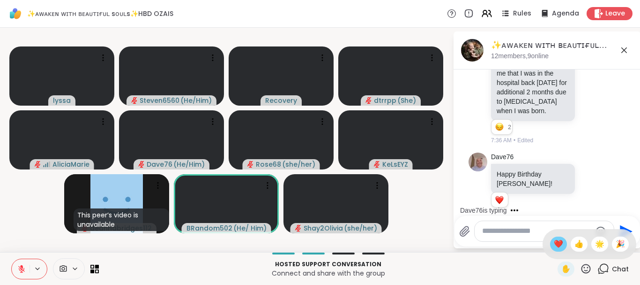
click at [557, 248] on span "❤️" at bounding box center [558, 243] width 9 height 11
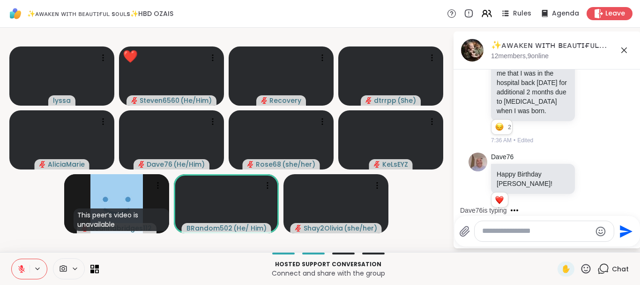
click at [583, 266] on icon at bounding box center [586, 268] width 9 height 9
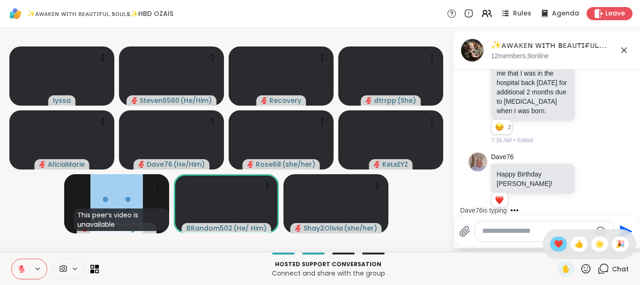
click at [558, 247] on span "❤️" at bounding box center [558, 243] width 9 height 11
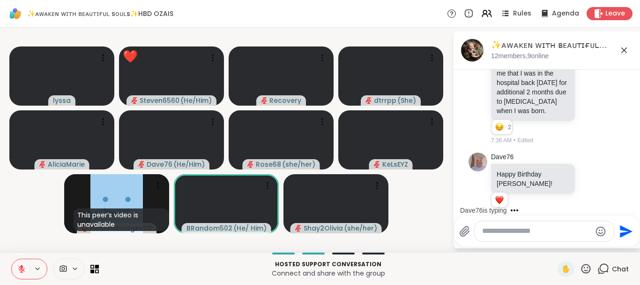
click at [589, 271] on icon at bounding box center [586, 269] width 12 height 12
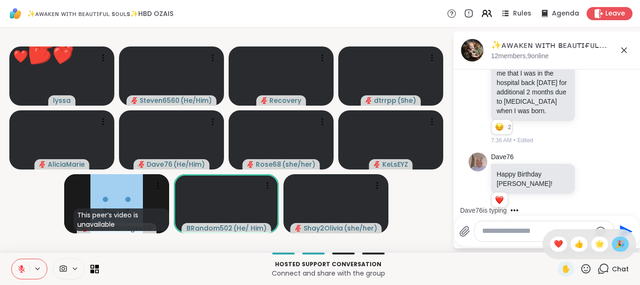
click at [620, 247] on span "🎉" at bounding box center [620, 243] width 9 height 11
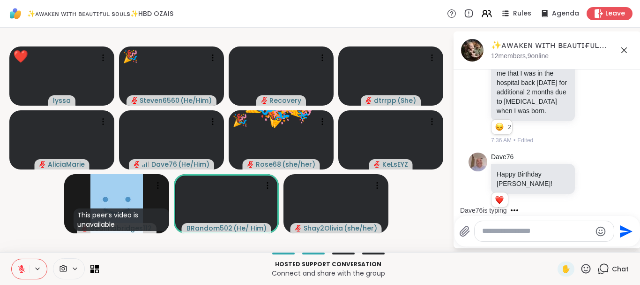
click at [586, 267] on icon at bounding box center [586, 268] width 9 height 9
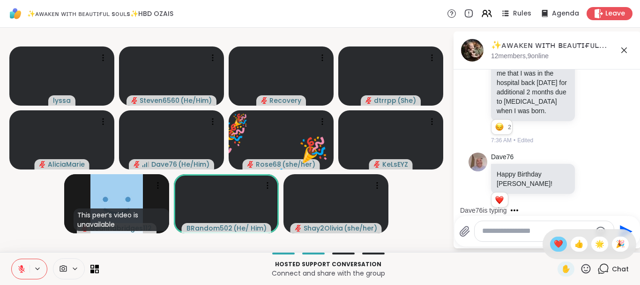
click at [554, 244] on span "❤️" at bounding box center [558, 243] width 9 height 11
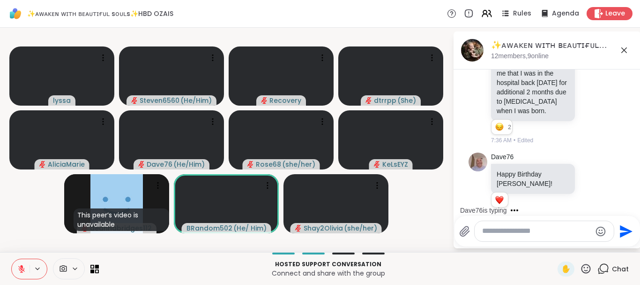
click at [588, 265] on icon at bounding box center [586, 269] width 12 height 12
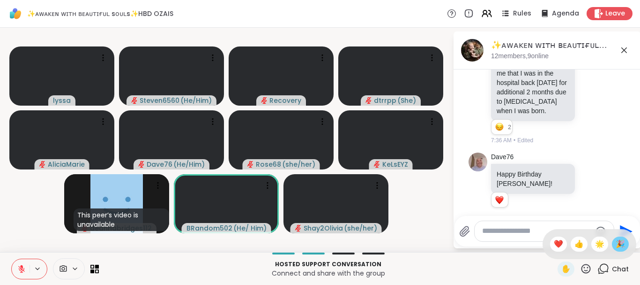
click at [618, 242] on span "🎉" at bounding box center [620, 243] width 9 height 11
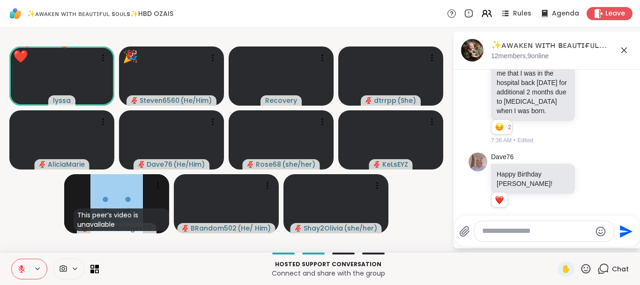
click at [589, 268] on icon at bounding box center [586, 269] width 12 height 12
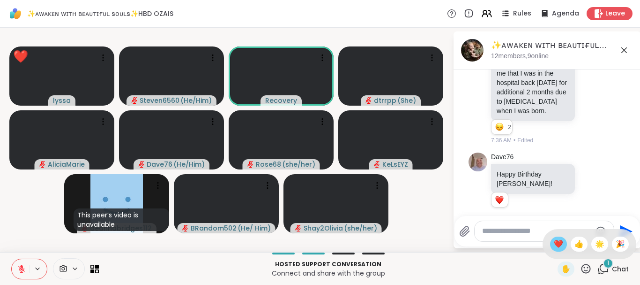
scroll to position [3969, 0]
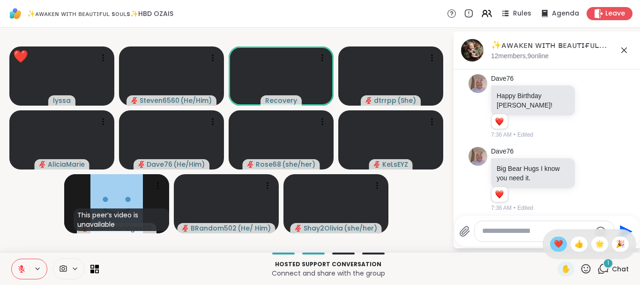
click at [558, 246] on span "❤️" at bounding box center [558, 243] width 9 height 11
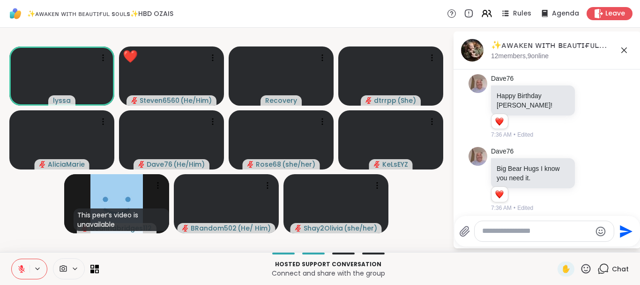
click at [585, 271] on icon at bounding box center [586, 269] width 12 height 12
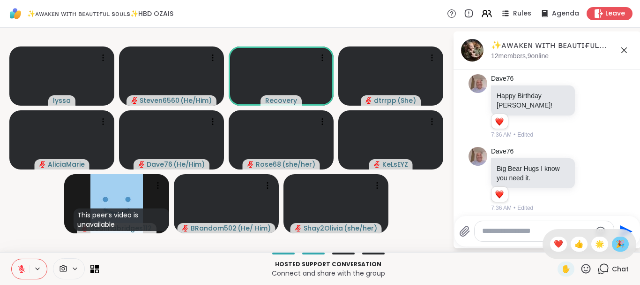
click at [618, 244] on span "🎉" at bounding box center [620, 243] width 9 height 11
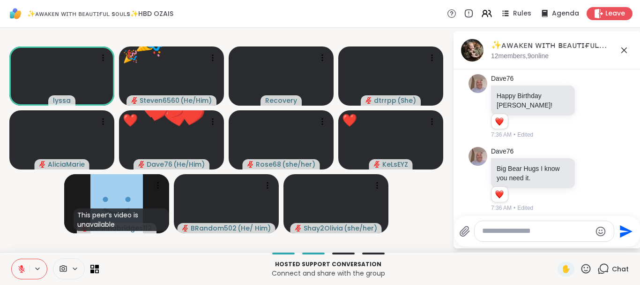
click at [618, 244] on div "Send" at bounding box center [548, 231] width 186 height 30
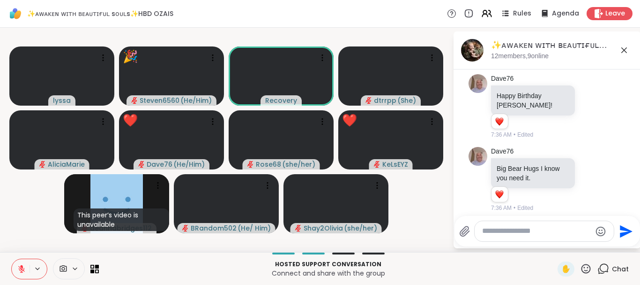
click at [584, 267] on icon at bounding box center [586, 269] width 12 height 12
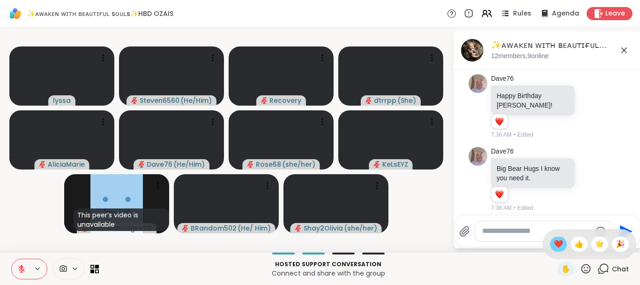
click at [560, 246] on span "❤️" at bounding box center [558, 243] width 9 height 11
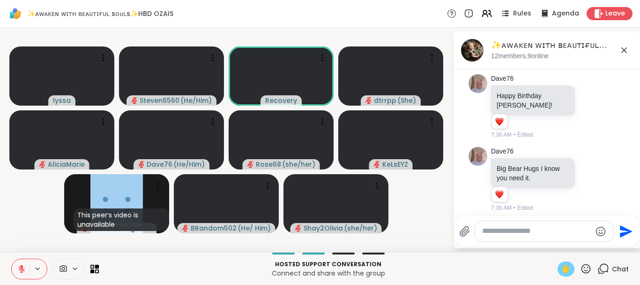
click at [567, 271] on span "✋" at bounding box center [566, 268] width 9 height 11
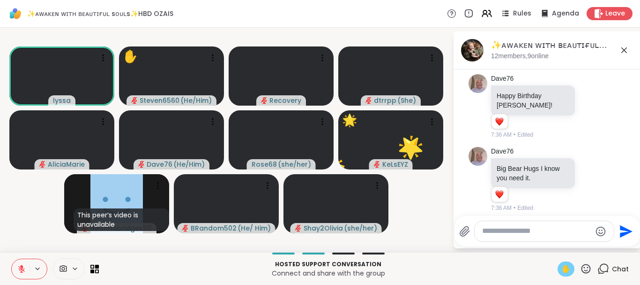
click at [588, 268] on icon at bounding box center [586, 269] width 12 height 12
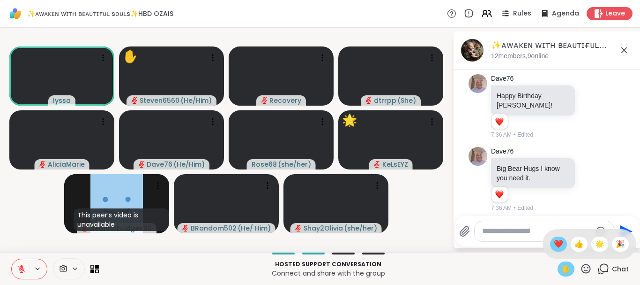
click at [554, 244] on span "❤️" at bounding box center [558, 243] width 9 height 11
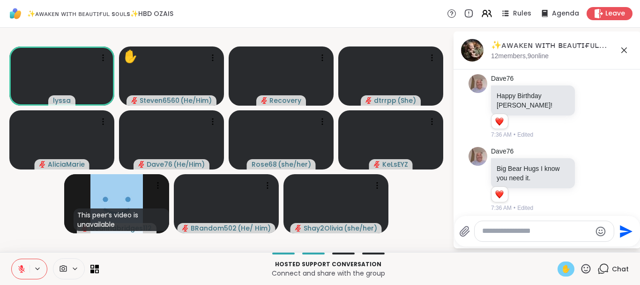
drag, startPoint x: 83, startPoint y: 254, endPoint x: 26, endPoint y: 264, distance: 57.3
click at [26, 264] on div "Hosted support conversation Connect and share with the group ✋ Chat" at bounding box center [320, 268] width 640 height 33
click at [26, 264] on button at bounding box center [21, 269] width 18 height 20
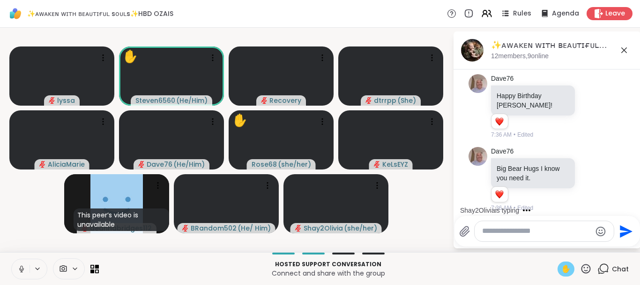
click at [25, 269] on icon at bounding box center [21, 268] width 8 height 8
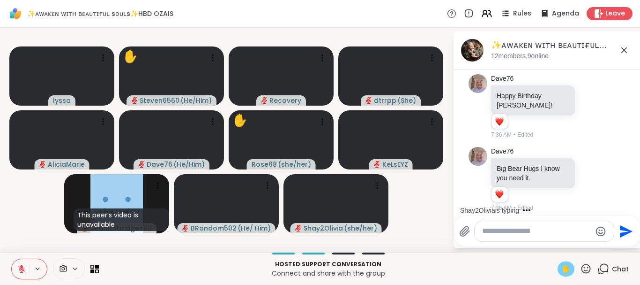
click at [565, 270] on span "✋" at bounding box center [566, 268] width 9 height 11
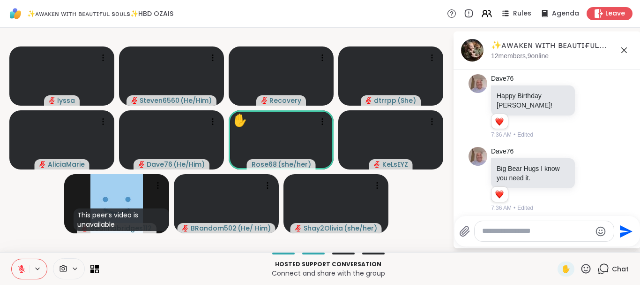
click at [587, 267] on icon at bounding box center [586, 269] width 12 height 12
click at [555, 243] on span "❤️" at bounding box center [558, 243] width 9 height 11
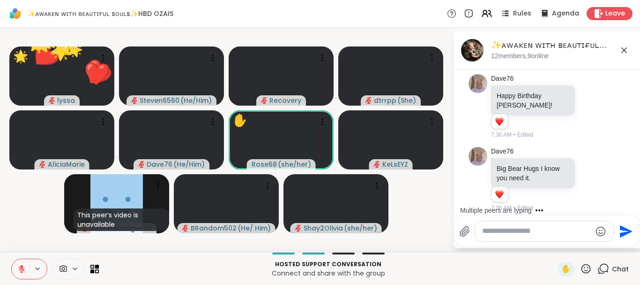
click at [588, 270] on icon at bounding box center [586, 268] width 9 height 9
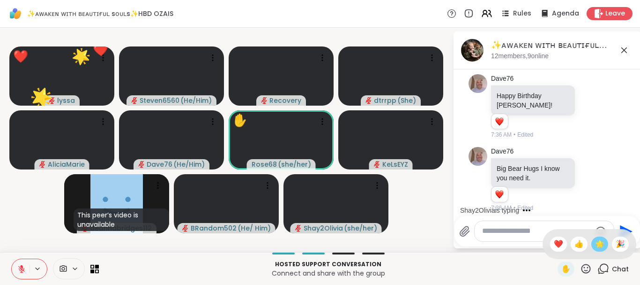
click at [599, 247] on span "🌟" at bounding box center [599, 243] width 9 height 11
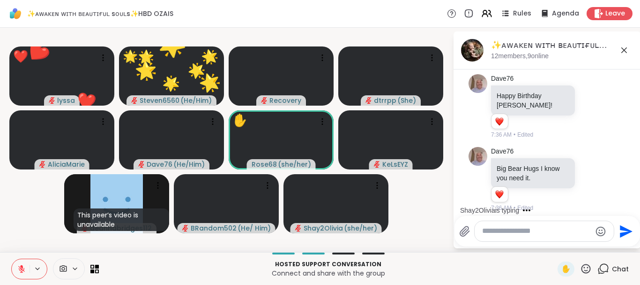
click at [591, 268] on icon at bounding box center [586, 268] width 9 height 9
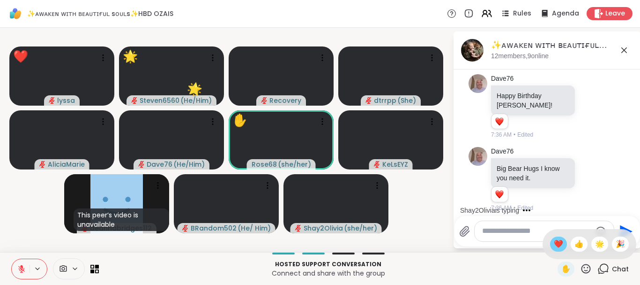
click at [554, 241] on span "❤️" at bounding box center [558, 243] width 9 height 11
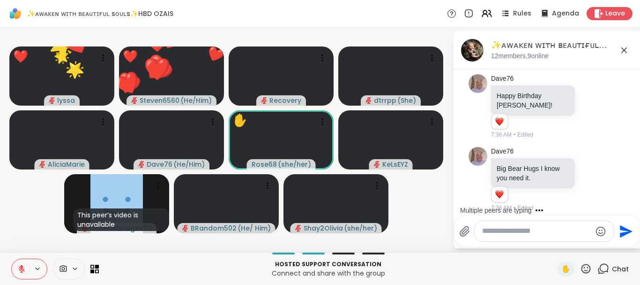
scroll to position [3982, 0]
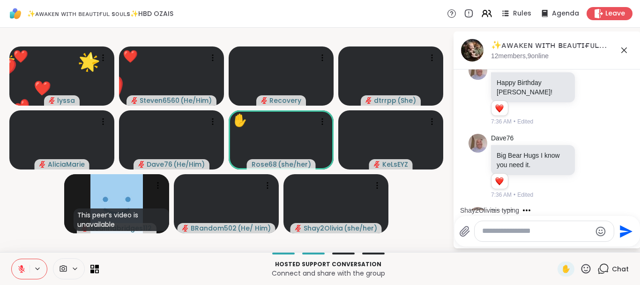
click at [584, 269] on icon at bounding box center [586, 269] width 12 height 12
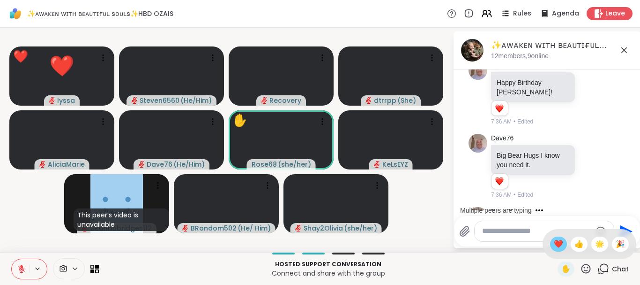
click at [554, 243] on span "❤️" at bounding box center [558, 243] width 9 height 11
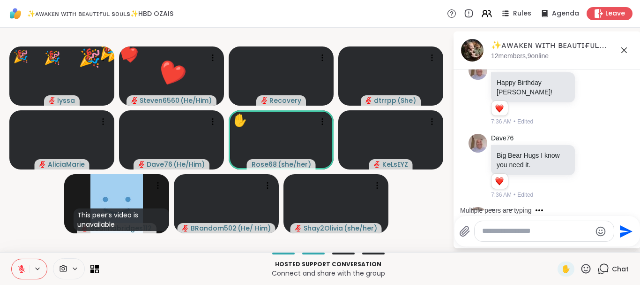
click at [587, 270] on icon at bounding box center [586, 269] width 12 height 12
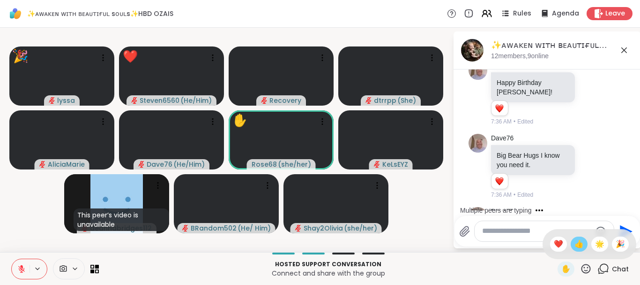
click at [579, 245] on span "👍" at bounding box center [579, 243] width 9 height 11
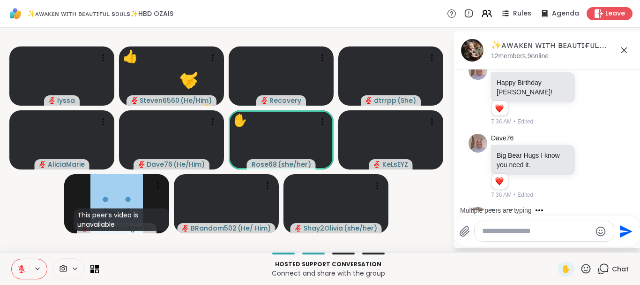
click at [588, 267] on icon at bounding box center [586, 268] width 9 height 9
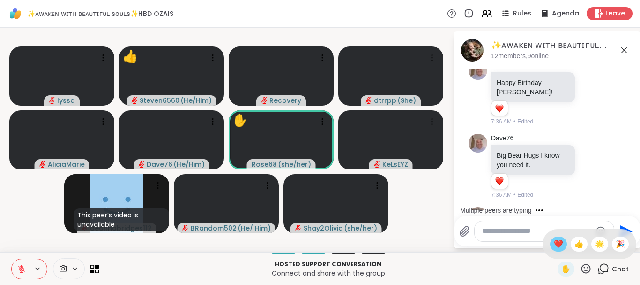
click at [558, 243] on span "❤️" at bounding box center [558, 243] width 9 height 11
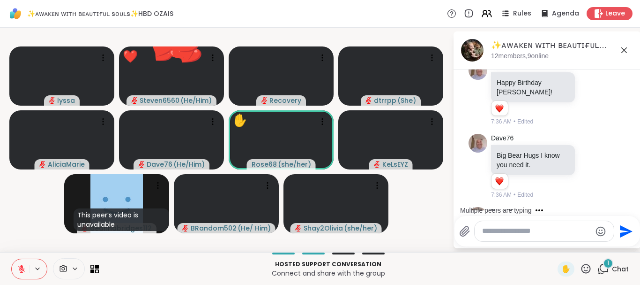
scroll to position [4107, 0]
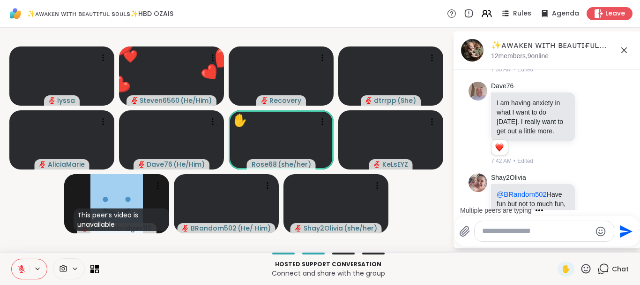
click at [589, 268] on icon at bounding box center [586, 269] width 12 height 12
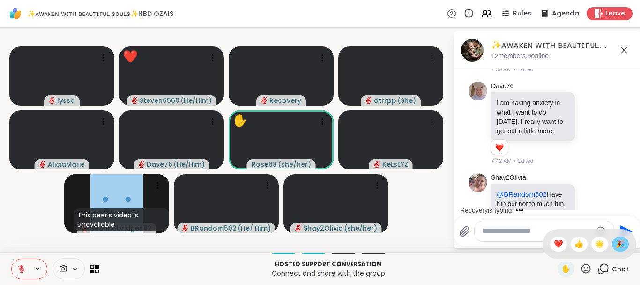
click at [618, 241] on span "🎉" at bounding box center [620, 243] width 9 height 11
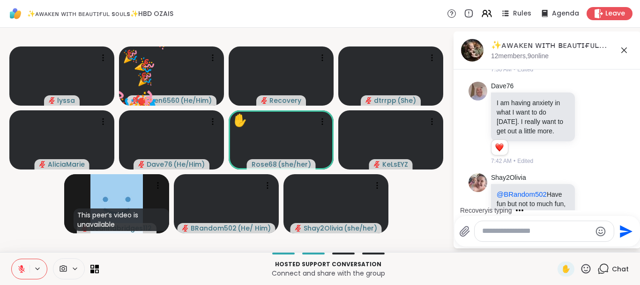
click at [587, 269] on icon at bounding box center [586, 269] width 12 height 12
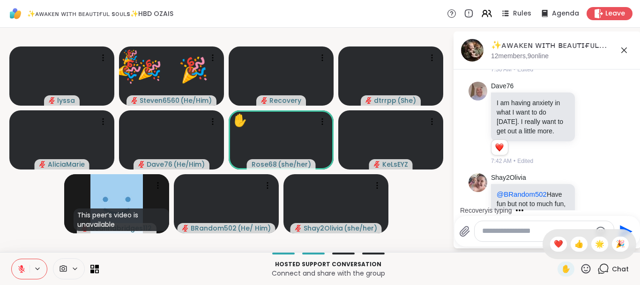
scroll to position [4204, 0]
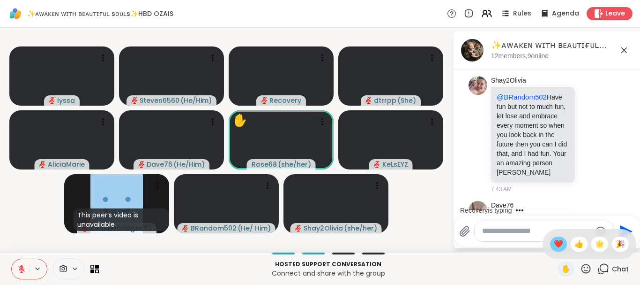
click at [554, 244] on span "❤️" at bounding box center [558, 243] width 9 height 11
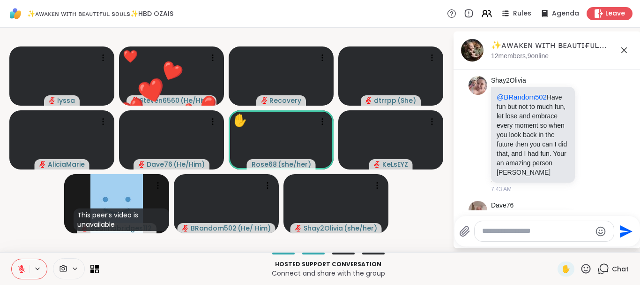
click at [587, 271] on icon at bounding box center [586, 268] width 9 height 9
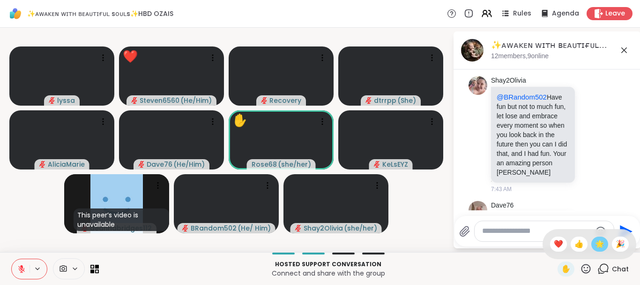
click at [598, 240] on span "🌟" at bounding box center [599, 243] width 9 height 11
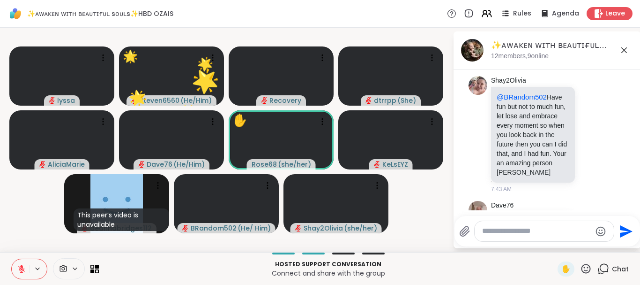
click at [588, 267] on icon at bounding box center [586, 269] width 12 height 12
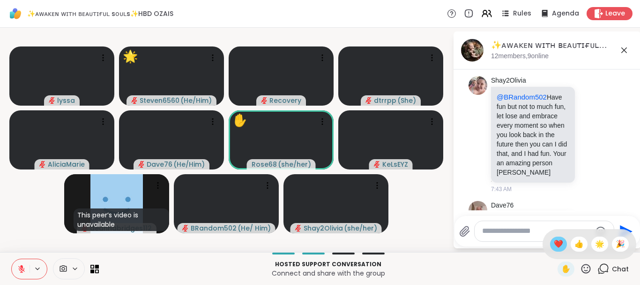
click at [560, 243] on span "❤️" at bounding box center [558, 243] width 9 height 11
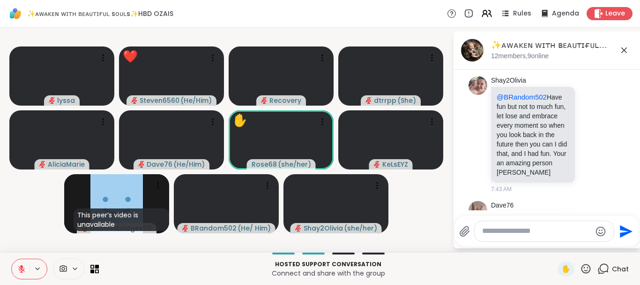
click at [586, 271] on icon at bounding box center [586, 268] width 9 height 9
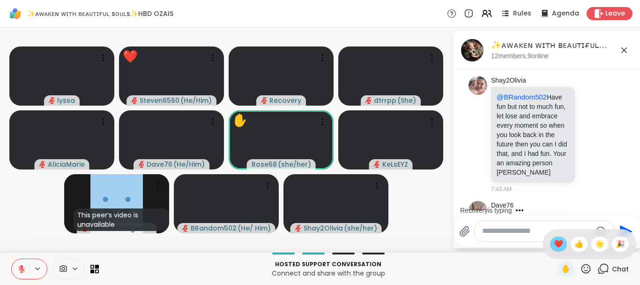
click at [559, 247] on span "❤️" at bounding box center [558, 243] width 9 height 11
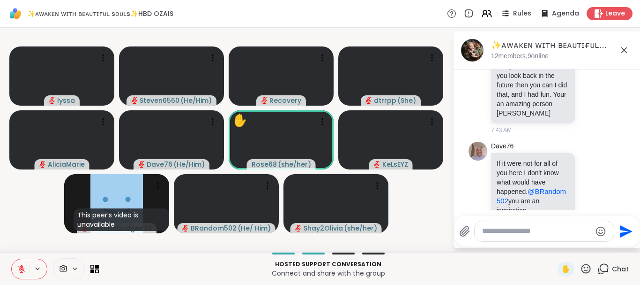
click at [586, 267] on icon at bounding box center [586, 269] width 12 height 12
click at [560, 246] on span "❤️" at bounding box center [558, 243] width 9 height 11
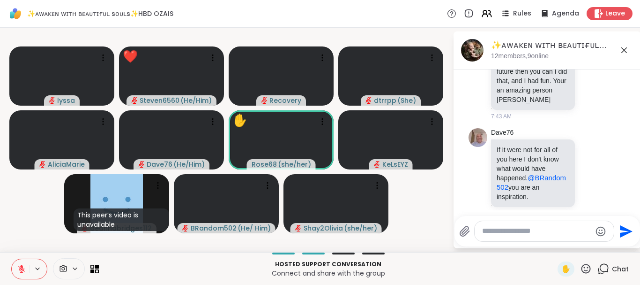
click at [582, 268] on icon at bounding box center [586, 268] width 9 height 9
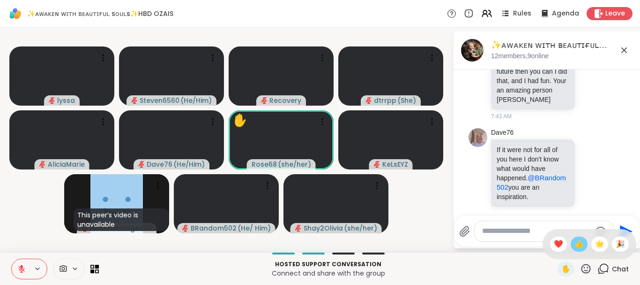
click at [579, 241] on span "👍" at bounding box center [579, 243] width 9 height 11
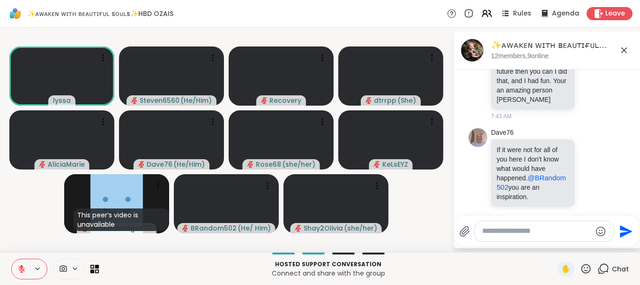
click at [584, 268] on icon at bounding box center [586, 269] width 12 height 12
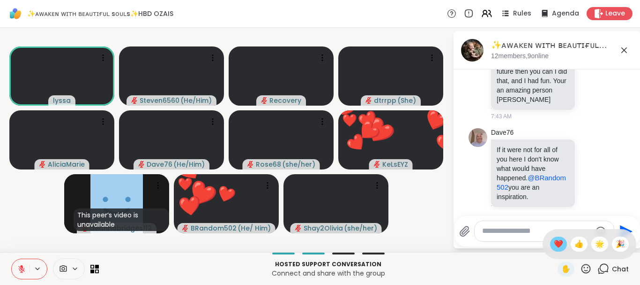
click at [560, 247] on span "❤️" at bounding box center [558, 243] width 9 height 11
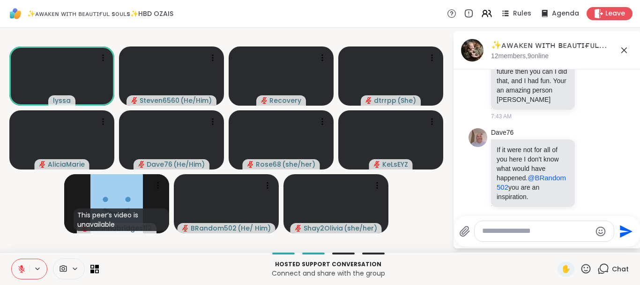
click at [586, 266] on icon at bounding box center [586, 269] width 12 height 12
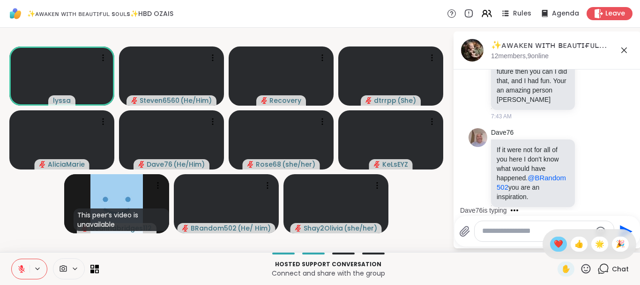
click at [555, 242] on span "❤️" at bounding box center [558, 243] width 9 height 11
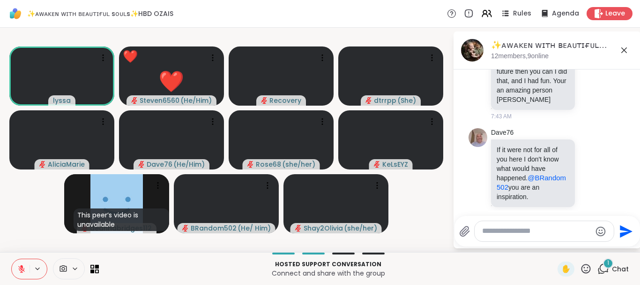
scroll to position [4399, 0]
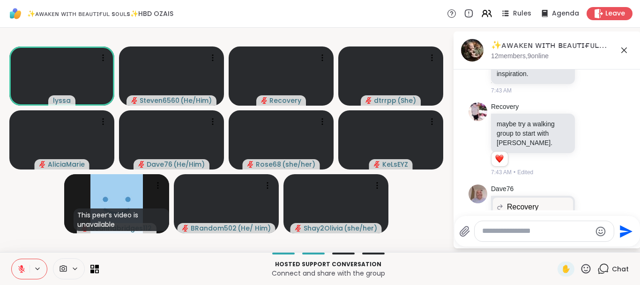
click at [586, 273] on icon at bounding box center [586, 268] width 9 height 9
click at [568, 267] on span "✋" at bounding box center [566, 268] width 9 height 11
click at [587, 271] on icon at bounding box center [586, 268] width 9 height 9
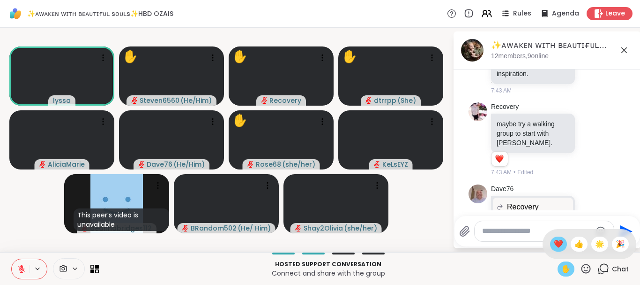
click at [558, 249] on span "❤️" at bounding box center [558, 243] width 9 height 11
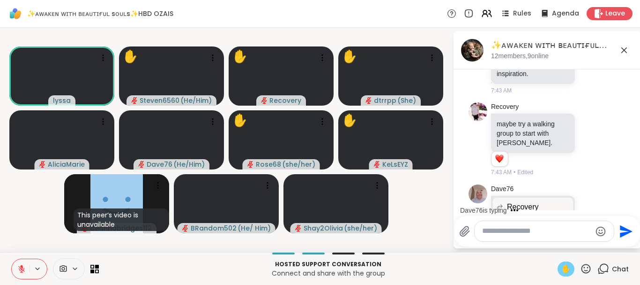
click at [587, 269] on icon at bounding box center [586, 269] width 12 height 12
click at [558, 241] on span "❤️" at bounding box center [558, 243] width 9 height 11
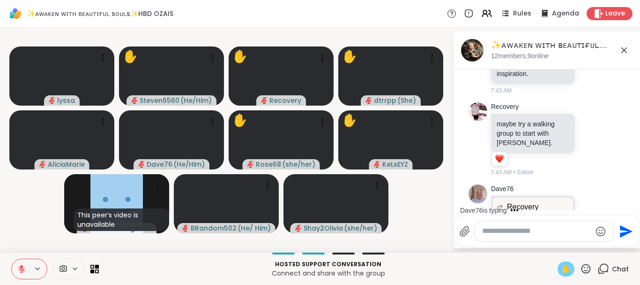
click at [21, 267] on icon at bounding box center [21, 266] width 3 height 4
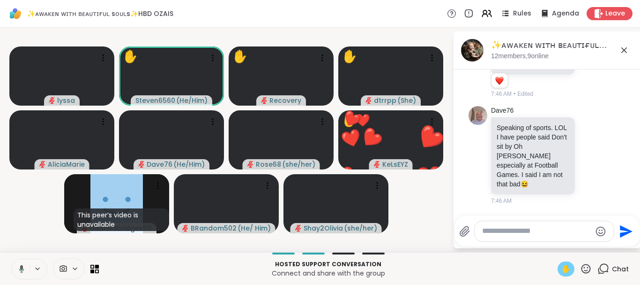
scroll to position [4628, 0]
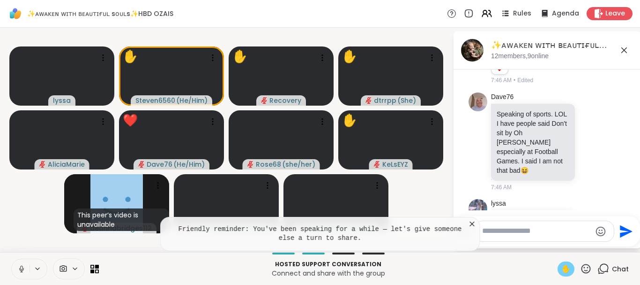
click at [562, 269] on span "✋" at bounding box center [566, 268] width 9 height 11
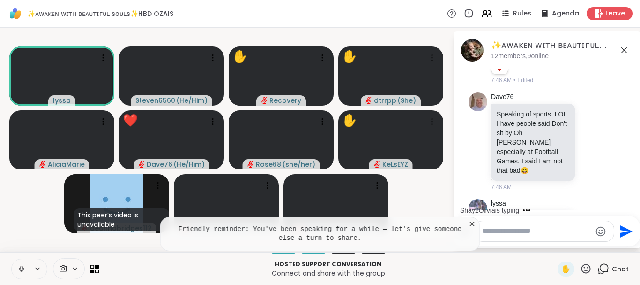
click at [585, 269] on icon at bounding box center [586, 269] width 12 height 12
click at [557, 241] on span "❤️" at bounding box center [558, 243] width 9 height 11
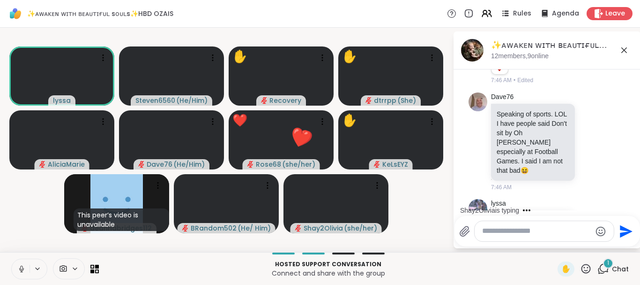
scroll to position [4687, 0]
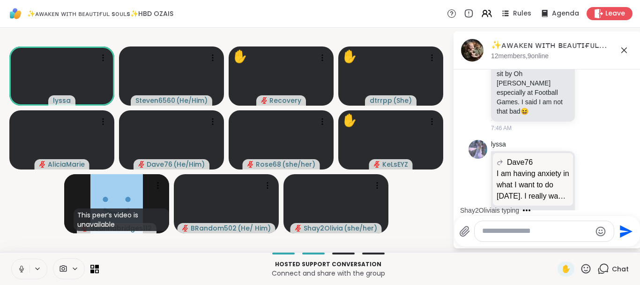
click at [27, 266] on button at bounding box center [21, 269] width 18 height 20
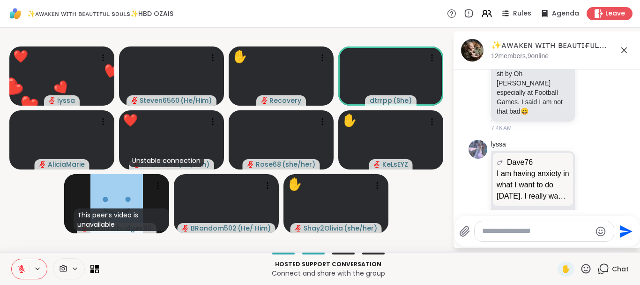
click at [490, 231] on textarea "Type your message" at bounding box center [536, 231] width 109 height 10
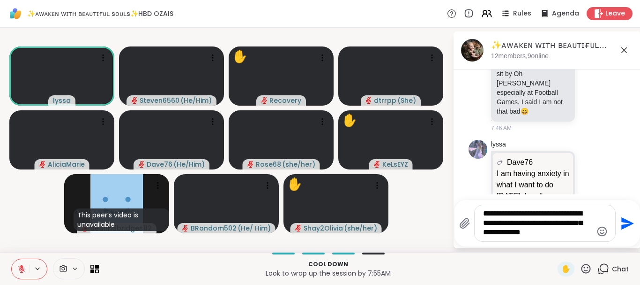
type textarea "**********"
click at [626, 225] on icon "Send" at bounding box center [628, 223] width 13 height 13
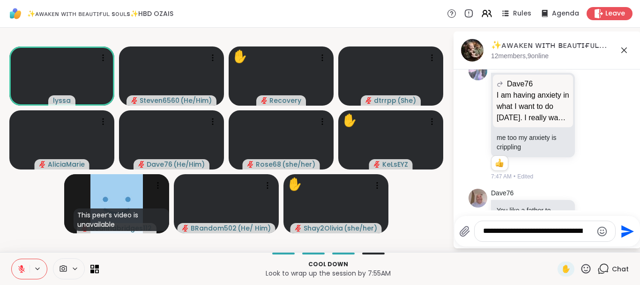
scroll to position [4779, 0]
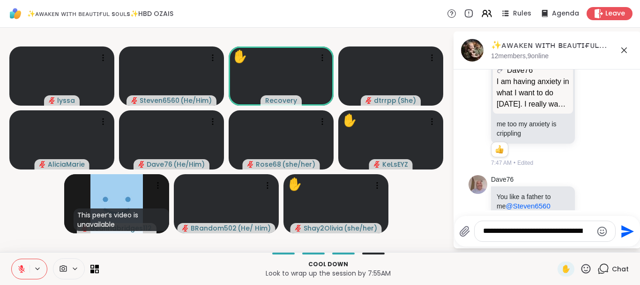
click at [594, 269] on div "✋ Chat" at bounding box center [593, 268] width 71 height 15
click at [591, 269] on icon at bounding box center [586, 268] width 9 height 9
click at [554, 243] on span "❤️" at bounding box center [558, 243] width 9 height 11
click at [590, 271] on icon at bounding box center [586, 269] width 12 height 12
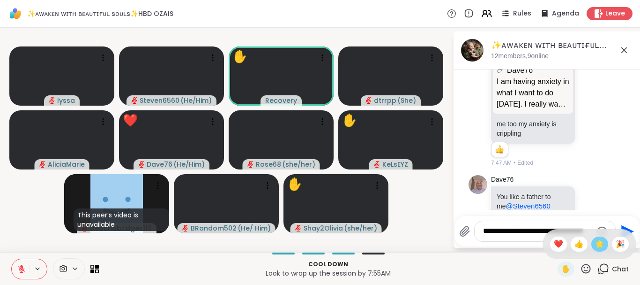
click at [604, 244] on span "🌟" at bounding box center [599, 243] width 9 height 11
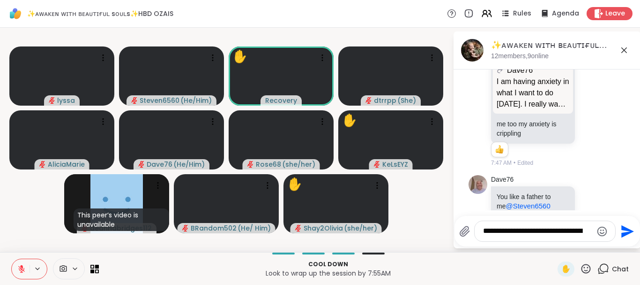
click at [583, 264] on icon at bounding box center [586, 269] width 12 height 12
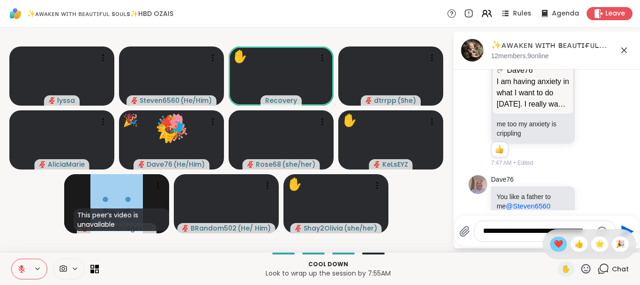
click at [557, 242] on span "❤️" at bounding box center [558, 243] width 9 height 11
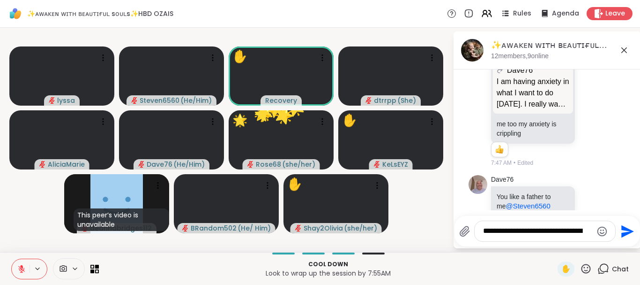
click at [588, 269] on icon at bounding box center [586, 269] width 12 height 12
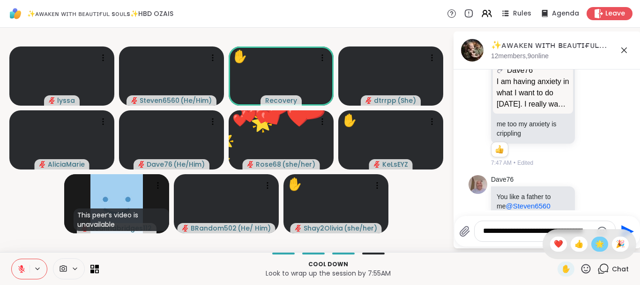
click at [600, 247] on span "🌟" at bounding box center [599, 243] width 9 height 11
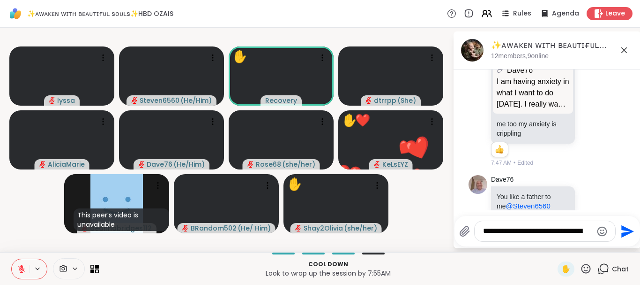
click at [585, 270] on icon at bounding box center [586, 269] width 12 height 12
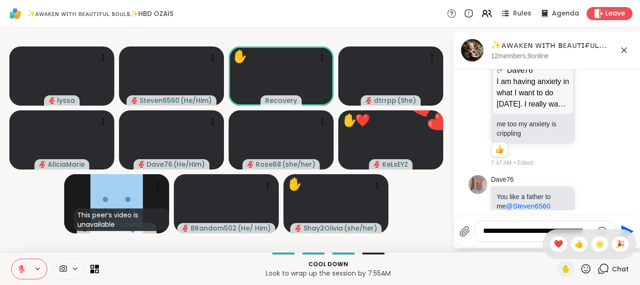
click at [585, 270] on icon at bounding box center [586, 269] width 12 height 12
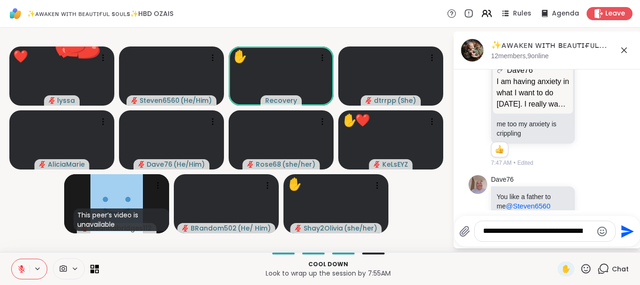
click at [585, 270] on icon at bounding box center [586, 269] width 12 height 12
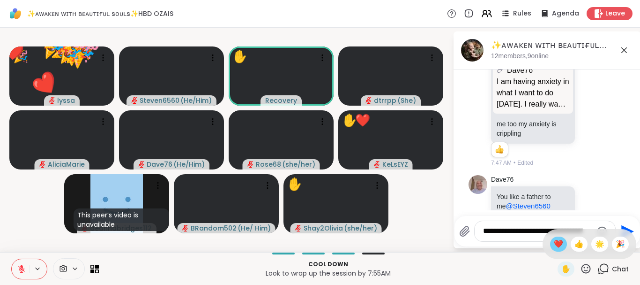
click at [557, 248] on span "❤️" at bounding box center [558, 243] width 9 height 11
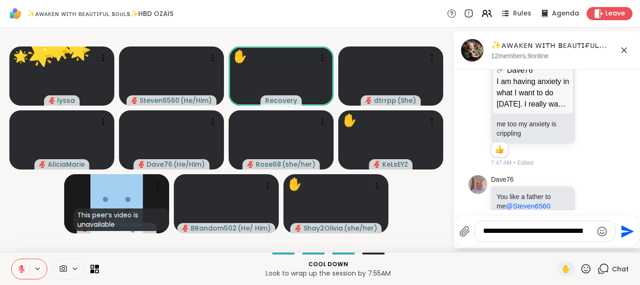
click at [587, 269] on icon at bounding box center [586, 269] width 12 height 12
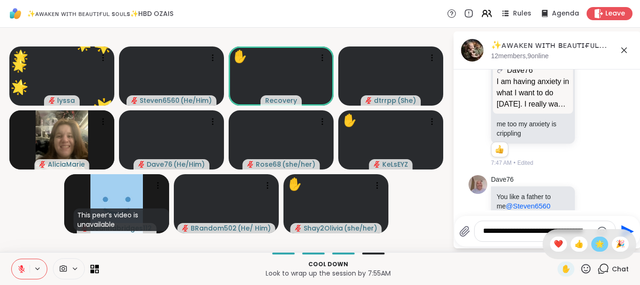
click at [595, 245] on span "🌟" at bounding box center [599, 243] width 9 height 11
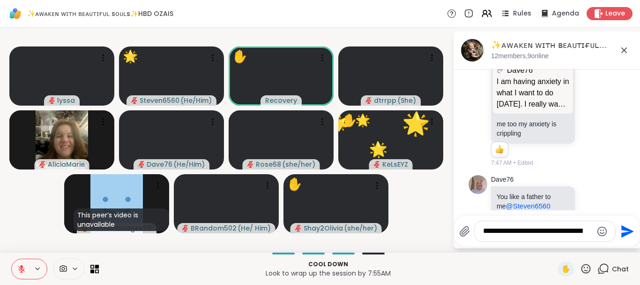
click at [591, 264] on icon at bounding box center [586, 269] width 12 height 12
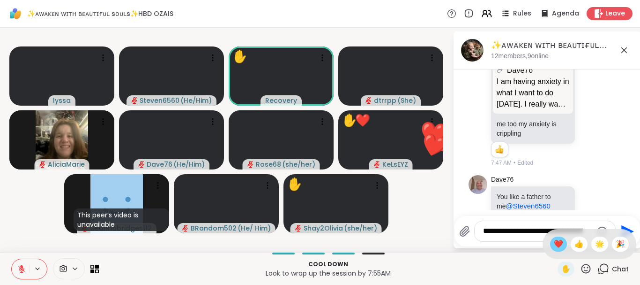
click at [559, 243] on span "❤️" at bounding box center [558, 243] width 9 height 11
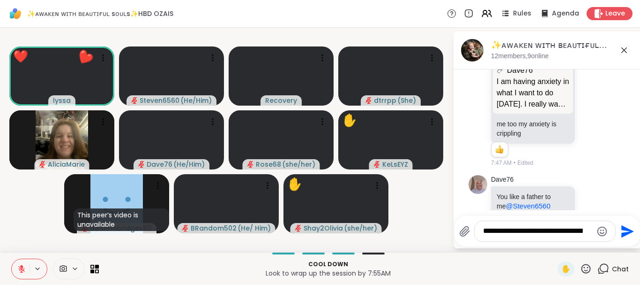
click at [586, 269] on icon at bounding box center [586, 269] width 12 height 12
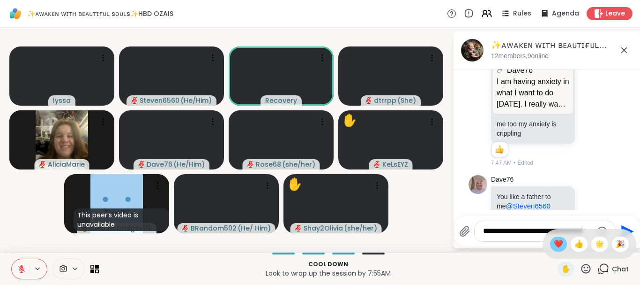
click at [561, 242] on span "❤️" at bounding box center [558, 243] width 9 height 11
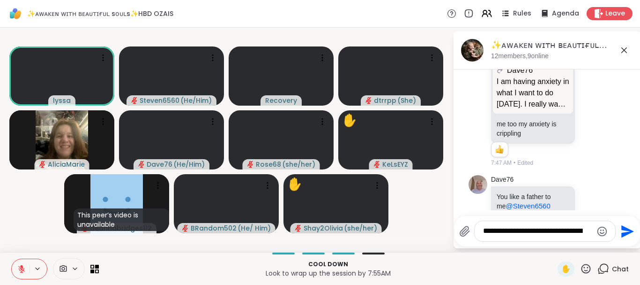
click at [23, 265] on icon at bounding box center [21, 266] width 3 height 4
click at [23, 270] on icon at bounding box center [21, 268] width 8 height 8
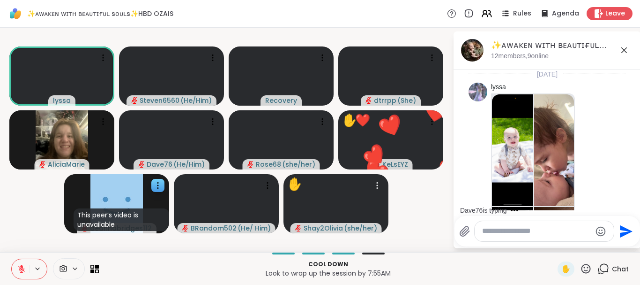
scroll to position [4779, 0]
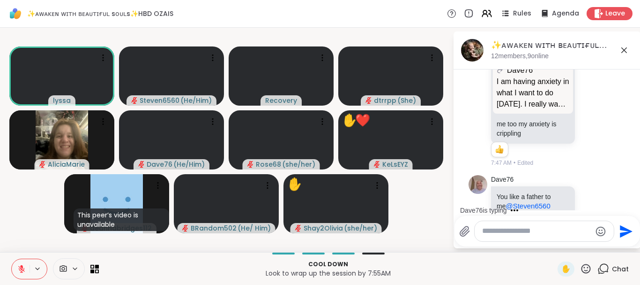
click at [25, 266] on icon at bounding box center [21, 268] width 8 height 8
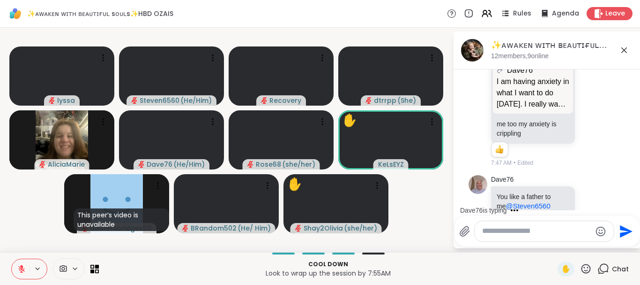
click at [519, 227] on textarea "Type your message" at bounding box center [536, 231] width 109 height 10
click at [588, 266] on icon at bounding box center [586, 269] width 12 height 12
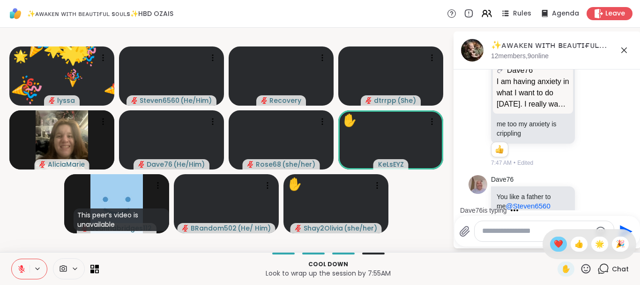
click at [558, 241] on span "❤️" at bounding box center [558, 243] width 9 height 11
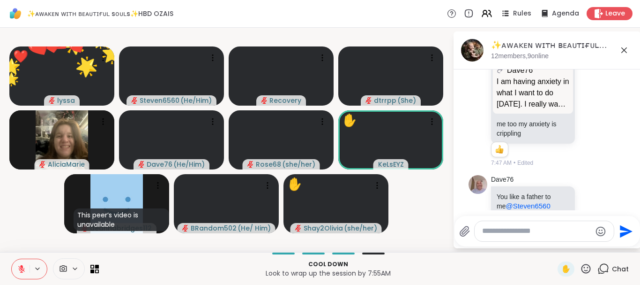
click at [588, 267] on icon at bounding box center [586, 268] width 9 height 9
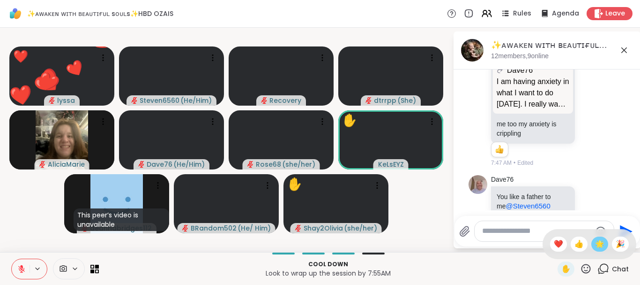
click at [597, 242] on span "🌟" at bounding box center [599, 243] width 9 height 11
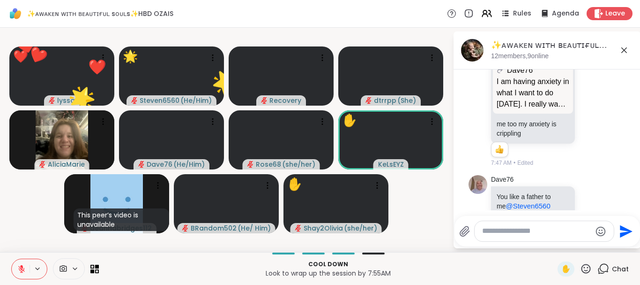
click at [583, 268] on icon at bounding box center [586, 269] width 12 height 12
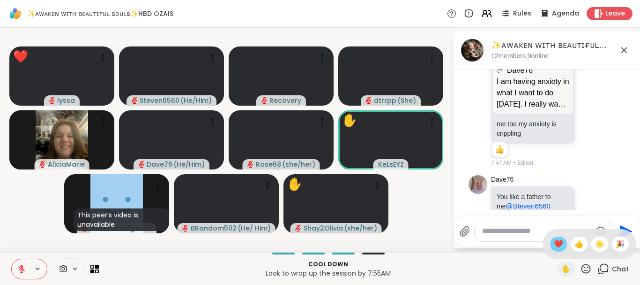
click at [557, 245] on span "❤️" at bounding box center [558, 243] width 9 height 11
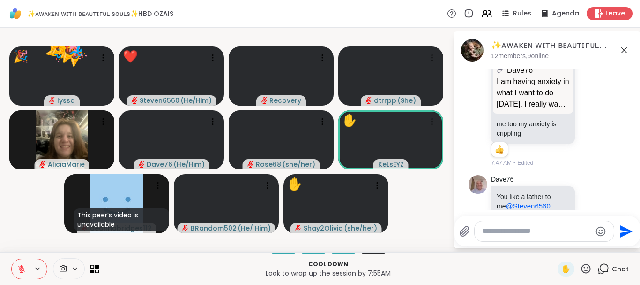
click at [588, 268] on icon at bounding box center [586, 268] width 9 height 9
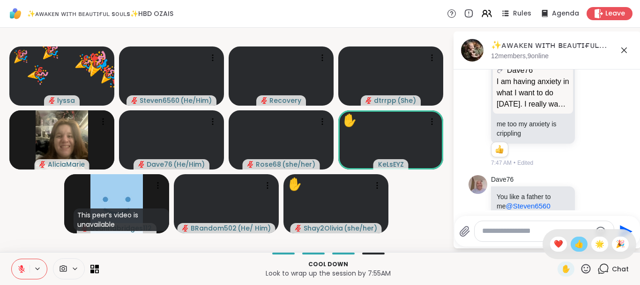
click at [575, 247] on span "👍" at bounding box center [579, 243] width 9 height 11
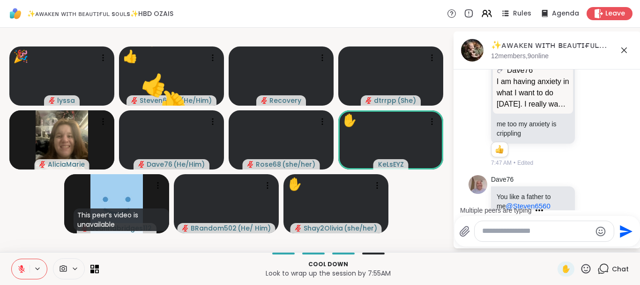
click at [587, 268] on icon at bounding box center [586, 269] width 12 height 12
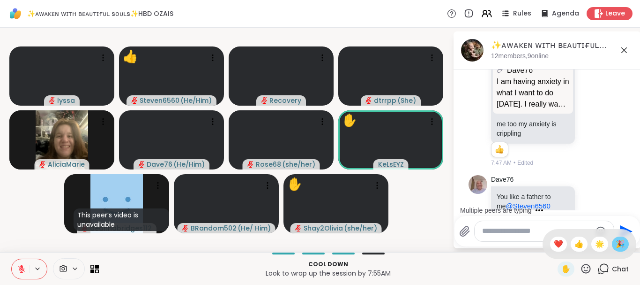
click at [619, 247] on span "🎉" at bounding box center [620, 243] width 9 height 11
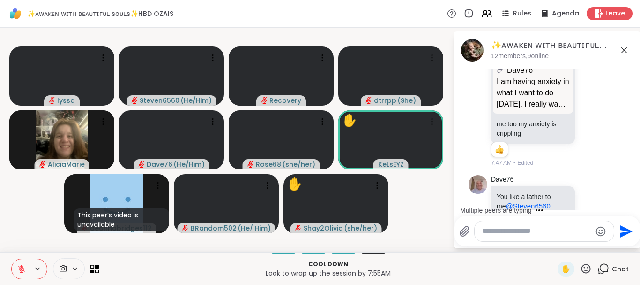
click at [586, 267] on icon at bounding box center [586, 269] width 12 height 12
click at [554, 246] on span "❤️" at bounding box center [558, 243] width 9 height 11
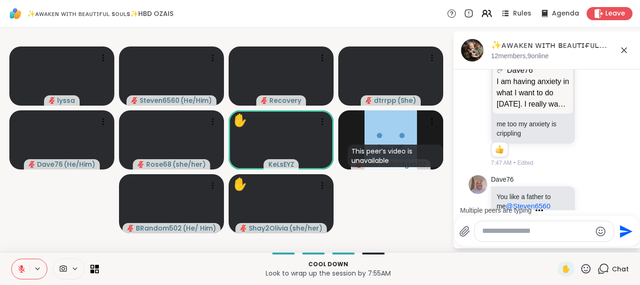
click at [584, 265] on icon at bounding box center [586, 268] width 9 height 9
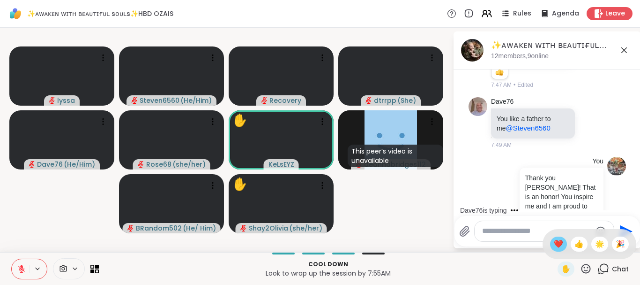
click at [554, 242] on span "❤️" at bounding box center [558, 243] width 9 height 11
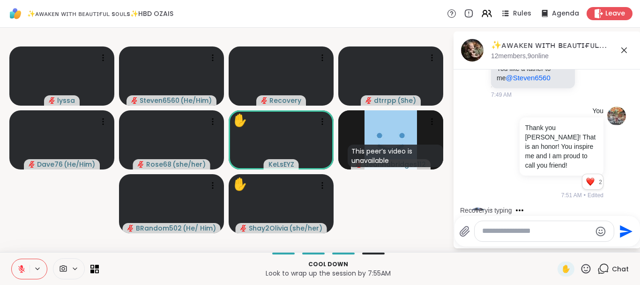
click at [584, 264] on icon at bounding box center [586, 269] width 12 height 12
click at [599, 243] on span "🌟" at bounding box center [599, 243] width 9 height 11
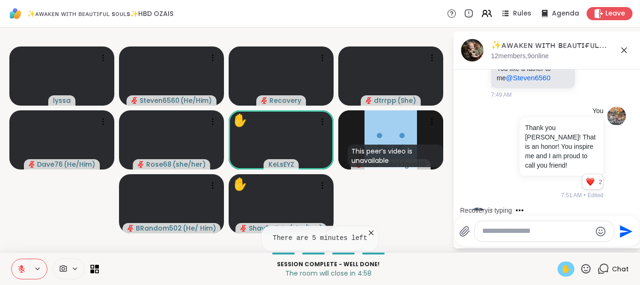
scroll to position [5013, 0]
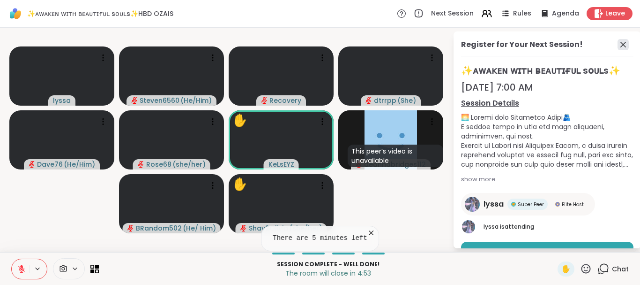
click at [626, 45] on icon at bounding box center [623, 44] width 11 height 11
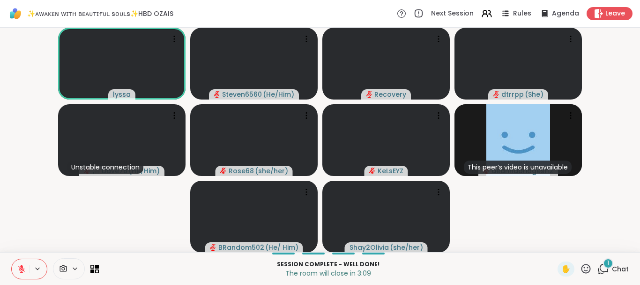
click at [591, 266] on icon at bounding box center [586, 269] width 12 height 12
click at [558, 242] on span "❤️" at bounding box center [558, 243] width 9 height 11
click at [621, 272] on span "Chat" at bounding box center [620, 268] width 17 height 9
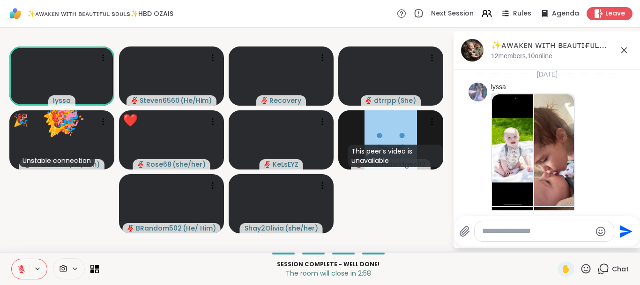
scroll to position [5132, 0]
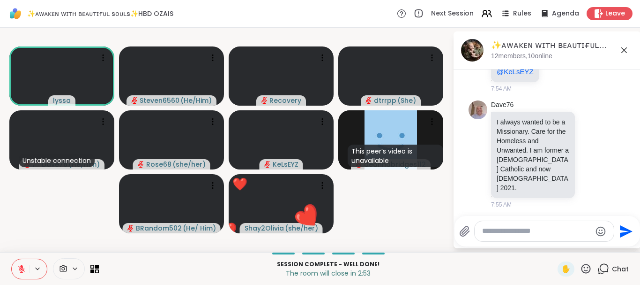
click at [586, 267] on icon at bounding box center [586, 269] width 12 height 12
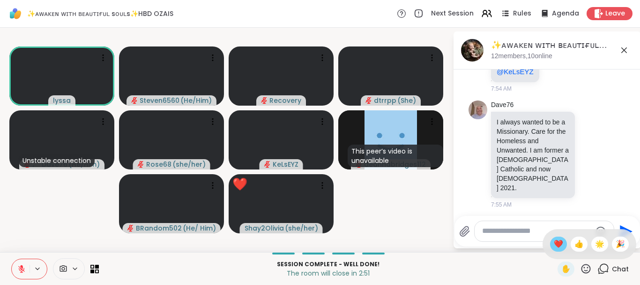
click at [554, 245] on span "❤️" at bounding box center [558, 243] width 9 height 11
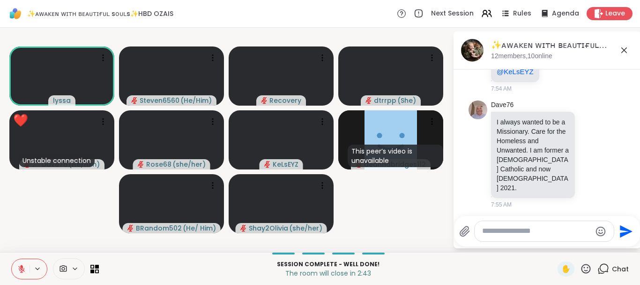
click at [588, 271] on icon at bounding box center [586, 268] width 9 height 9
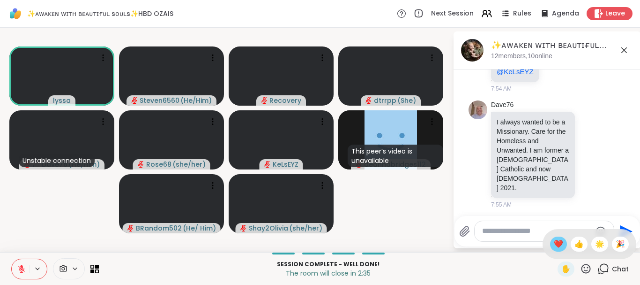
click at [556, 244] on span "❤️" at bounding box center [558, 243] width 9 height 11
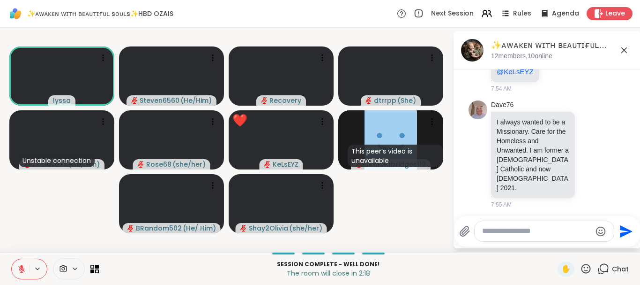
click at [586, 267] on icon at bounding box center [586, 268] width 9 height 9
click at [554, 240] on span "❤️" at bounding box center [558, 243] width 9 height 11
click at [589, 269] on icon at bounding box center [586, 269] width 12 height 12
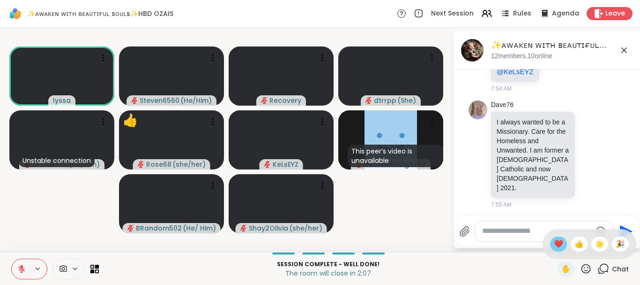
click at [557, 246] on span "❤️" at bounding box center [558, 243] width 9 height 11
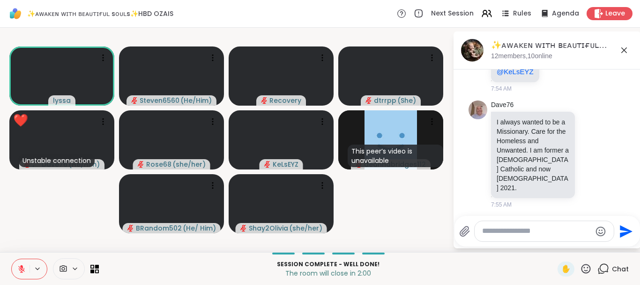
click at [586, 264] on icon at bounding box center [586, 268] width 9 height 9
click at [559, 246] on span "❤️" at bounding box center [558, 243] width 9 height 11
click at [588, 268] on icon at bounding box center [586, 269] width 12 height 12
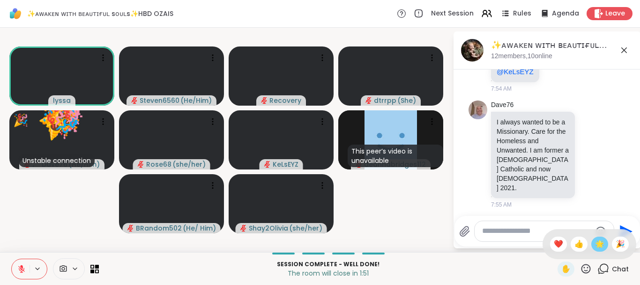
click at [601, 244] on span "🌟" at bounding box center [599, 243] width 9 height 11
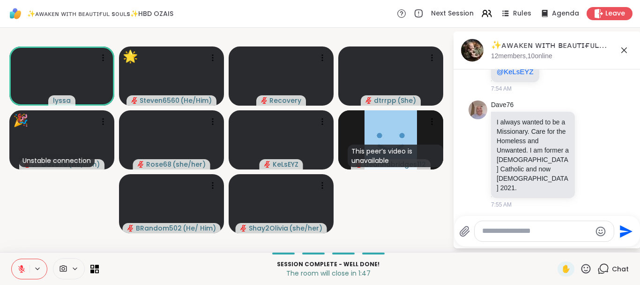
click at [586, 268] on icon at bounding box center [586, 268] width 9 height 9
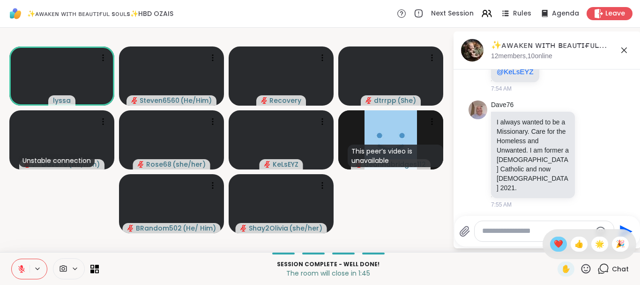
click at [558, 247] on span "❤️" at bounding box center [558, 243] width 9 height 11
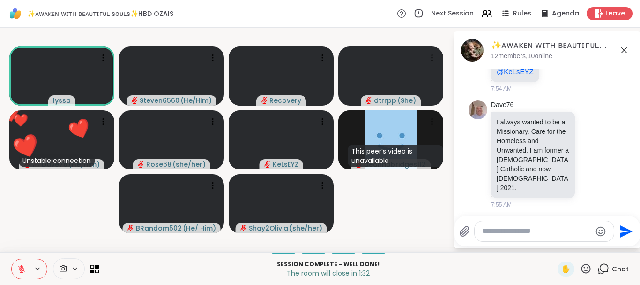
click at [588, 263] on icon at bounding box center [586, 269] width 12 height 12
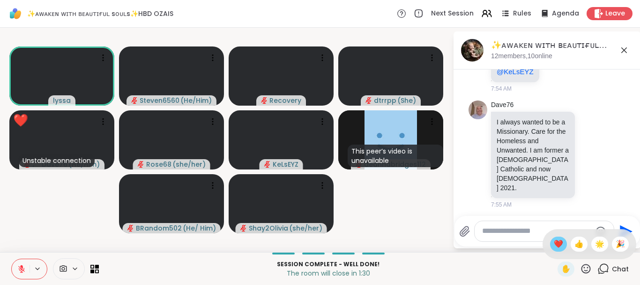
click at [555, 243] on span "❤️" at bounding box center [558, 243] width 9 height 11
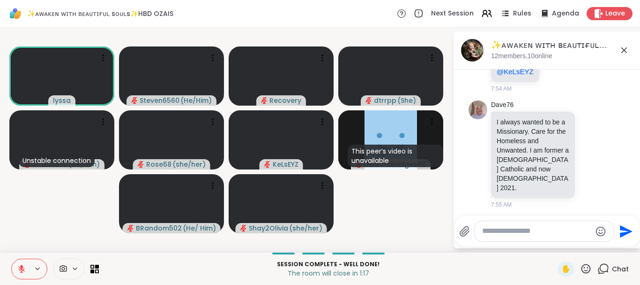
click at [585, 265] on icon at bounding box center [586, 268] width 9 height 9
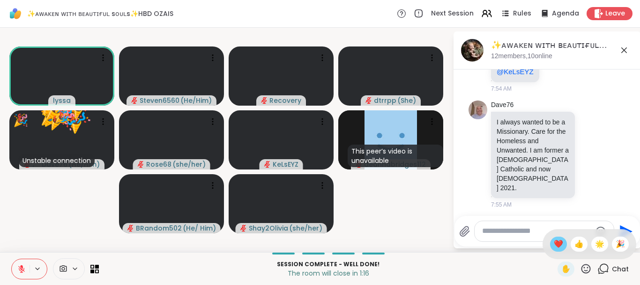
click at [556, 243] on span "❤️" at bounding box center [558, 243] width 9 height 11
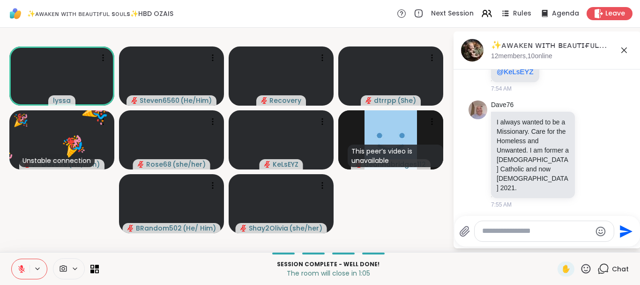
click at [22, 270] on icon at bounding box center [21, 268] width 7 height 7
click at [588, 269] on icon at bounding box center [586, 269] width 12 height 12
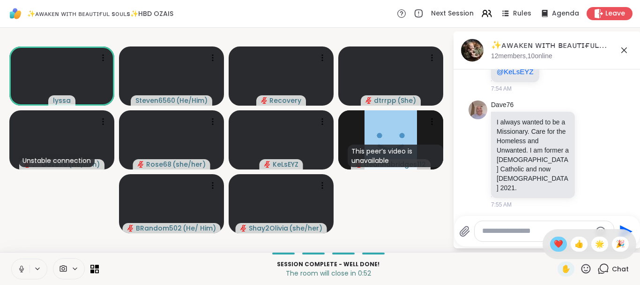
click at [557, 243] on span "❤️" at bounding box center [558, 243] width 9 height 11
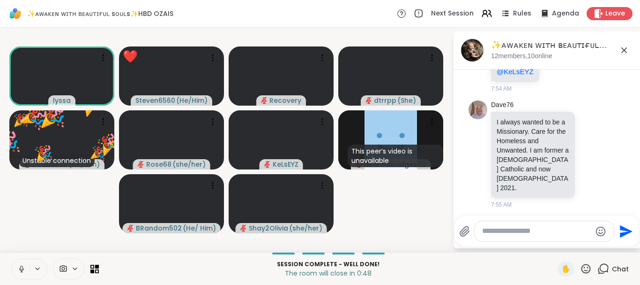
click at [582, 270] on icon at bounding box center [586, 268] width 9 height 9
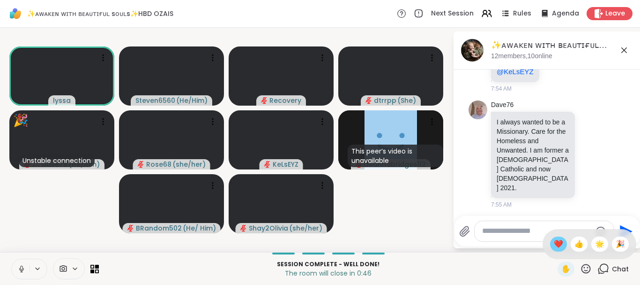
click at [556, 246] on span "❤️" at bounding box center [558, 243] width 9 height 11
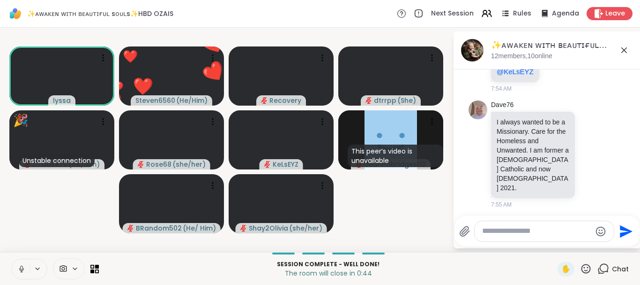
click at [586, 265] on icon at bounding box center [586, 269] width 12 height 12
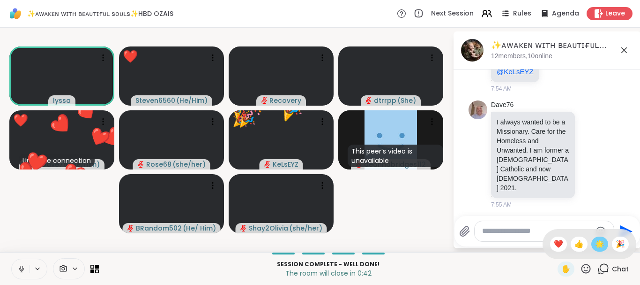
click at [599, 240] on span "🌟" at bounding box center [599, 243] width 9 height 11
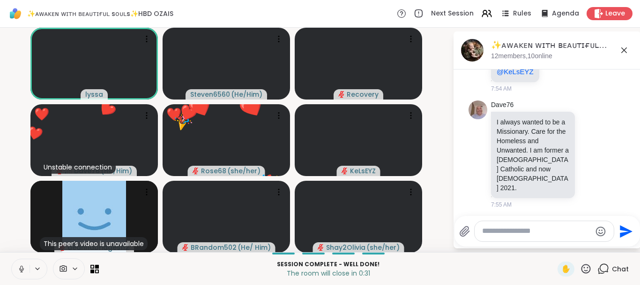
click at [586, 266] on icon at bounding box center [586, 269] width 12 height 12
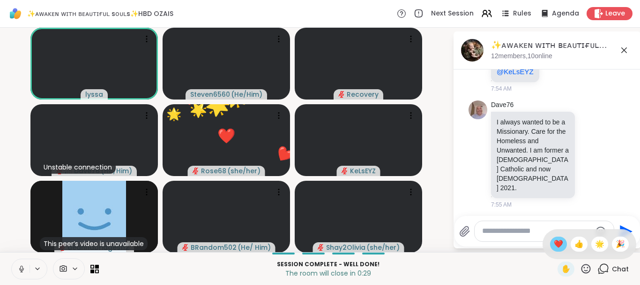
click at [556, 246] on span "❤️" at bounding box center [558, 243] width 9 height 11
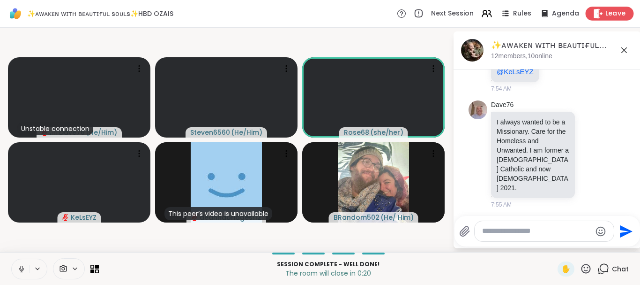
click at [611, 13] on span "Leave" at bounding box center [616, 14] width 21 height 10
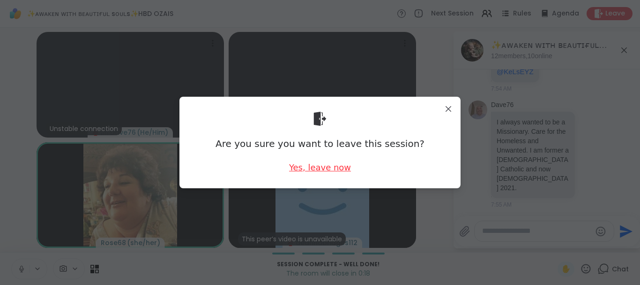
click at [336, 163] on div "Yes, leave now" at bounding box center [320, 167] width 62 height 12
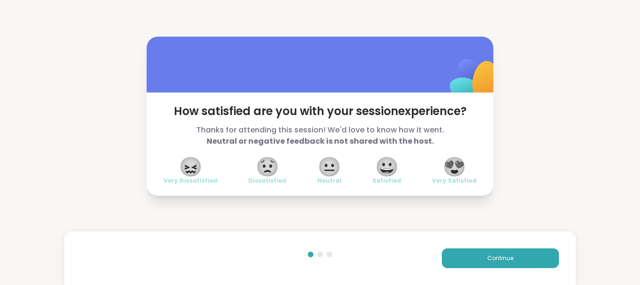
click at [452, 165] on span "😍" at bounding box center [454, 166] width 23 height 17
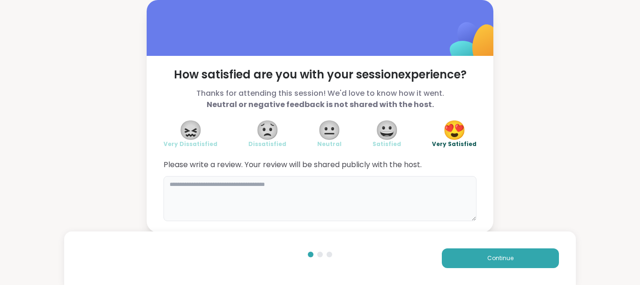
click at [219, 191] on textarea at bounding box center [320, 198] width 313 height 45
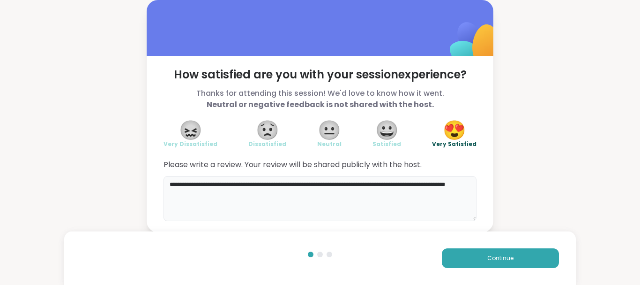
click at [177, 194] on textarea "**********" at bounding box center [320, 198] width 313 height 45
click at [179, 196] on textarea "**********" at bounding box center [320, 198] width 313 height 45
click at [207, 193] on textarea "**********" at bounding box center [320, 198] width 313 height 45
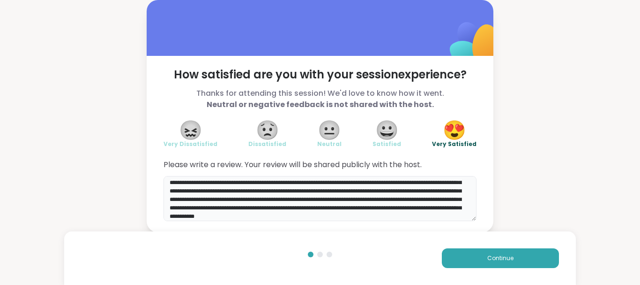
scroll to position [19, 0]
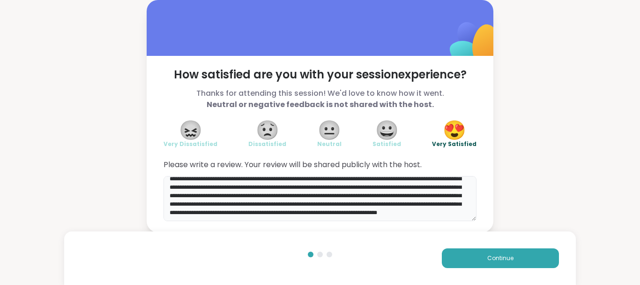
click at [368, 217] on textarea "**********" at bounding box center [320, 198] width 313 height 45
click at [428, 217] on textarea "**********" at bounding box center [320, 198] width 313 height 45
type textarea "**********"
click at [516, 252] on button "Continue" at bounding box center [500, 258] width 117 height 20
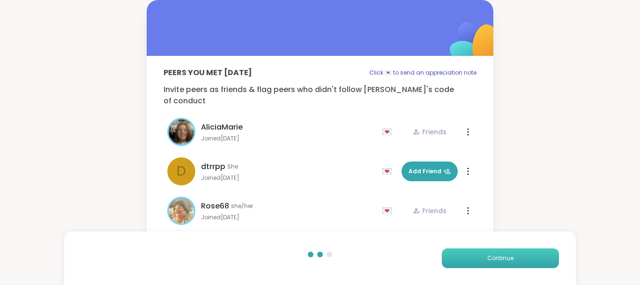
click at [516, 252] on button "Continue" at bounding box center [500, 258] width 117 height 20
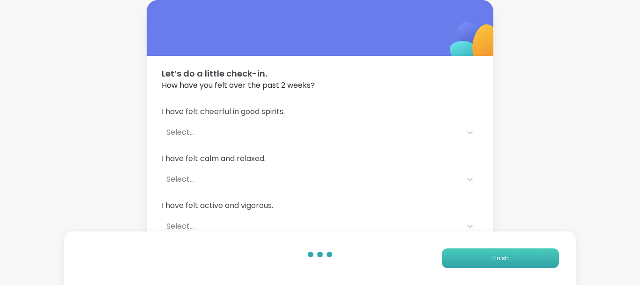
click at [516, 252] on button "Finish" at bounding box center [500, 258] width 117 height 20
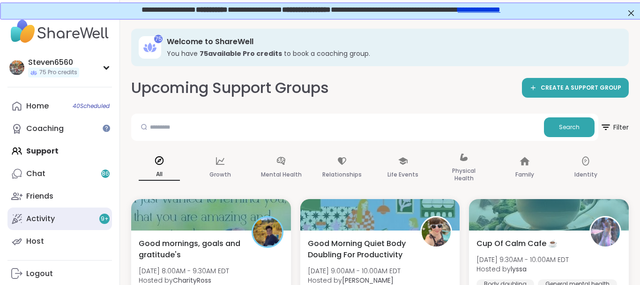
click at [48, 217] on div "Activity 9 +" at bounding box center [40, 218] width 29 height 10
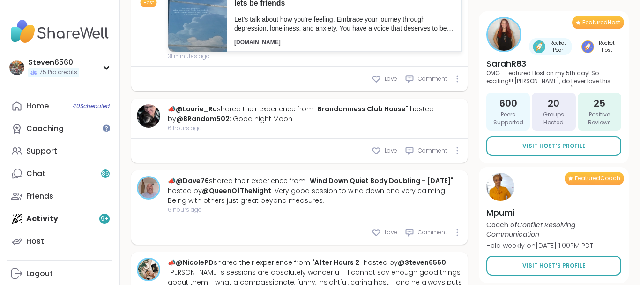
scroll to position [917, 0]
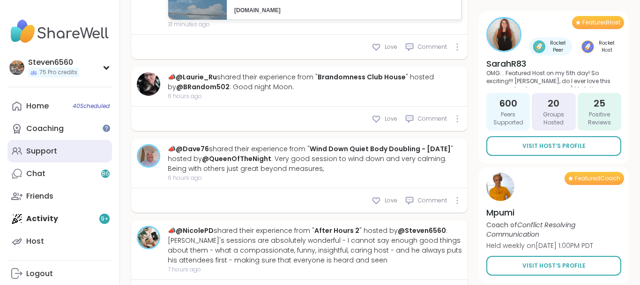
click at [47, 146] on div "Support" at bounding box center [41, 151] width 31 height 10
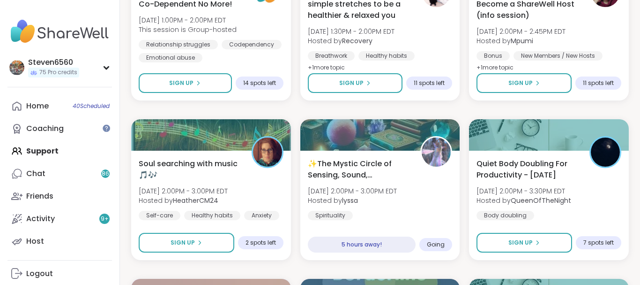
scroll to position [901, 0]
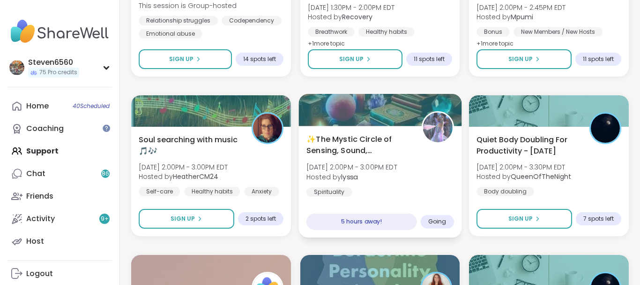
click at [367, 160] on div "✨The Mystic Circle of Sensing, Sound, Readings✨ [DATE] 2:00PM - 3:00PM EDT Host…" at bounding box center [381, 164] width 148 height 63
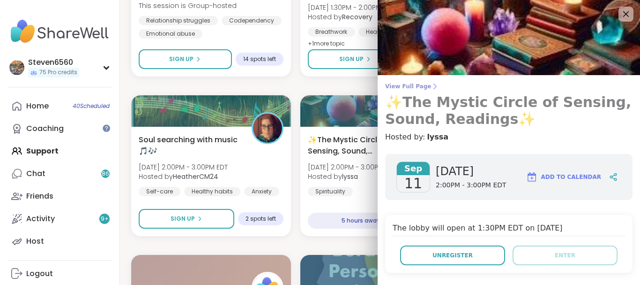
click at [431, 85] on icon at bounding box center [435, 87] width 8 height 8
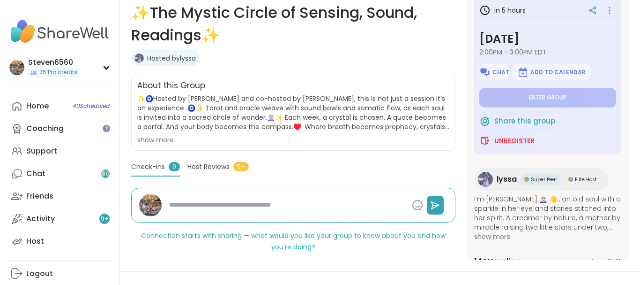
scroll to position [114, 0]
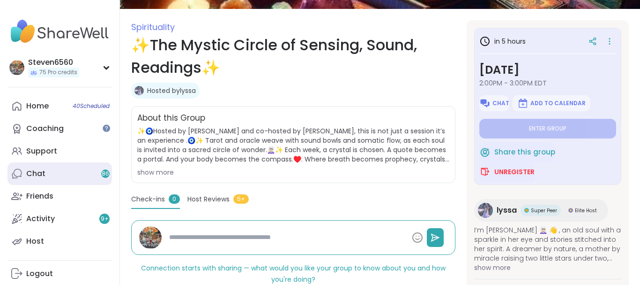
click at [40, 171] on div "Chat 86" at bounding box center [35, 173] width 19 height 10
type textarea "*"
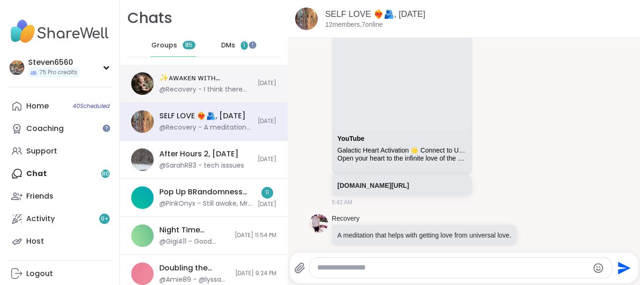
click at [164, 86] on div "@Recovery - I think there used to be a [MEDICAL_DATA] group on sharewell maybe …" at bounding box center [205, 89] width 93 height 9
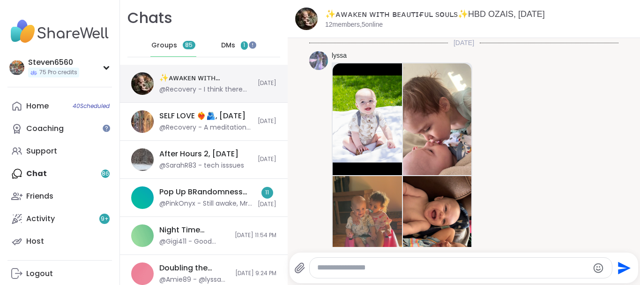
scroll to position [4395, 0]
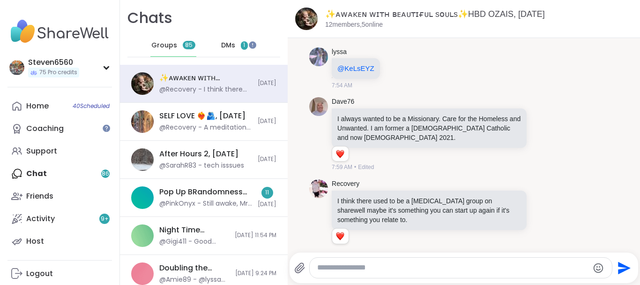
click at [315, 267] on div at bounding box center [461, 267] width 302 height 20
